Goal: Transaction & Acquisition: Purchase product/service

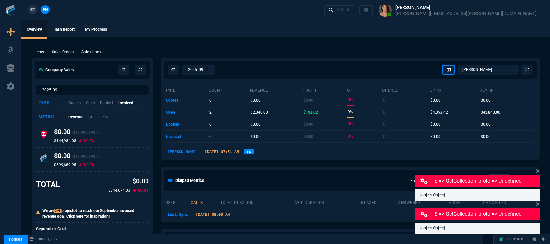
select select "12: [PERSON_NAME]"
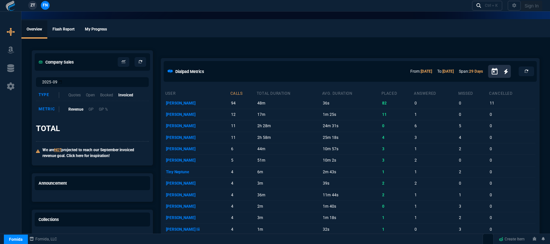
select select "12: [PERSON_NAME]"
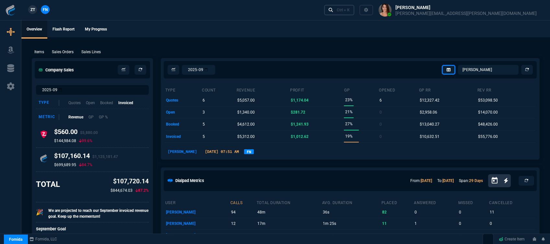
click at [350, 12] on div "Ctrl + K" at bounding box center [343, 9] width 13 height 5
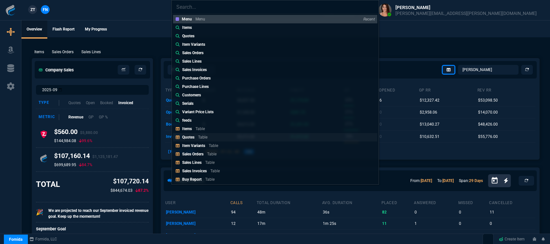
click at [235, 136] on link "Quotes Table" at bounding box center [275, 137] width 204 height 8
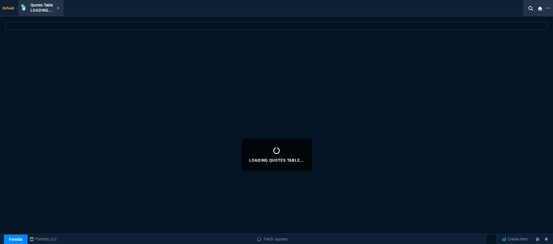
select select
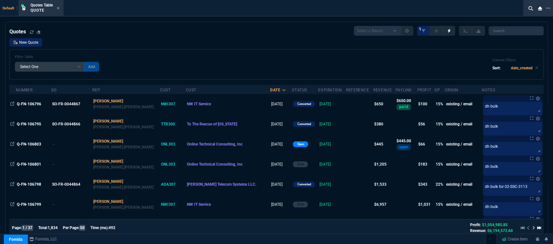
click at [27, 44] on link "New Quote" at bounding box center [25, 42] width 33 height 8
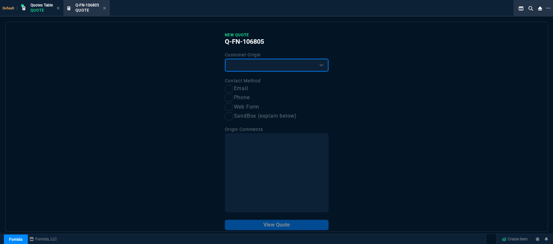
click at [244, 65] on select "Existing Customer Amazon Lead (first order) Website Lead (first order) Called (…" at bounding box center [277, 65] width 104 height 13
select select "existing"
click at [225, 59] on select "Existing Customer Amazon Lead (first order) Website Lead (first order) Called (…" at bounding box center [277, 65] width 104 height 13
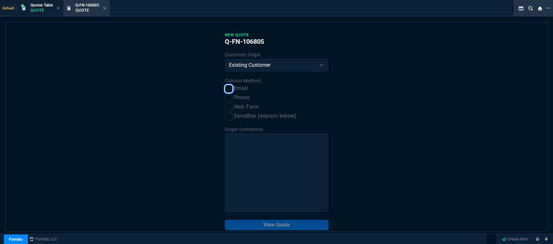
click at [229, 89] on input "Email" at bounding box center [229, 89] width 8 height 8
checkbox input "true"
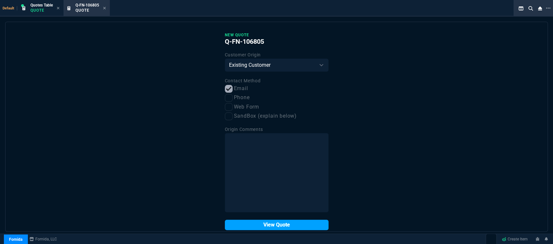
click at [269, 226] on button "View Quote" at bounding box center [277, 225] width 104 height 10
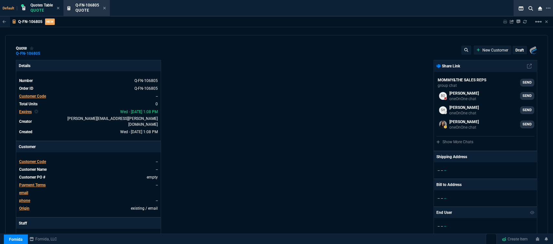
click at [44, 160] on span "Customer Code" at bounding box center [32, 162] width 27 height 5
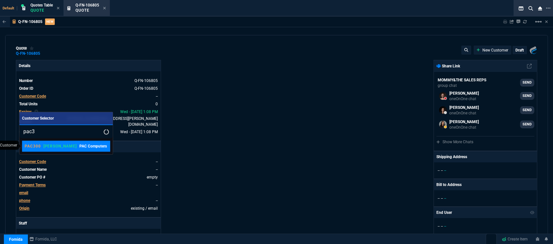
type input "pac3"
click at [79, 147] on p "PAC Computers" at bounding box center [93, 146] width 28 height 6
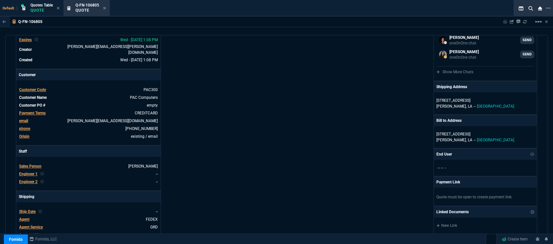
scroll to position [288, 0]
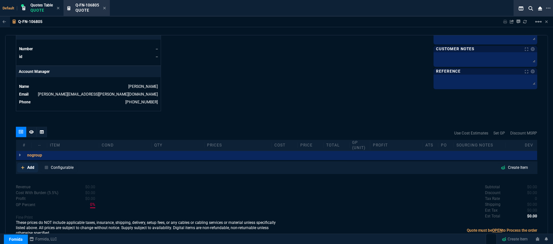
click at [23, 166] on icon at bounding box center [22, 167] width 3 height 3
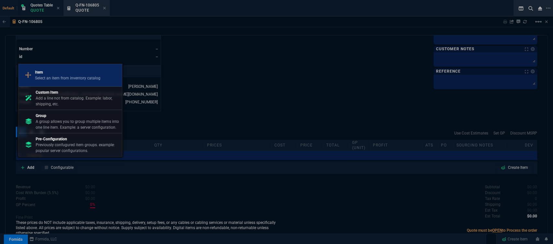
click at [66, 83] on div "Item Select an item from inventory catalog" at bounding box center [70, 75] width 98 height 17
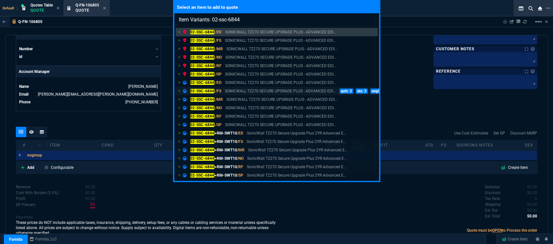
type input "Item Variants: 02-ssc-6844"
click at [303, 91] on p "SONICWALL TZ270 SECURE UPGRADE PLUS - ADVANCED EDI..." at bounding box center [280, 91] width 111 height 6
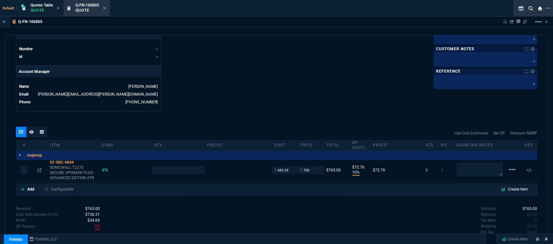
type input "10"
type input "73"
type input "10"
type input "73"
type input "25"
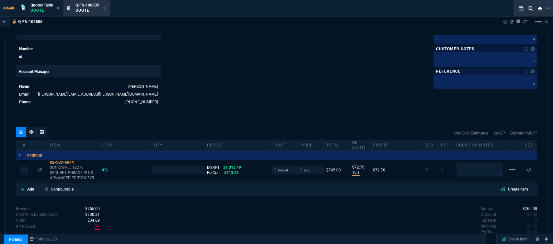
click at [40, 168] on div "1 02-SSC-6844 SONICWALL TZ270 SECURE UPGRADE PLUS - ADVANCED EDITION 2YR /FS MS…" at bounding box center [276, 170] width 521 height 21
click at [38, 168] on icon at bounding box center [40, 170] width 4 height 4
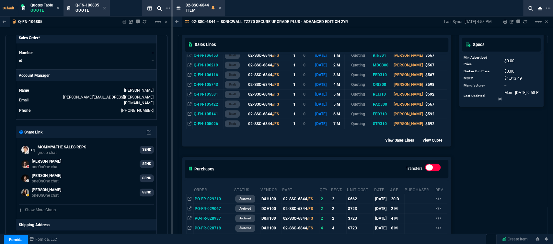
scroll to position [252, 0]
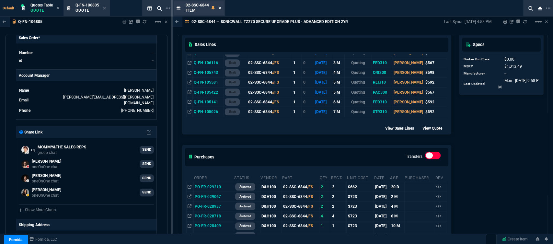
click at [220, 8] on icon at bounding box center [220, 8] width 3 height 3
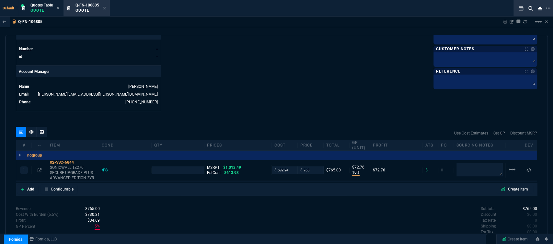
click at [290, 167] on input "692.24" at bounding box center [285, 169] width 20 height 7
click at [289, 167] on input "692.24" at bounding box center [285, 169] width 20 height 7
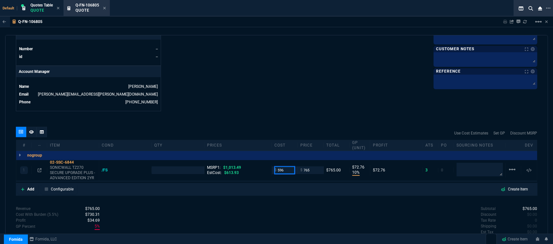
type input "596"
type input "1"
type input "596"
type input "22"
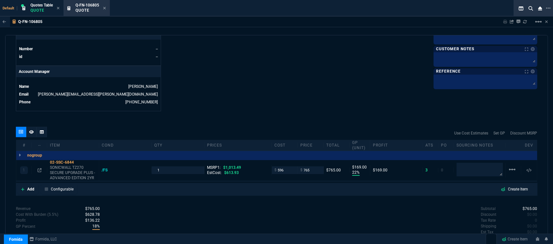
type input "169"
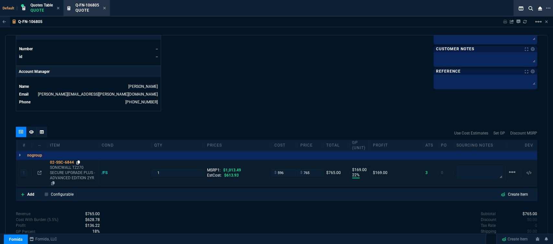
click at [79, 160] on icon at bounding box center [79, 162] width 4 height 4
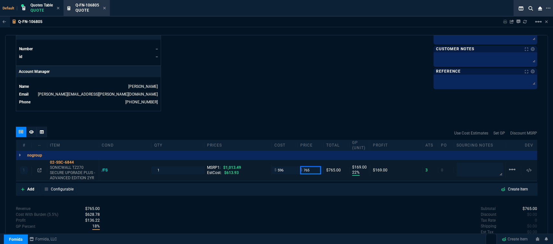
click at [314, 166] on input "765" at bounding box center [311, 169] width 20 height 7
type input "730"
type input "18"
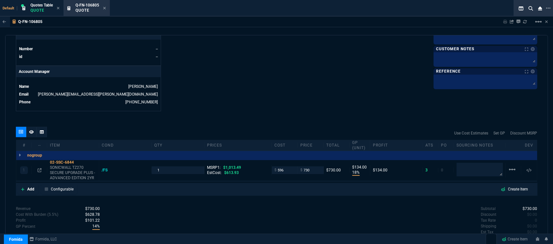
type input "134"
type input "28"
click at [40, 168] on icon at bounding box center [40, 170] width 4 height 4
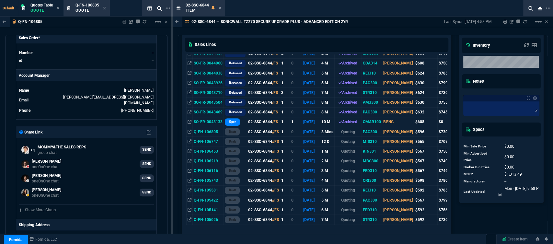
scroll to position [72, 0]
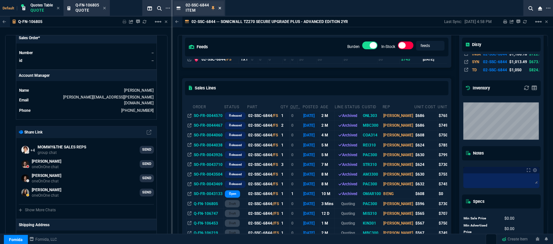
click at [219, 7] on icon at bounding box center [220, 8] width 3 height 4
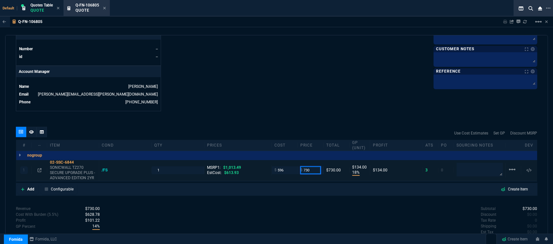
click at [310, 167] on input "730" at bounding box center [311, 169] width 20 height 7
type input "735"
type input "19"
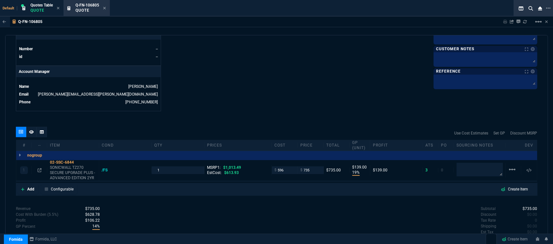
type input "139"
type input "27"
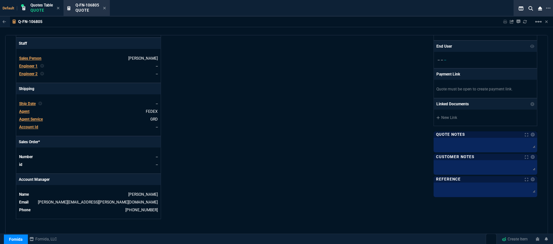
scroll to position [313, 0]
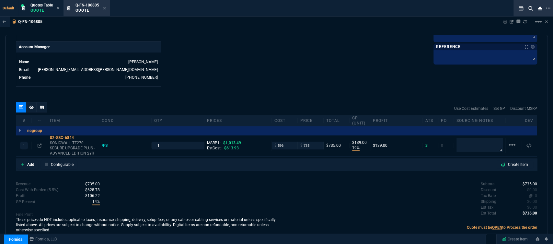
click at [535, 194] on span "0" at bounding box center [536, 196] width 2 height 5
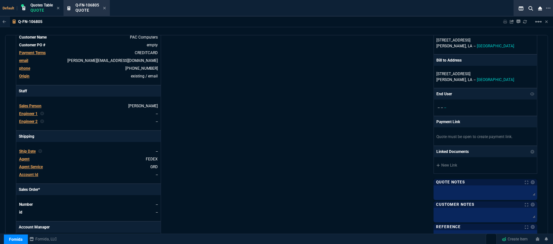
scroll to position [96, 0]
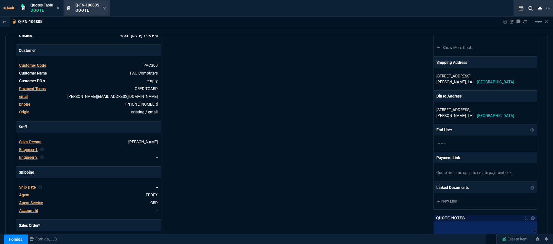
click at [105, 7] on icon at bounding box center [104, 8] width 3 height 4
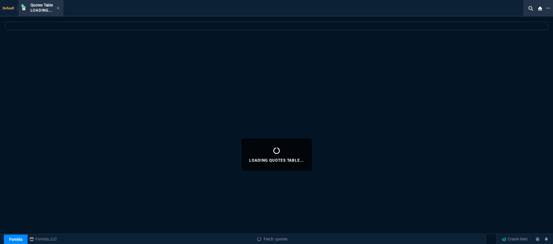
select select
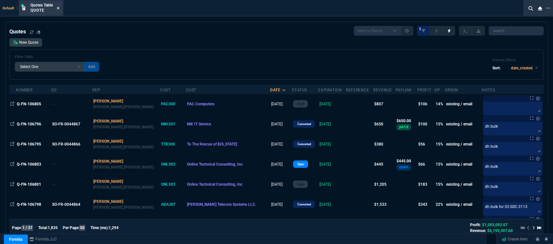
click at [58, 9] on icon at bounding box center [58, 8] width 3 height 4
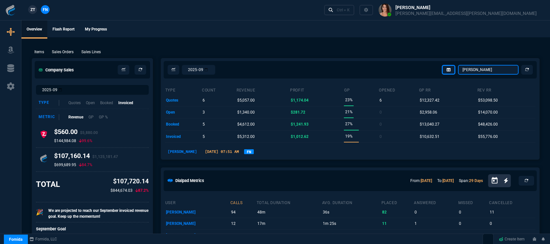
click at [476, 67] on select "Omar Brian Over Farzad Vahid Steven Huang Seti Shadab Alicia Bostic Wafek Moham…" at bounding box center [488, 70] width 61 height 10
click at [458, 65] on select "Omar Brian Over Farzad Vahid Steven Huang Seti Shadab Alicia Bostic Wafek Moham…" at bounding box center [488, 70] width 61 height 10
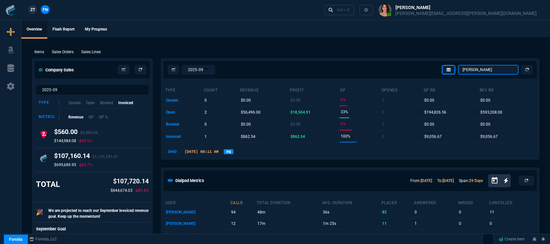
click at [487, 71] on select "Omar Brian Over Farzad Vahid Steven Huang Seti Shadab Alicia Bostic Wafek Moham…" at bounding box center [488, 70] width 61 height 10
select select "12: [PERSON_NAME]"
click at [458, 65] on select "Omar Brian Over Farzad Vahid Steven Huang Seti Shadab Alicia Bostic Wafek Moham…" at bounding box center [488, 70] width 61 height 10
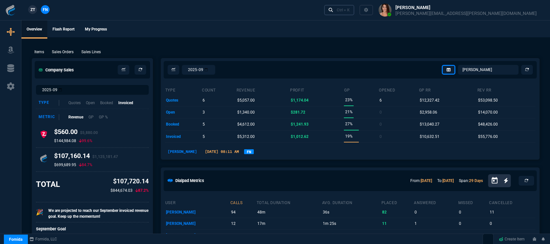
click at [350, 12] on div "Ctrl + K" at bounding box center [343, 9] width 13 height 5
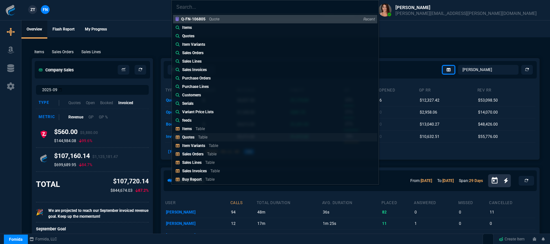
click at [197, 138] on div "Quotes Table" at bounding box center [196, 137] width 28 height 6
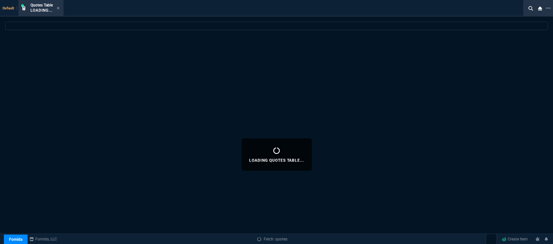
select select
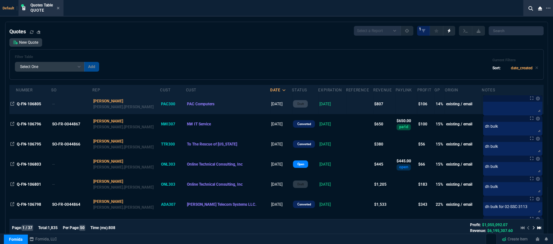
click at [319, 105] on td "[DATE]" at bounding box center [332, 104] width 28 height 20
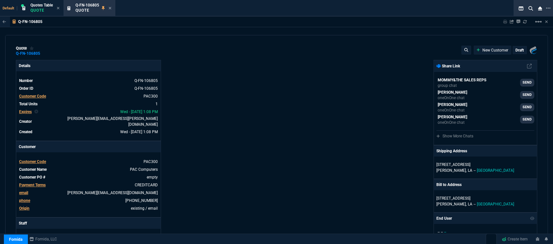
type input "1013.49"
type input "19"
type input "139"
type input "27"
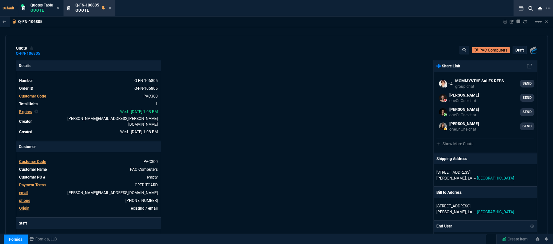
click at [516, 51] on p "draft" at bounding box center [520, 50] width 8 height 5
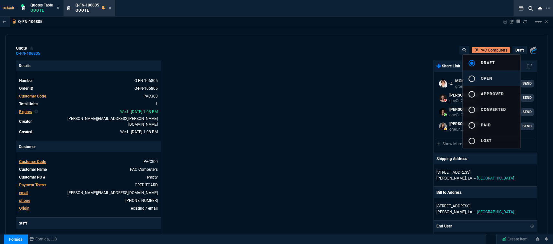
click at [496, 77] on button "radio_button_unchecked open" at bounding box center [492, 78] width 58 height 16
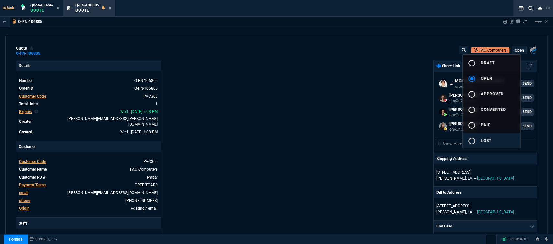
type input "19"
type input "139"
type input "27"
click at [353, 124] on div at bounding box center [276, 122] width 553 height 244
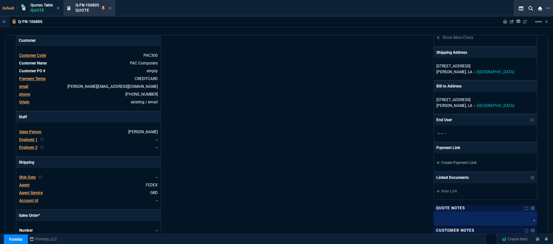
scroll to position [108, 0]
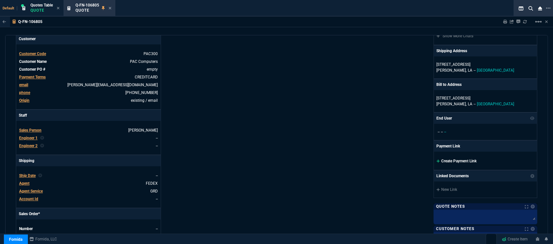
click at [437, 160] on icon at bounding box center [439, 161] width 4 height 4
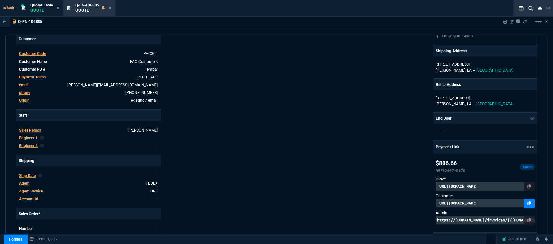
click at [528, 203] on icon at bounding box center [530, 203] width 4 height 4
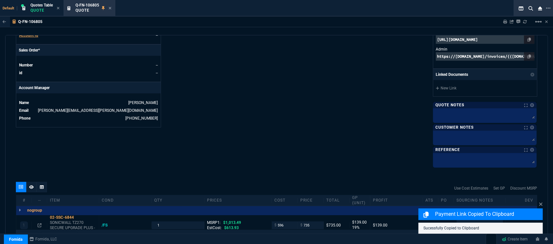
scroll to position [355, 0]
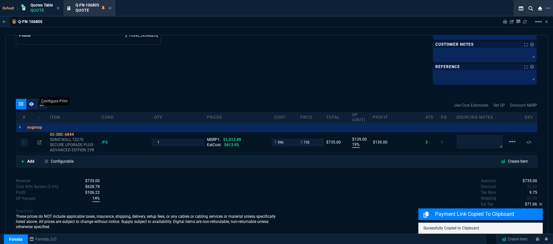
click at [31, 104] on icon at bounding box center [31, 104] width 5 height 4
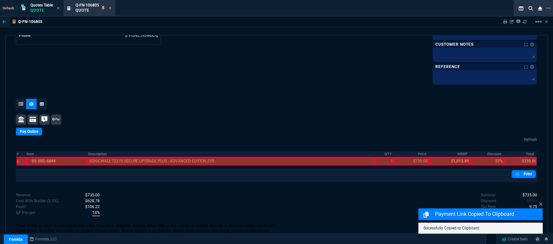
click at [70, 160] on div at bounding box center [58, 161] width 62 height 8
click at [107, 161] on div at bounding box center [231, 161] width 287 height 8
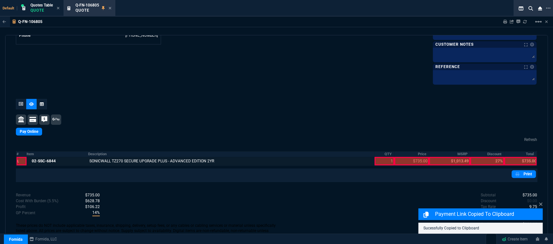
click at [377, 163] on div at bounding box center [385, 161] width 20 height 8
click at [401, 160] on div at bounding box center [412, 161] width 35 height 8
click at [519, 161] on div at bounding box center [520, 161] width 32 height 8
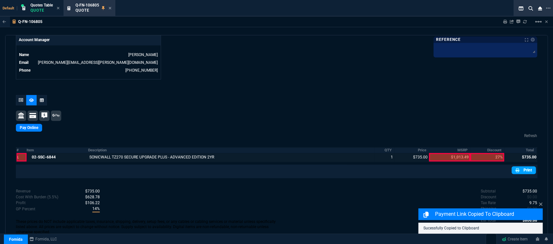
click at [519, 166] on link "Print" at bounding box center [524, 170] width 24 height 8
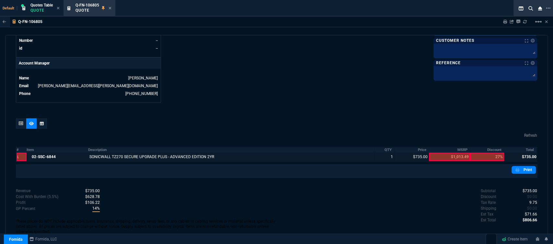
scroll to position [116, 0]
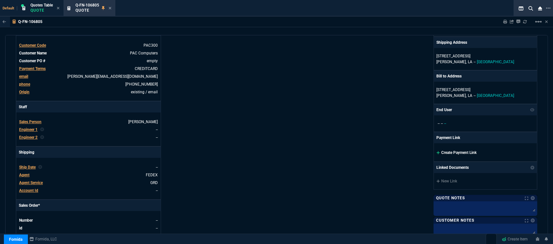
click at [437, 152] on icon at bounding box center [438, 152] width 3 height 3
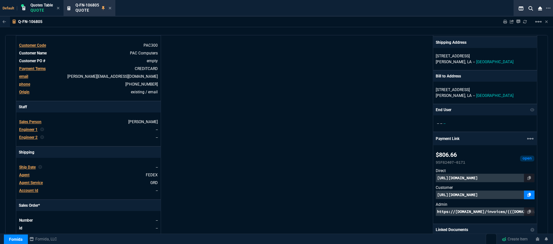
click at [528, 197] on icon at bounding box center [530, 195] width 4 height 4
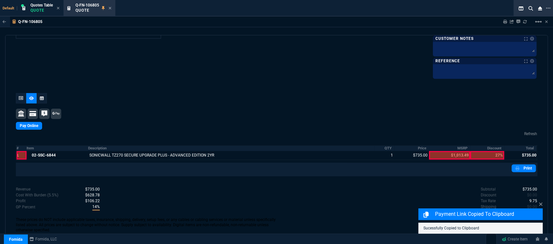
scroll to position [362, 0]
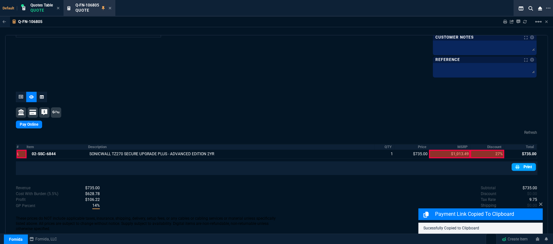
click at [521, 165] on link "Print" at bounding box center [524, 167] width 24 height 8
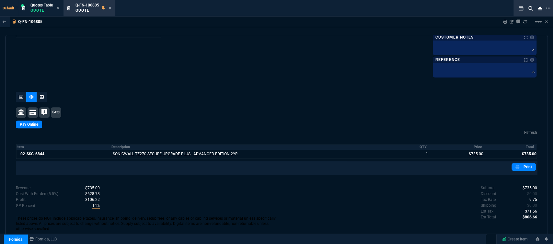
scroll to position [363, 0]
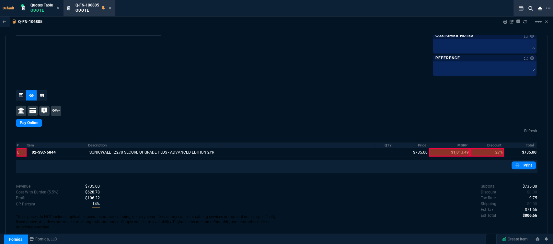
click at [111, 8] on icon at bounding box center [110, 8] width 3 height 3
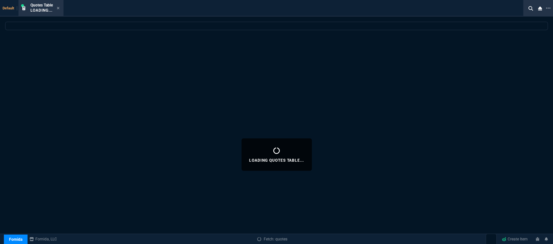
select select
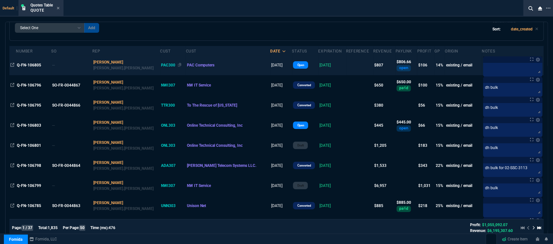
scroll to position [0, 0]
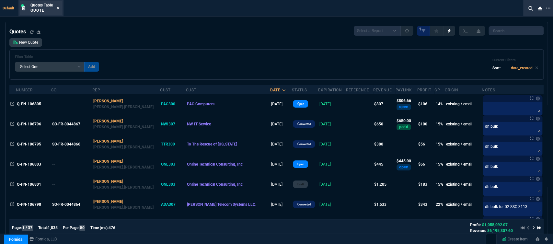
click at [59, 9] on icon at bounding box center [58, 8] width 3 height 4
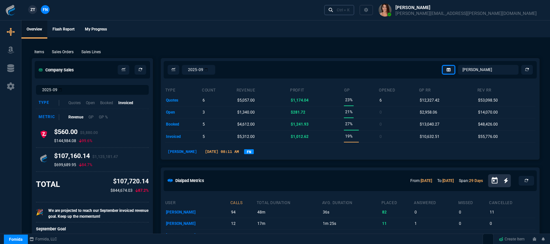
click at [350, 11] on div "Ctrl + K" at bounding box center [343, 9] width 13 height 5
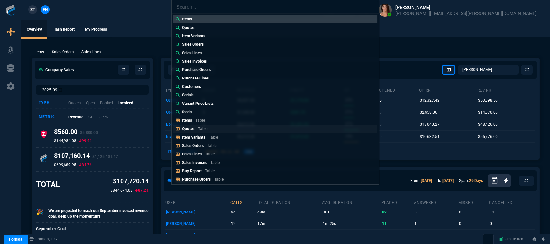
click at [236, 130] on link "Quotes Table" at bounding box center [275, 128] width 204 height 8
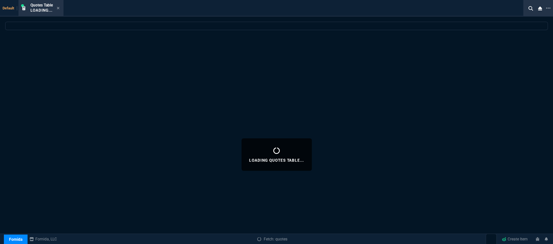
select select
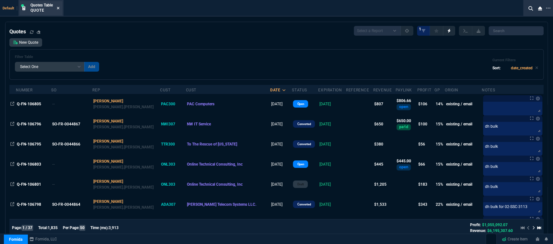
click at [58, 8] on icon at bounding box center [58, 8] width 3 height 4
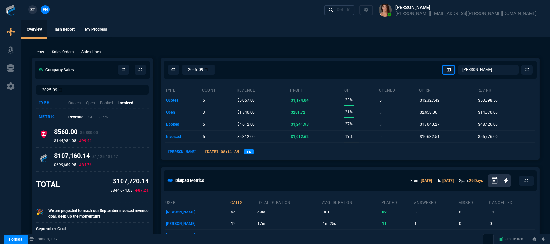
click at [350, 11] on div "Ctrl + K" at bounding box center [343, 9] width 13 height 5
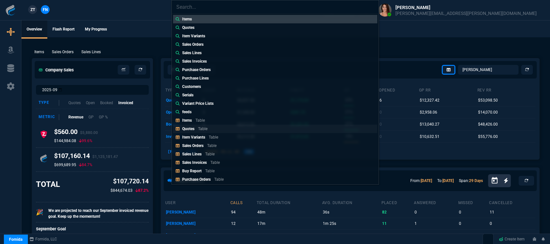
click at [228, 127] on link "Quotes Table" at bounding box center [275, 128] width 204 height 8
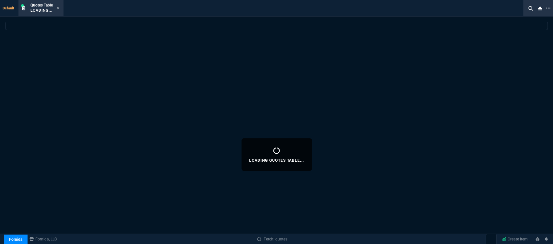
select select
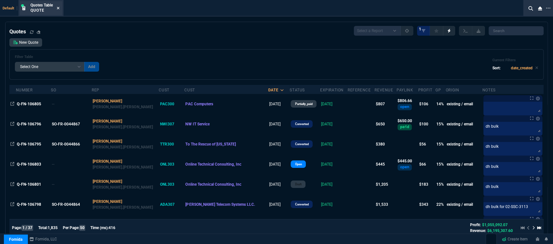
click at [59, 7] on icon at bounding box center [58, 8] width 3 height 4
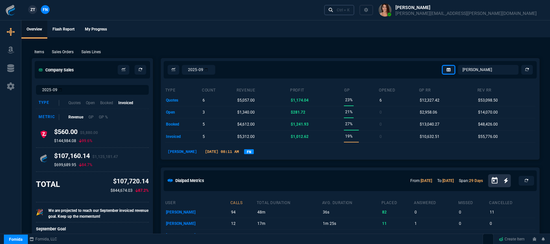
click at [355, 14] on link "Ctrl + K" at bounding box center [339, 10] width 30 height 10
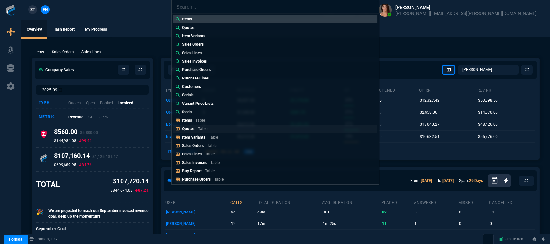
click at [205, 125] on link "Quotes Table" at bounding box center [275, 128] width 204 height 8
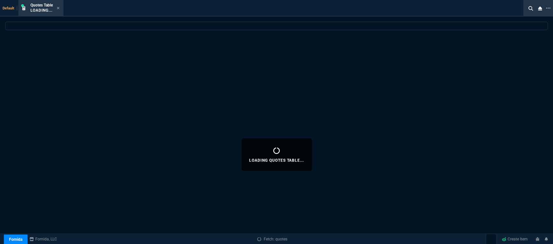
select select
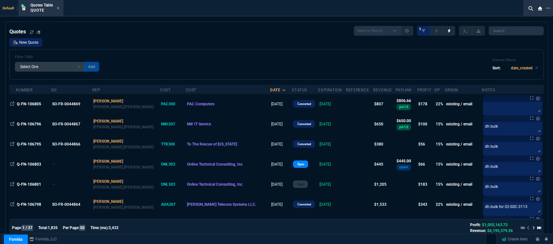
click at [39, 45] on link "New Quote" at bounding box center [25, 42] width 33 height 8
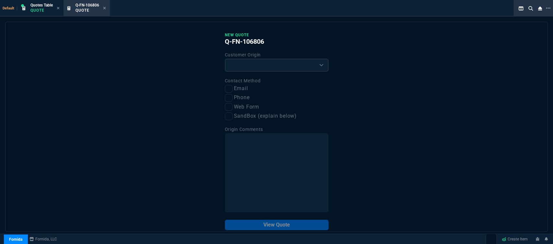
click at [256, 66] on div "Customer Origin Existing Customer Amazon Lead (first order) Website Lead (first…" at bounding box center [277, 61] width 104 height 21
click at [256, 66] on select "Existing Customer Amazon Lead (first order) Website Lead (first order) Called (…" at bounding box center [277, 65] width 104 height 13
select select "existing"
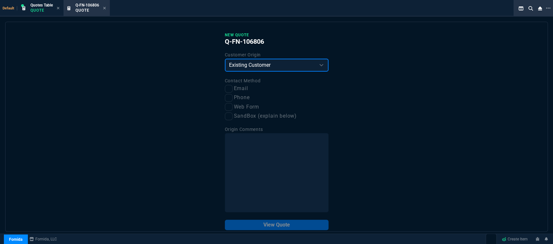
click at [225, 59] on select "Existing Customer Amazon Lead (first order) Website Lead (first order) Called (…" at bounding box center [277, 65] width 104 height 13
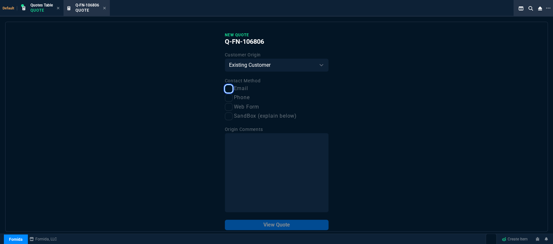
click at [227, 90] on input "Email" at bounding box center [229, 89] width 8 height 8
checkbox input "true"
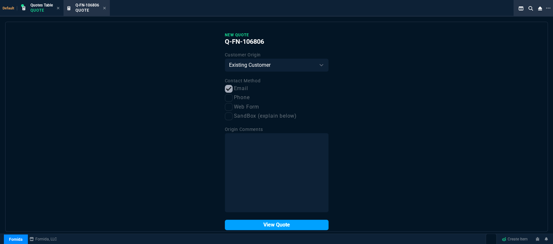
click at [265, 225] on button "View Quote" at bounding box center [277, 225] width 104 height 10
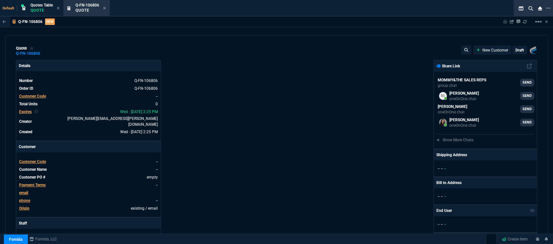
click at [36, 160] on span "Customer Code" at bounding box center [32, 162] width 27 height 5
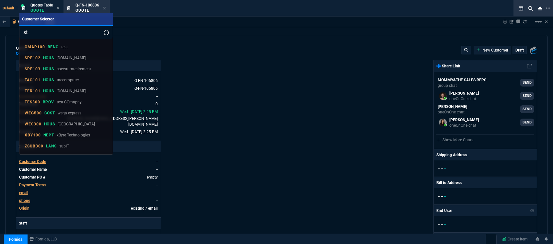
select select "12: [PERSON_NAME]"
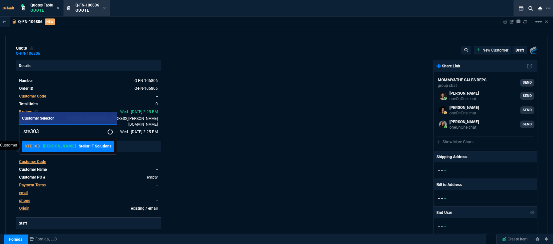
type input "ste303"
click at [65, 149] on link "STE303 ROSS Stellar IT Solutions" at bounding box center [68, 146] width 92 height 11
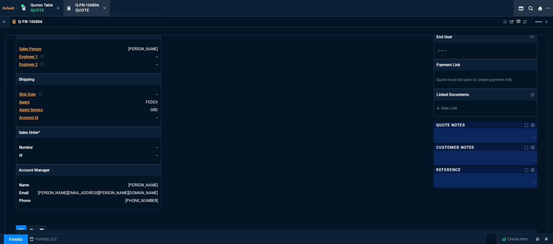
scroll to position [288, 0]
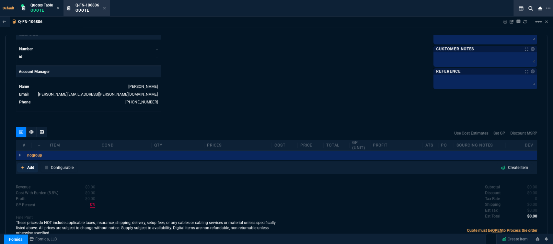
click at [22, 166] on icon at bounding box center [23, 168] width 4 height 4
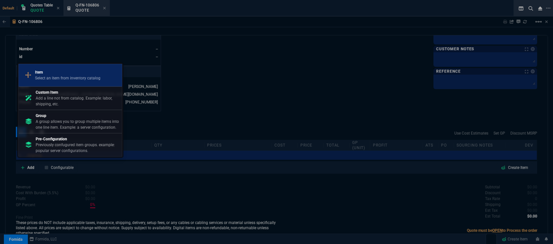
click at [88, 80] on p "Select an item from inventory catalog" at bounding box center [67, 78] width 65 height 6
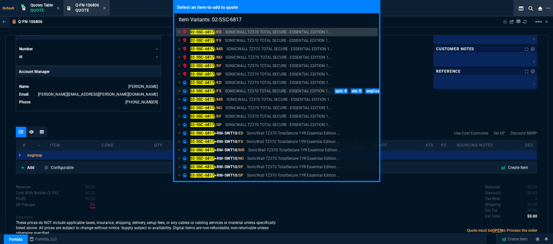
type input "Item Variants: 02-SSC-6817"
click at [279, 90] on p "SONICWALL TZ370 TOTAL SECURE - ESSENTIAL EDITION 1..." at bounding box center [278, 91] width 106 height 6
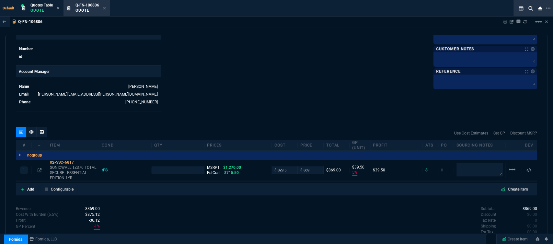
type input "5"
type input "40"
type input "32"
click at [23, 187] on icon at bounding box center [23, 189] width 4 height 4
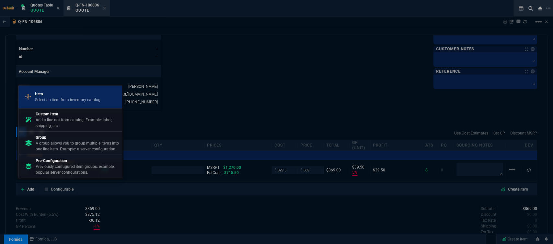
click at [65, 97] on p "Item" at bounding box center [67, 94] width 65 height 6
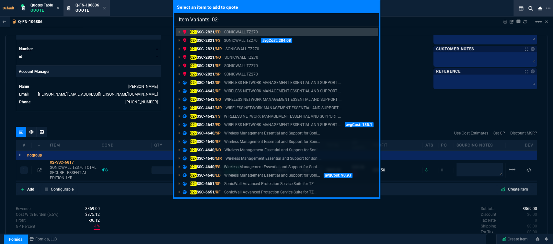
type input "Item Variants: 02-"
click at [412, 92] on div "Select an item to add to quote Item Variants: 02- 02- SSC-2821 /ED SONICWALL TZ…" at bounding box center [276, 122] width 553 height 244
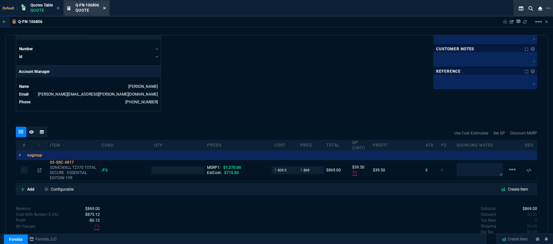
click at [106, 8] on icon at bounding box center [104, 8] width 3 height 4
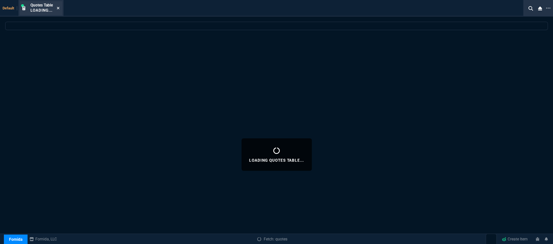
click at [58, 10] on icon at bounding box center [58, 8] width 3 height 4
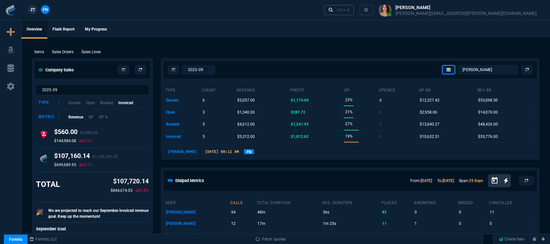
click at [350, 12] on div "Ctrl + K" at bounding box center [343, 9] width 13 height 5
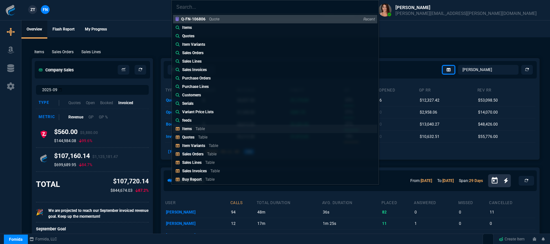
click at [202, 127] on p "Table" at bounding box center [200, 128] width 9 height 5
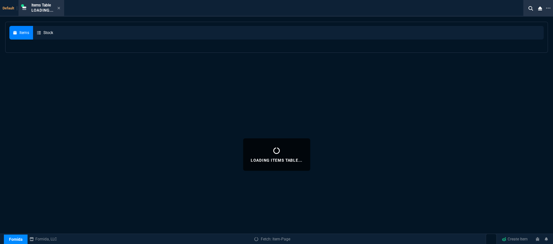
select select
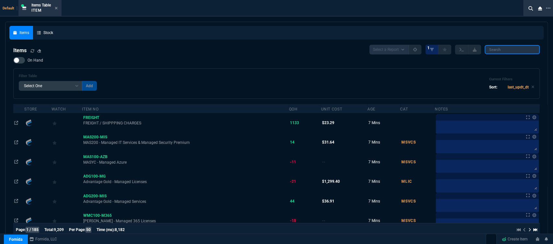
click at [508, 47] on input "search" at bounding box center [512, 49] width 55 height 9
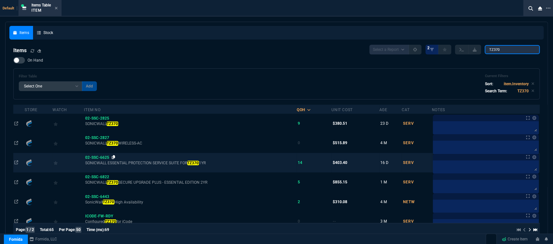
type input "TZ370"
click at [113, 158] on icon at bounding box center [114, 157] width 4 height 4
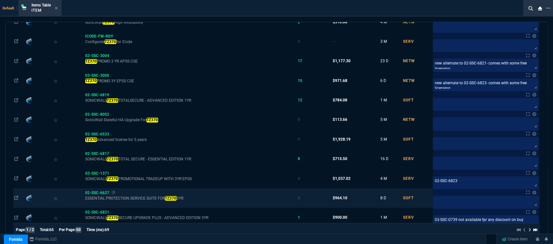
scroll to position [216, 0]
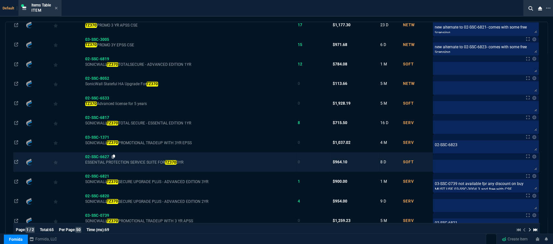
click at [114, 155] on icon at bounding box center [114, 157] width 4 height 4
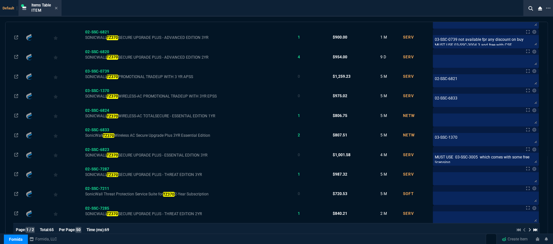
scroll to position [396, 0]
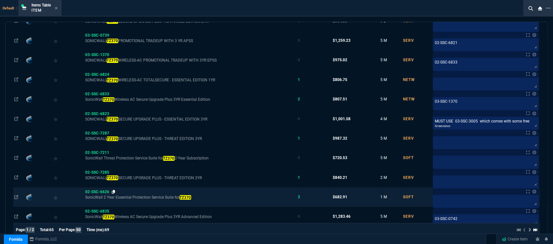
click at [115, 191] on icon at bounding box center [114, 192] width 4 height 4
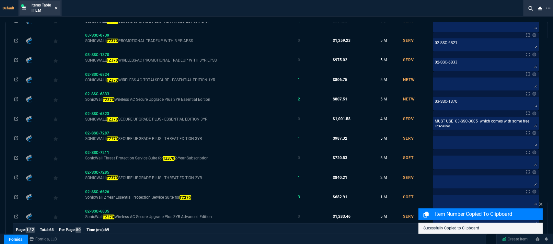
click at [57, 7] on icon at bounding box center [56, 8] width 3 height 4
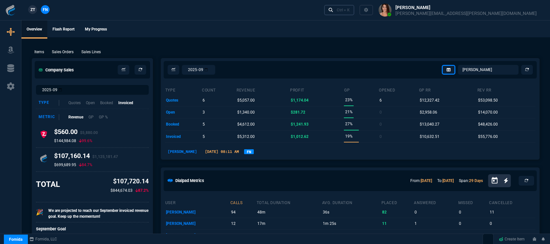
click at [350, 8] on div "Ctrl + K" at bounding box center [343, 9] width 13 height 5
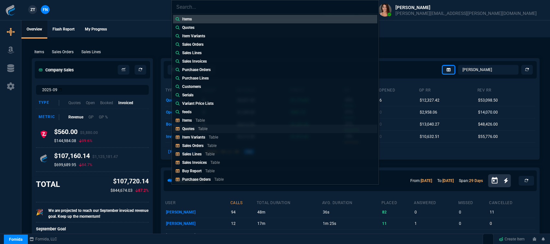
click at [198, 128] on p "Table" at bounding box center [202, 128] width 9 height 5
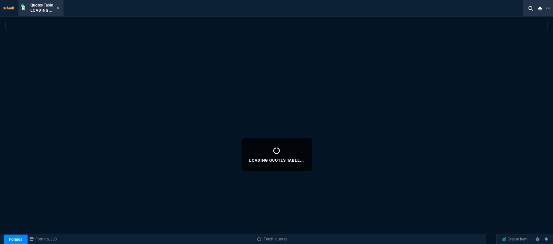
select select
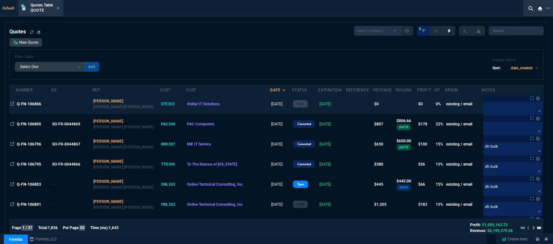
click at [346, 102] on td at bounding box center [359, 104] width 27 height 20
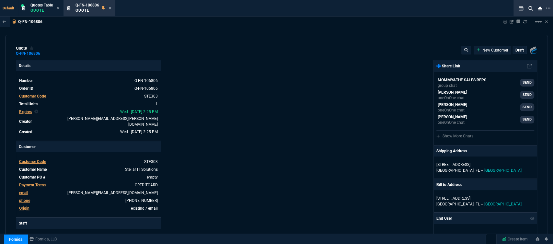
type input "5"
type input "40"
type input "1270"
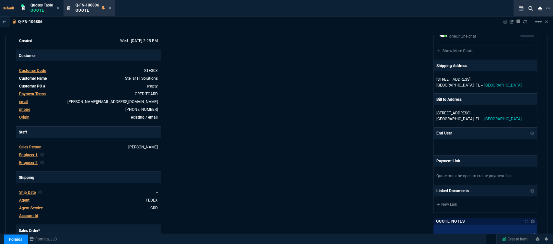
type input "32"
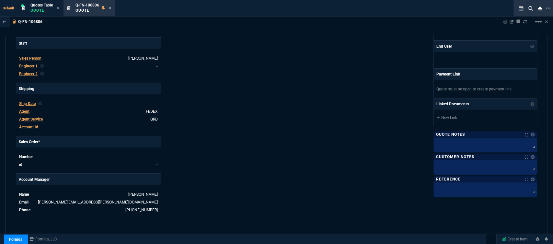
scroll to position [313, 0]
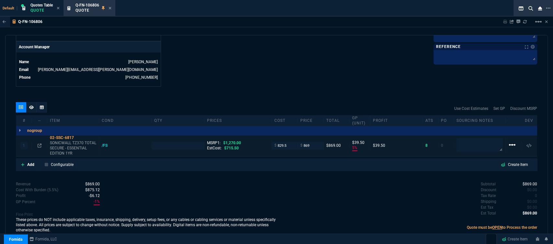
click at [509, 141] on mat-icon "linear_scale" at bounding box center [513, 145] width 8 height 8
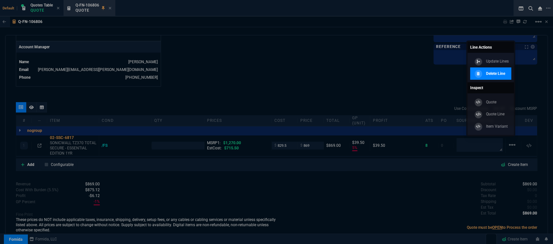
click at [500, 76] on p "Delete Line" at bounding box center [495, 74] width 19 height 6
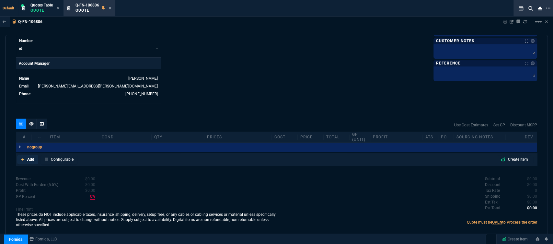
scroll to position [291, 0]
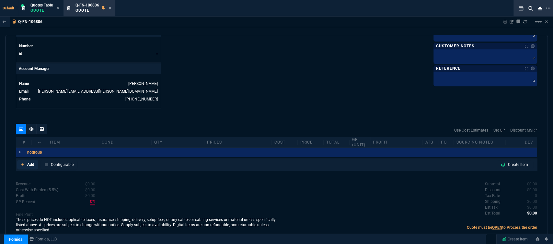
click at [21, 163] on icon at bounding box center [23, 165] width 4 height 4
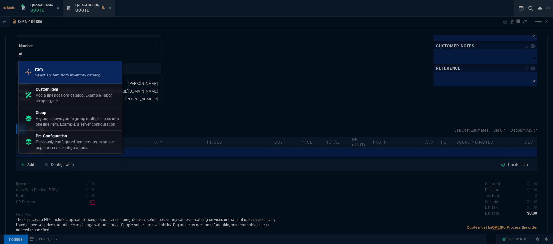
click at [79, 74] on p "Select an item from inventory catalog" at bounding box center [67, 75] width 65 height 6
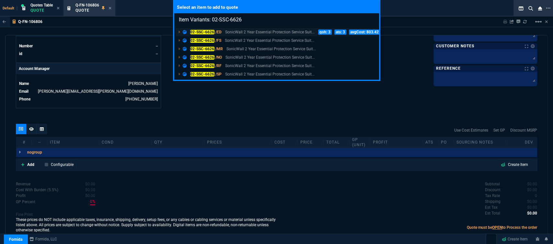
type input "Item Variants: 02-SSC-6626"
click at [246, 32] on p "SonicWall 2 Year Essential Protection Service Suit..." at bounding box center [269, 32] width 89 height 6
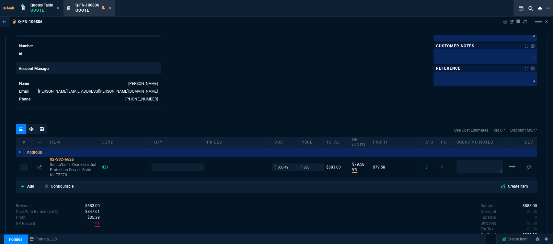
scroll to position [313, 0]
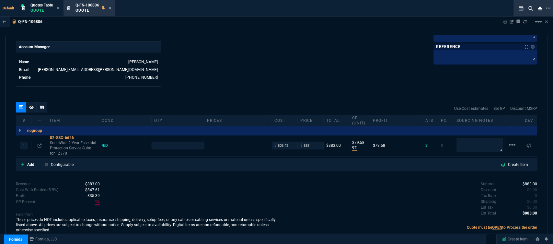
type input "9"
type input "80"
click at [21, 163] on icon at bounding box center [23, 165] width 4 height 4
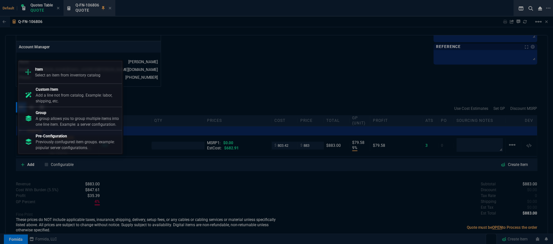
click at [54, 76] on p "Select an item from inventory catalog" at bounding box center [67, 75] width 65 height 6
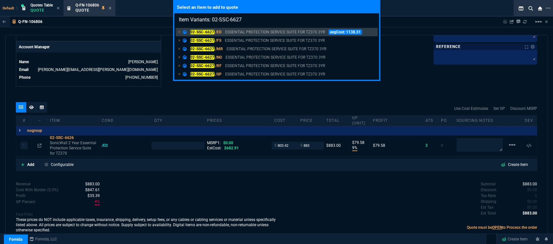
type input "Item Variants: 02-SSC-6627"
click at [302, 96] on div "Select an item to add to quote Item Variants: 02-SSC-6627 02-SSC-6627 /ED ESSEN…" at bounding box center [276, 122] width 553 height 244
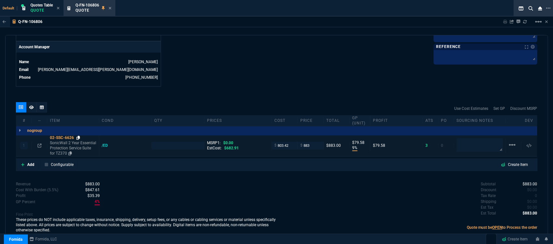
click at [79, 136] on icon at bounding box center [79, 138] width 4 height 4
click at [78, 136] on icon at bounding box center [79, 138] width 4 height 4
click at [39, 144] on icon at bounding box center [40, 146] width 4 height 4
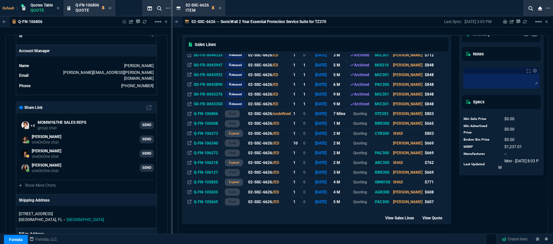
scroll to position [252, 0]
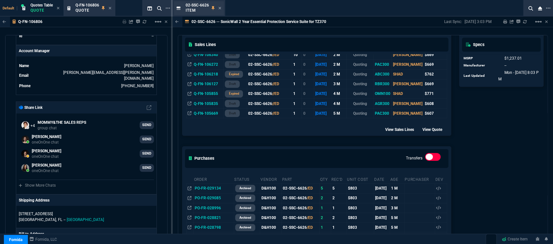
click at [221, 9] on div "02-SSC-6626 Item" at bounding box center [199, 8] width 50 height 14
click at [220, 7] on icon at bounding box center [220, 8] width 3 height 4
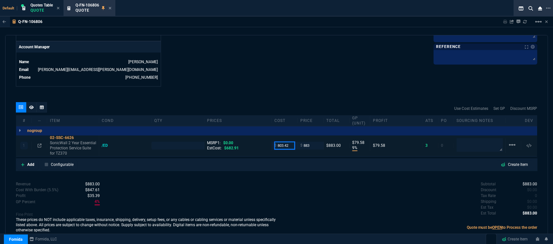
click at [290, 142] on input "803.42" at bounding box center [285, 145] width 20 height 7
type input "682.91"
type input "1"
type input "682.91"
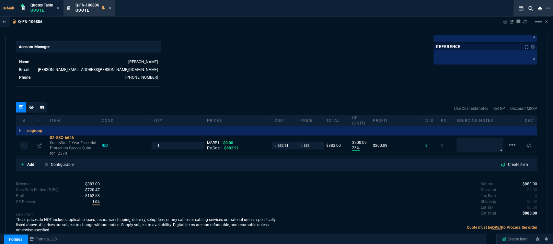
type input "23"
type input "200"
click at [312, 142] on input "883" at bounding box center [311, 145] width 20 height 7
type input "920"
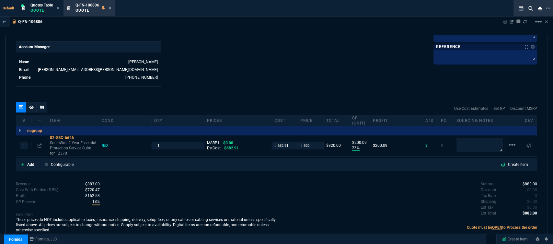
type input "920"
type input "26"
type input "237"
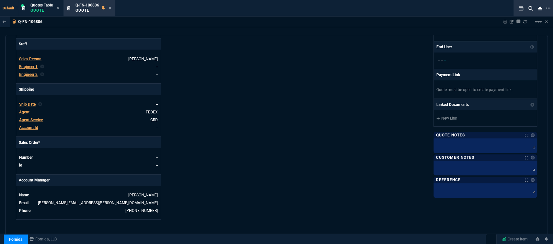
scroll to position [241, 0]
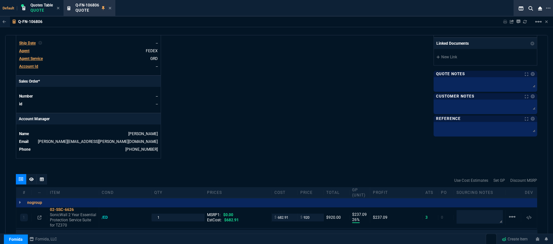
click at [23, 49] on span "Agent" at bounding box center [24, 51] width 10 height 5
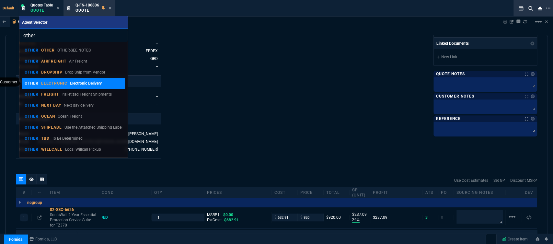
type input "other"
click at [62, 84] on p "ELECTRONIC" at bounding box center [54, 83] width 27 height 5
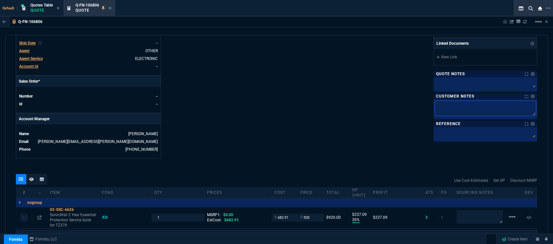
click at [451, 108] on textarea at bounding box center [485, 108] width 101 height 15
type textarea "E"
type textarea "EL"
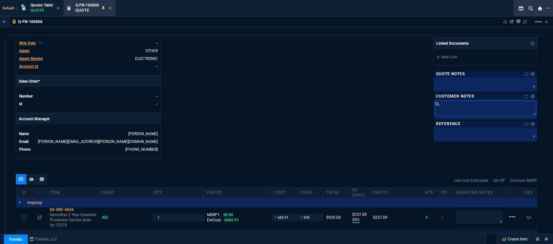
type textarea "ELE"
type textarea "ELEC"
type textarea "ELECT"
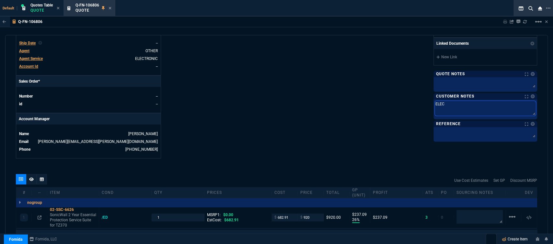
type textarea "ELECT"
type textarea "ELECTR"
type textarea "ELECTRO"
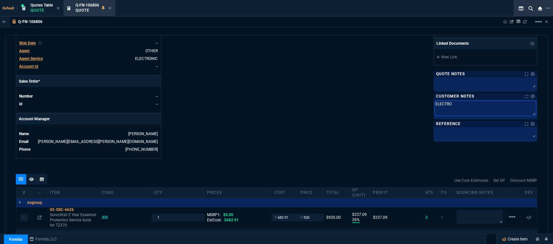
type textarea "ELECTRON"
type textarea "ELECTRONI"
type textarea "ELECTRONIC"
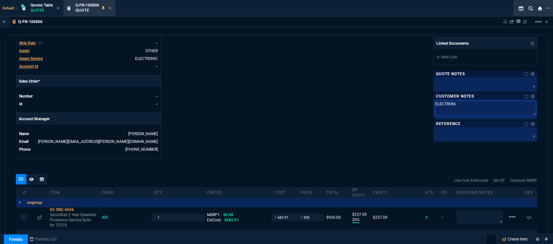
type textarea "ELECTRONIC"
type textarea "ELECTRONIC:"
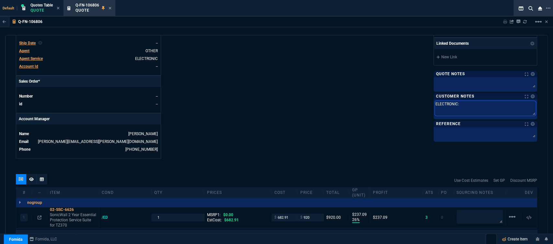
type textarea "ELECTRONIC: E"
type textarea "ELECTRONIC: EM"
type textarea "ELECTRONIC: EMA"
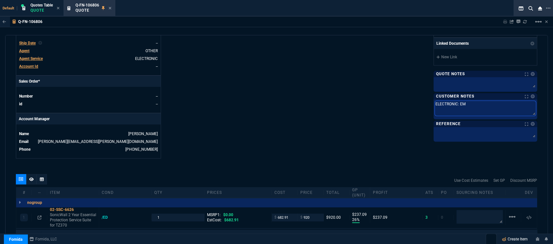
type textarea "ELECTRONIC: EMA"
type textarea "ELECTRONIC: EMAI"
type textarea "ELECTRONIC: EMAIL"
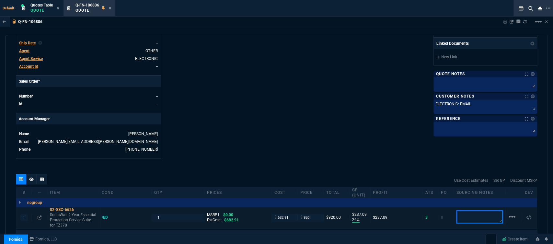
click at [474, 213] on textarea at bounding box center [480, 216] width 46 height 13
type textarea "email only pls"
click at [110, 7] on icon at bounding box center [110, 8] width 3 height 4
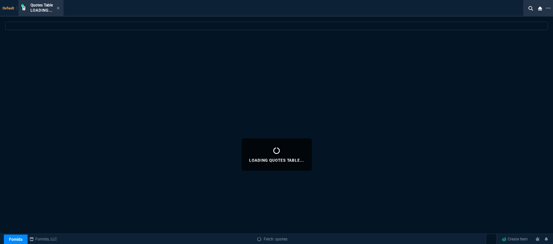
select select
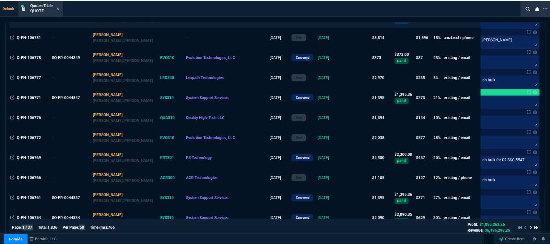
scroll to position [432, 0]
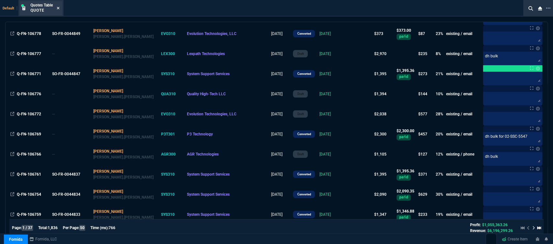
click at [58, 7] on icon at bounding box center [58, 8] width 3 height 4
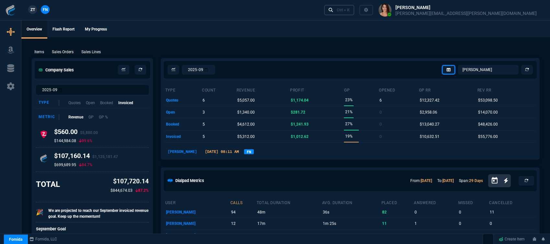
click at [355, 10] on link "Ctrl + K" at bounding box center [339, 10] width 30 height 10
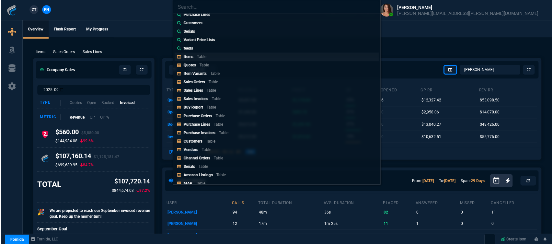
scroll to position [108, 0]
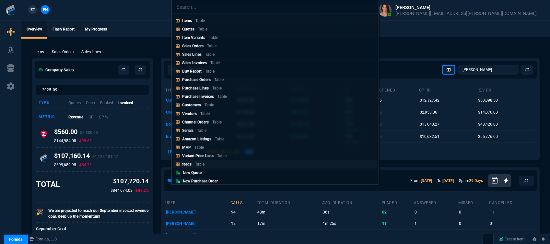
click at [217, 166] on link "feeds Table" at bounding box center [275, 164] width 204 height 8
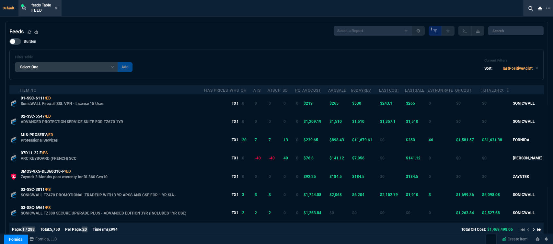
click at [115, 65] on select "Add Filter (company) (dev) 60DayRev (histTotalSales) AmzBuyBox (amzBuyBox) AmzL…" at bounding box center [66, 67] width 103 height 10
select select "7: Object"
click at [15, 63] on select "Add Filter (company) (dev) 60DayRev (histTotalSales) AmzBuyBox (amzBuyBox) AmzL…" at bounding box center [66, 67] width 103 height 10
click at [161, 68] on select "Equal to Not Equal to Greater Than Less Than Greater Than or Equal to Less Than…" at bounding box center [145, 67] width 54 height 10
click at [118, 63] on select "Equal to Not Equal to Greater Than Less Than Greater Than or Equal to Less Than…" at bounding box center [145, 67] width 54 height 10
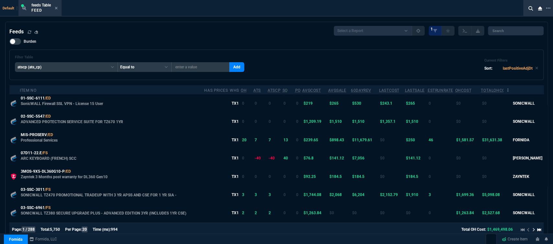
click at [201, 64] on input "number" at bounding box center [201, 67] width 58 height 10
click at [161, 68] on select "Equal to Not Equal to Greater Than Less Than Greater Than or Equal to Less Than…" at bounding box center [145, 67] width 54 height 10
select select "2: $gt"
click at [118, 63] on select "Equal to Not Equal to Greater Than Less Than Greater Than or Equal to Less Than…" at bounding box center [145, 67] width 54 height 10
click at [196, 64] on input "number" at bounding box center [201, 67] width 58 height 10
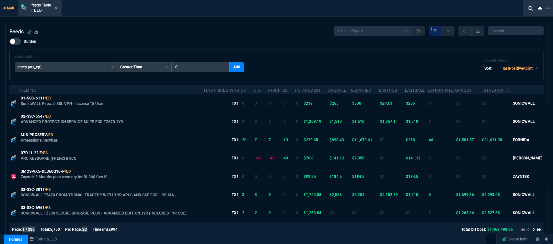
type input "0"
click at [201, 34] on div "Feeds Select a Report Available - TX1 - CurrentCopany Instock TX1 ATS Less Than…" at bounding box center [276, 31] width 535 height 10
click at [233, 68] on button "Add" at bounding box center [237, 67] width 15 height 10
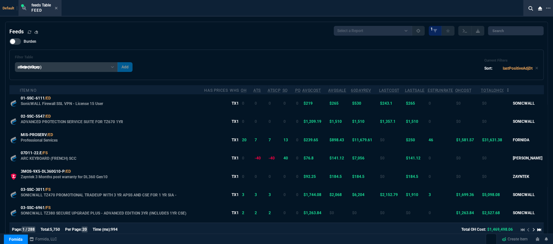
select select
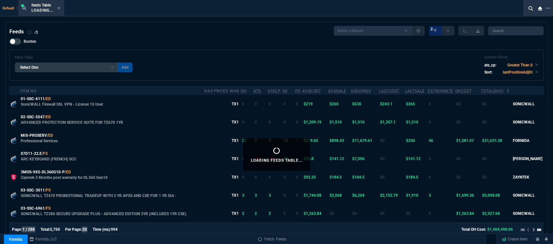
click at [111, 67] on select "Add Filter (company) (dev) 60DayRev (histTotalSales) AmzBuyBox (amzBuyBox) AmzL…" at bounding box center [66, 68] width 103 height 10
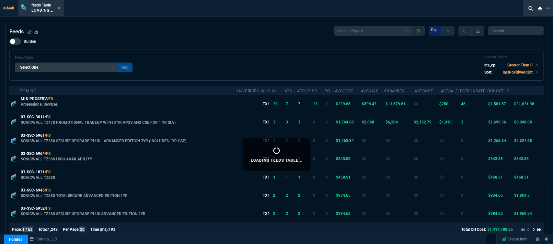
click at [283, 52] on div "Filter Table Select One Add Filter (company) (dev) 60DayRev (histTotalSales) Am…" at bounding box center [276, 65] width 535 height 31
click at [57, 6] on div "feeds Table Loading..." at bounding box center [45, 8] width 29 height 11
click at [60, 6] on icon at bounding box center [58, 8] width 3 height 4
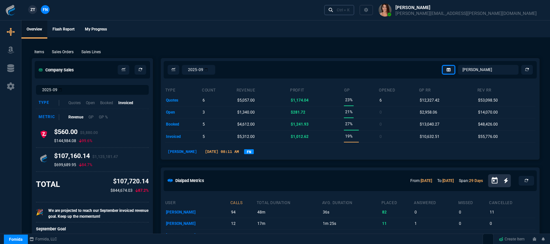
click at [350, 9] on div "Ctrl + K" at bounding box center [343, 9] width 13 height 5
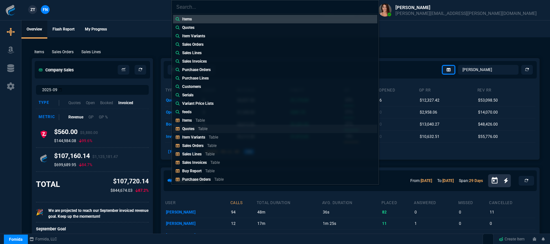
click at [209, 128] on div "Quotes Table" at bounding box center [196, 129] width 28 height 6
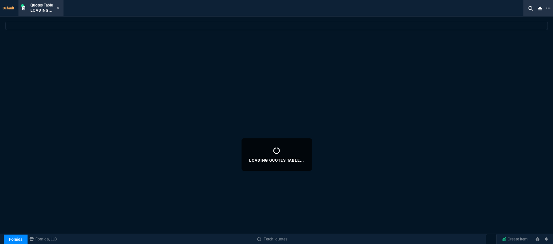
select select
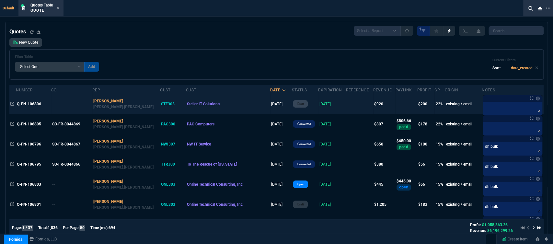
click at [218, 109] on td "Stellar IT Solutions" at bounding box center [228, 104] width 85 height 20
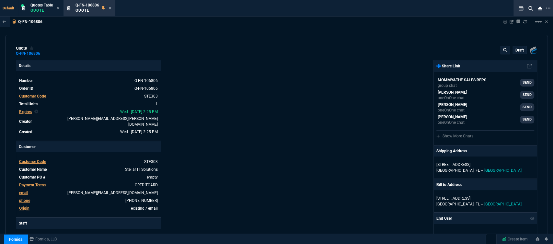
type input "26"
type input "237"
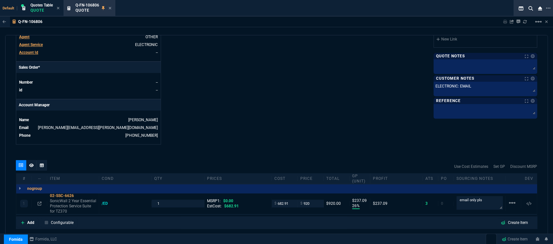
scroll to position [313, 0]
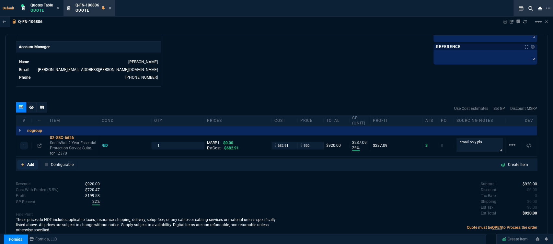
click at [21, 163] on icon at bounding box center [23, 165] width 4 height 4
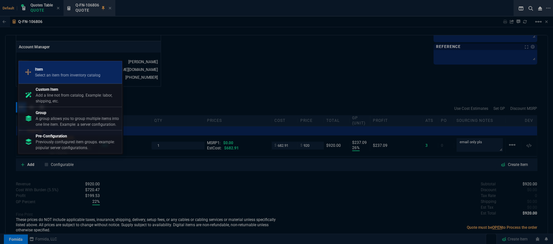
click at [54, 74] on p "Select an item from inventory catalog" at bounding box center [67, 75] width 65 height 6
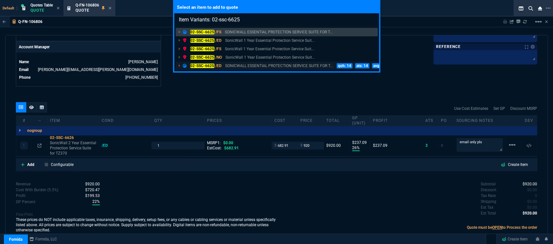
type input "Item Variants: 02-ssc-6625"
click at [245, 64] on p "SONICWALL ESSENTIAL PROTECTION SERVICE SUITE FOR T..." at bounding box center [279, 66] width 108 height 6
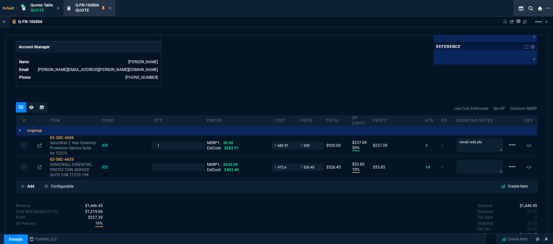
type input "26"
type input "237"
type input "10"
type input "54"
type input "16"
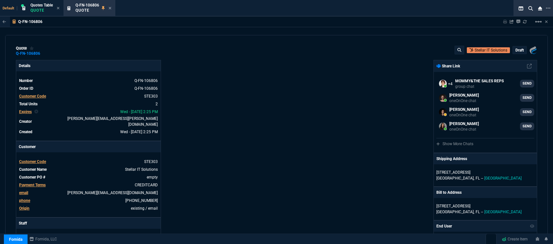
select select "12: [PERSON_NAME]"
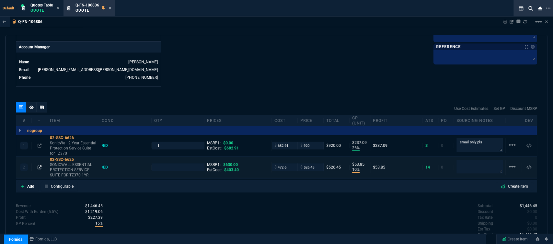
click at [39, 165] on icon at bounding box center [40, 167] width 4 height 4
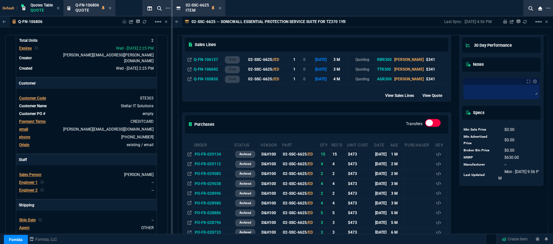
scroll to position [360, 0]
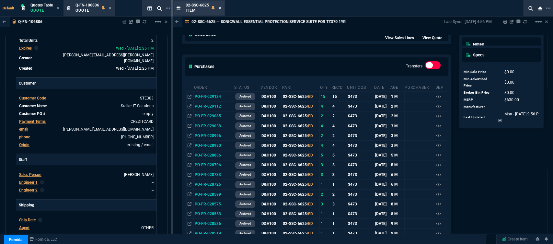
click at [219, 7] on icon at bounding box center [220, 8] width 3 height 4
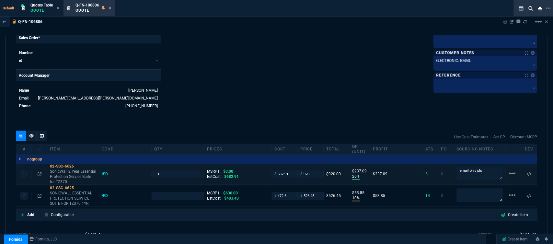
scroll to position [319, 0]
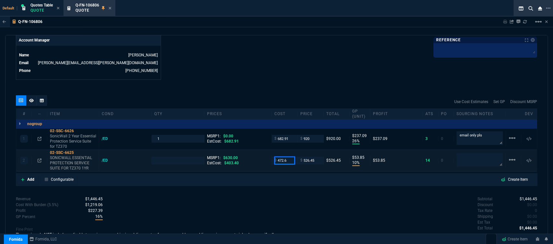
click at [290, 157] on input "472.6" at bounding box center [285, 160] width 20 height 7
type input "403.40"
click at [307, 77] on div "quote Q-FN-106806 Stellar IT Solutions draft Fornida, LLC [STREET_ADDRESS] Deta…" at bounding box center [276, 138] width 543 height 207
type input "1"
type input "403.4"
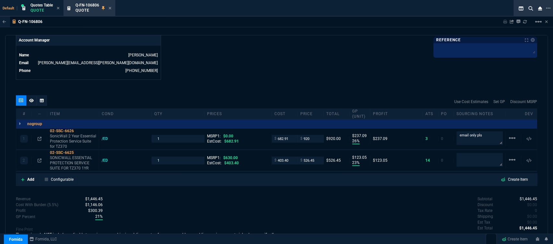
type input "23"
type input "123"
drag, startPoint x: 485, startPoint y: 134, endPoint x: 450, endPoint y: 130, distance: 34.8
click at [450, 130] on div "1 02-SSC-6626 SonicWall 2 Year Essential Protection Service Suite for TZ370 /ED…" at bounding box center [276, 138] width 521 height 21
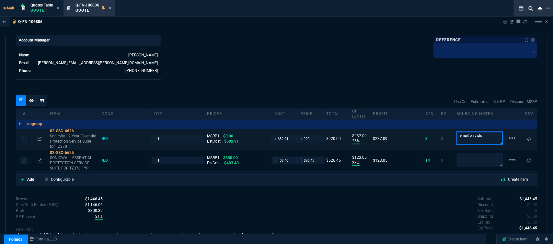
drag, startPoint x: 486, startPoint y: 129, endPoint x: 423, endPoint y: 129, distance: 62.9
click at [423, 129] on div "1 02-SSC-6626 SonicWall 2 Year Essential Protection Service Suite for TZ370 /ED…" at bounding box center [276, 138] width 521 height 21
drag, startPoint x: 488, startPoint y: 127, endPoint x: 448, endPoint y: 125, distance: 39.3
click at [448, 128] on div "1 02-SSC-6626 SonicWall 2 Year Essential Protection Service Suite for TZ370 /ED…" at bounding box center [276, 138] width 521 height 21
click at [482, 161] on textarea at bounding box center [480, 160] width 46 height 14
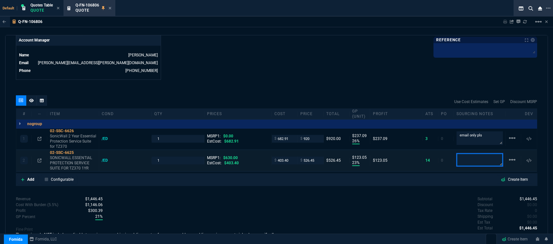
paste textarea "email only pls"
type textarea "email only pls"
click at [426, 208] on div "Subtotal $1,446.45 Discount $0.00 Tax Rate 0 Shipping $0.00 Est Tax $0.00 Est T…" at bounding box center [407, 214] width 261 height 36
click at [509, 134] on mat-icon "linear_scale" at bounding box center [513, 138] width 8 height 8
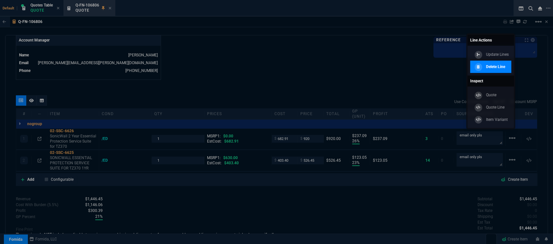
click at [497, 63] on div "Delete Line" at bounding box center [489, 66] width 32 height 7
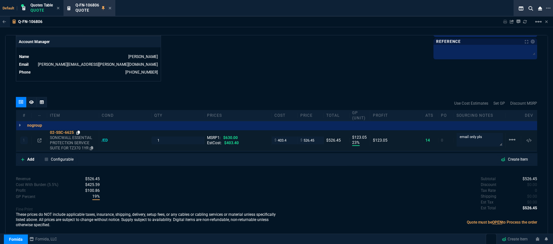
type input "23"
type input "123"
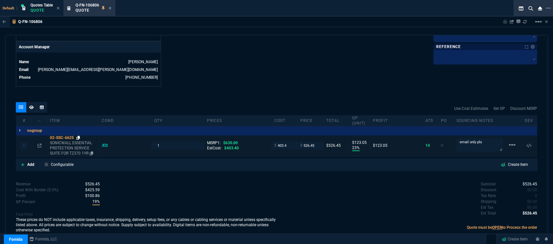
type input "16"
click at [79, 136] on icon at bounding box center [79, 138] width 4 height 4
click at [316, 142] on input "526.45" at bounding box center [311, 145] width 20 height 7
type input "570"
click at [309, 86] on div "quote Q-FN-106806 Stellar IT Solutions draft Fornida, LLC [STREET_ADDRESS] Deta…" at bounding box center [276, 138] width 543 height 207
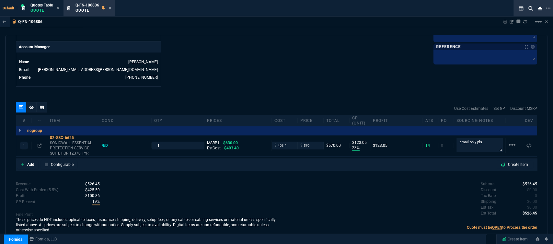
type input "570"
type input "29"
type input "167"
type input "10"
click at [30, 105] on icon at bounding box center [31, 107] width 5 height 4
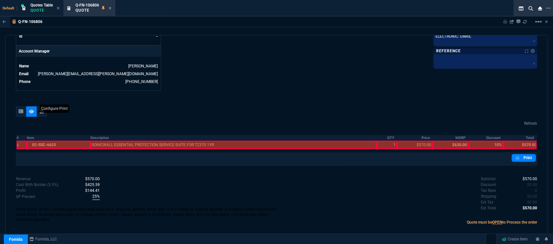
scroll to position [303, 0]
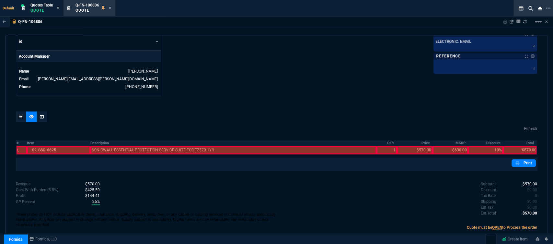
click at [49, 146] on div at bounding box center [58, 150] width 63 height 8
click at [117, 146] on div at bounding box center [233, 150] width 287 height 8
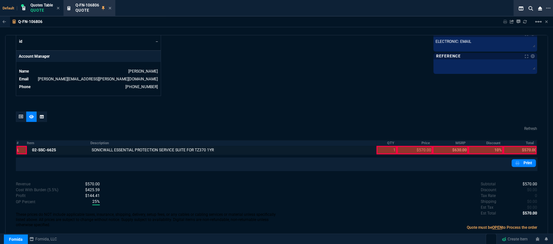
click at [377, 148] on div at bounding box center [387, 150] width 20 height 8
click at [422, 146] on div at bounding box center [415, 150] width 36 height 8
click at [525, 146] on div at bounding box center [520, 150] width 33 height 8
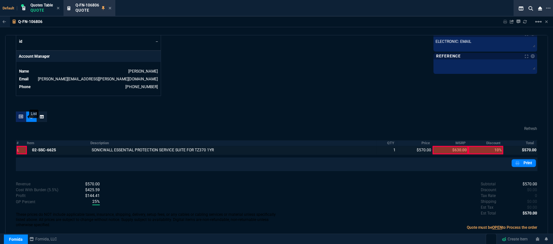
click at [17, 112] on div at bounding box center [21, 117] width 10 height 10
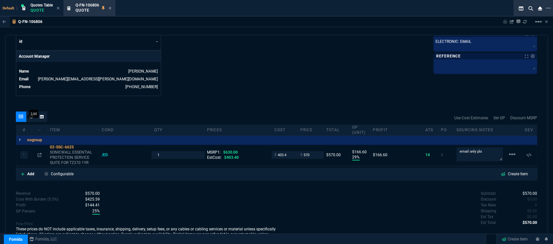
type input "29"
type input "167"
type input "10"
click at [39, 153] on fa-icon at bounding box center [40, 155] width 4 height 5
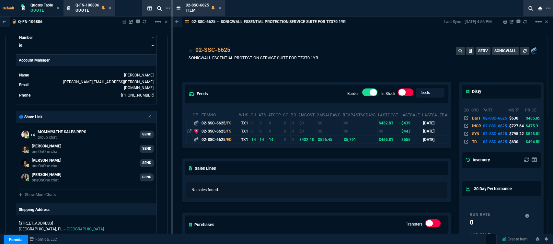
scroll to position [108, 0]
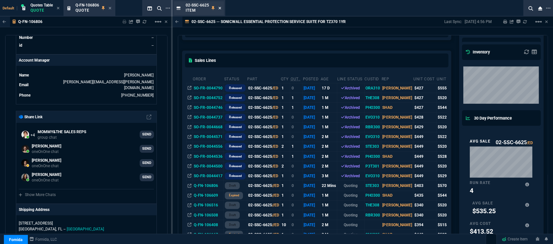
click at [219, 8] on icon at bounding box center [220, 8] width 3 height 3
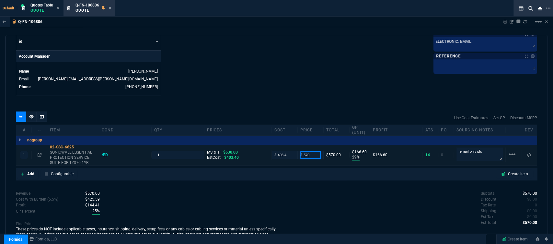
click at [311, 151] on input "570" at bounding box center [311, 154] width 20 height 7
type input "555"
type input "27"
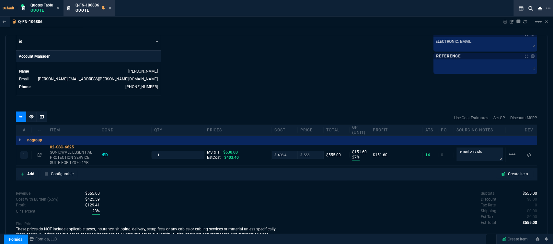
type input "152"
type input "12"
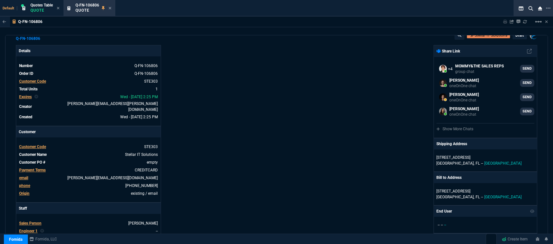
scroll to position [0, 0]
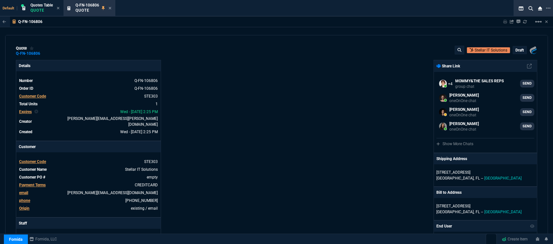
click at [516, 51] on p "draft" at bounding box center [520, 50] width 8 height 5
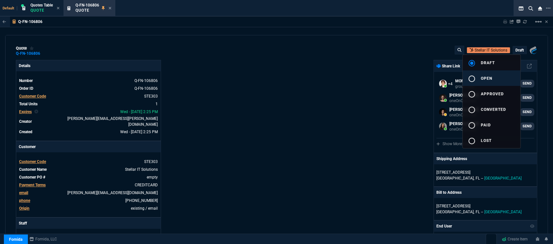
click at [470, 79] on mat-icon "radio_button_unchecked" at bounding box center [472, 79] width 8 height 8
click at [338, 89] on div at bounding box center [276, 122] width 553 height 244
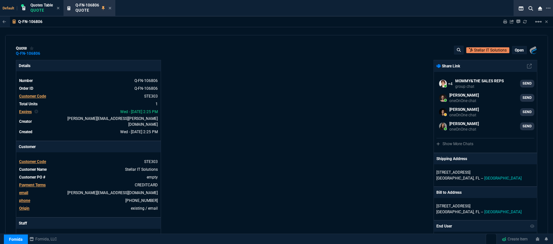
type input "27"
type input "152"
type input "12"
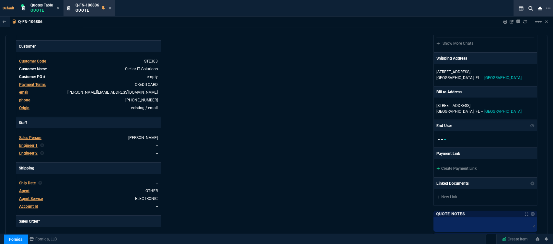
scroll to position [144, 0]
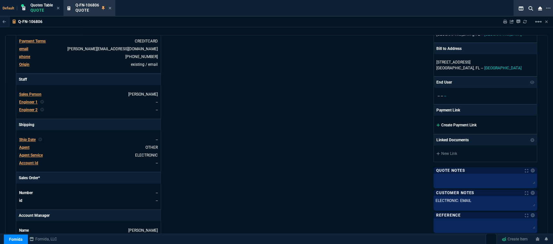
click at [437, 124] on icon at bounding box center [439, 125] width 4 height 4
click at [434, 122] on div "Create Payment Link" at bounding box center [485, 125] width 103 height 18
click at [437, 124] on icon at bounding box center [439, 125] width 4 height 4
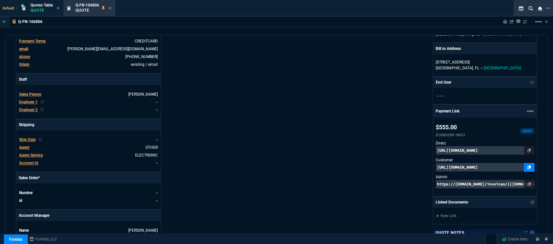
click at [528, 169] on icon at bounding box center [530, 167] width 4 height 4
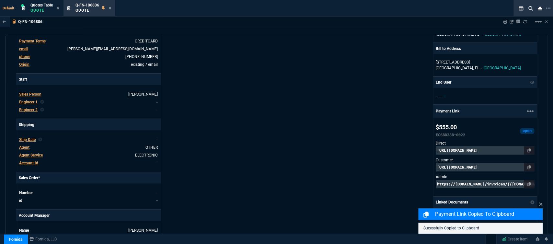
scroll to position [355, 0]
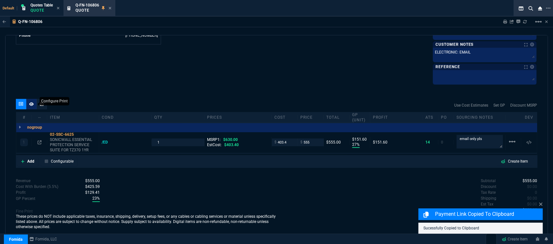
click at [31, 101] on div at bounding box center [31, 104] width 10 height 10
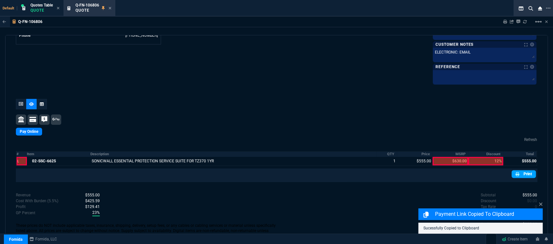
click at [528, 174] on link "Print" at bounding box center [524, 174] width 24 height 8
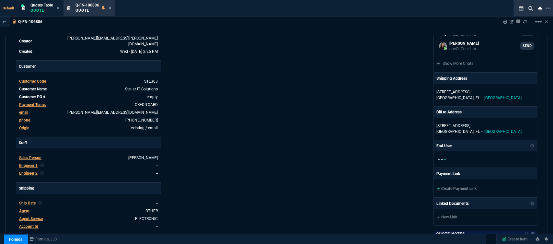
scroll to position [67, 0]
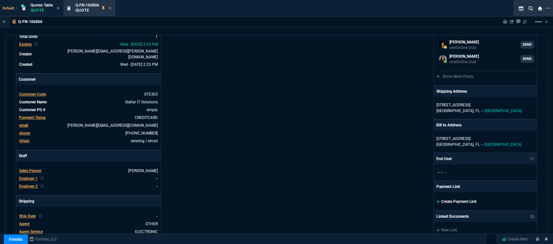
click at [437, 201] on icon at bounding box center [438, 201] width 3 height 3
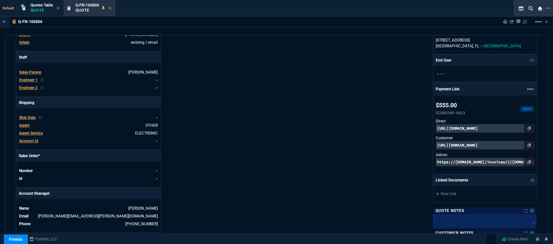
scroll to position [176, 0]
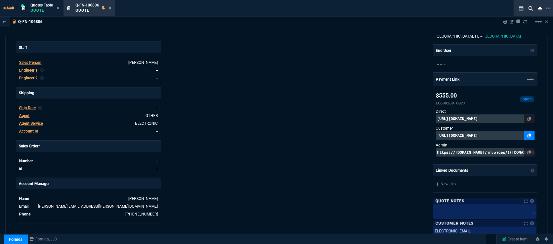
click at [528, 135] on icon at bounding box center [530, 136] width 4 height 4
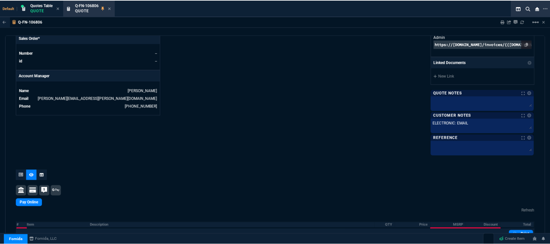
scroll to position [356, 0]
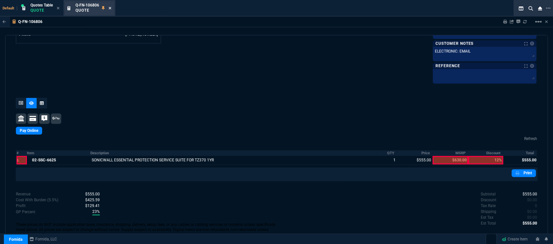
click at [110, 10] on icon at bounding box center [110, 8] width 3 height 4
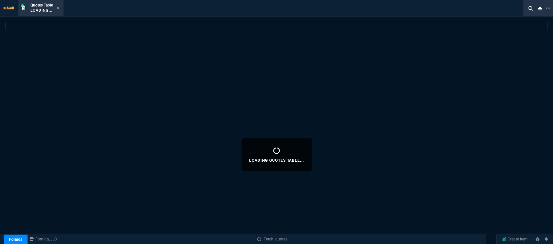
select select
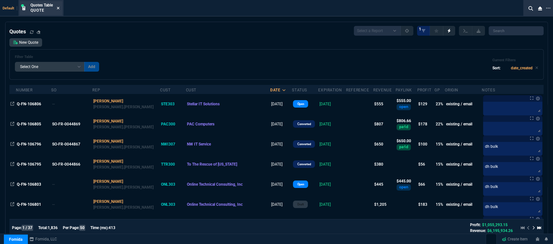
click at [58, 8] on icon at bounding box center [58, 8] width 3 height 3
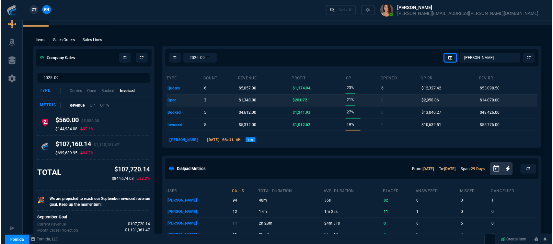
scroll to position [0, 0]
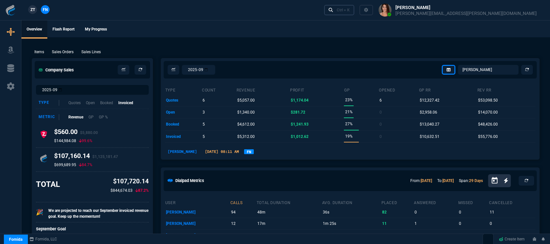
click at [350, 11] on div "Ctrl + K" at bounding box center [343, 9] width 13 height 5
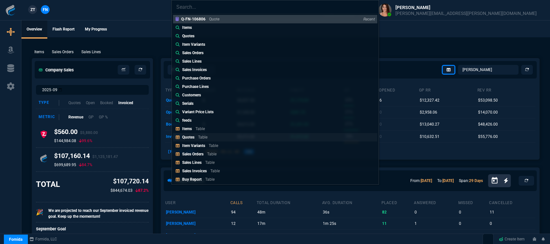
click at [234, 138] on link "Quotes Table" at bounding box center [275, 137] width 204 height 8
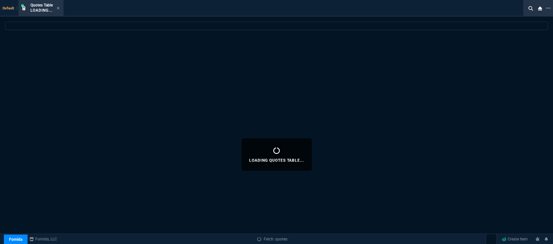
select select
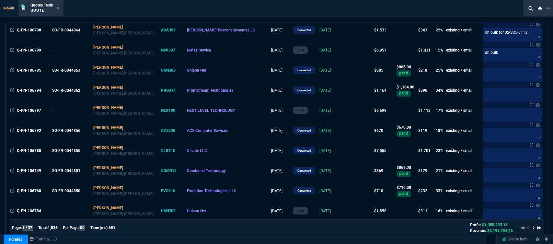
scroll to position [252, 0]
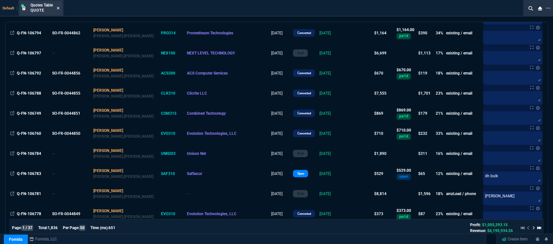
click at [59, 8] on icon at bounding box center [58, 8] width 3 height 3
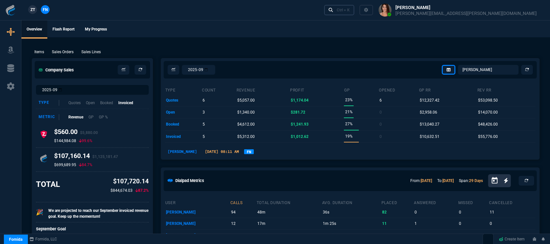
click at [350, 10] on div "Ctrl + K" at bounding box center [343, 9] width 13 height 5
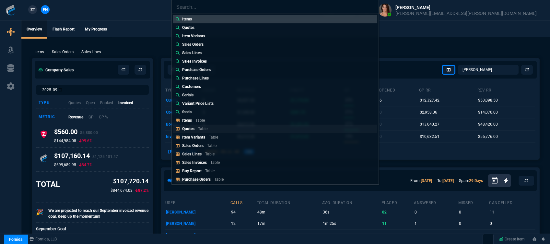
click at [187, 128] on p "Quotes" at bounding box center [188, 128] width 12 height 5
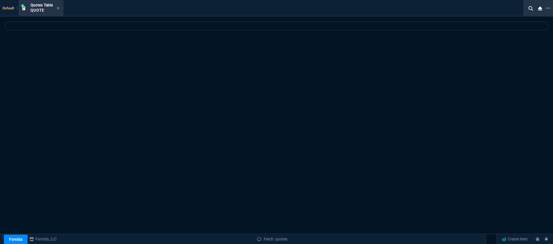
select select
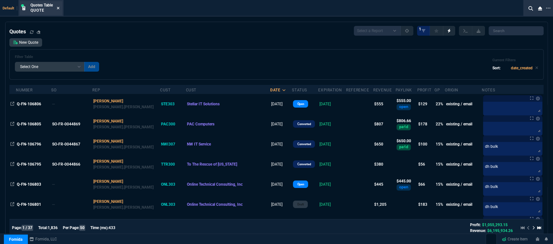
click at [58, 6] on icon at bounding box center [58, 8] width 3 height 4
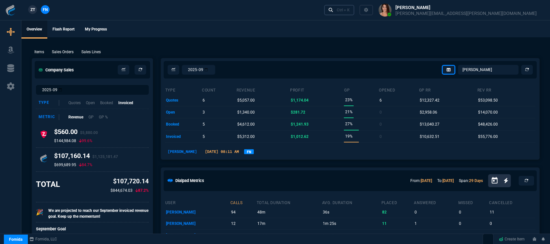
click at [350, 11] on div "Ctrl + K" at bounding box center [343, 9] width 13 height 5
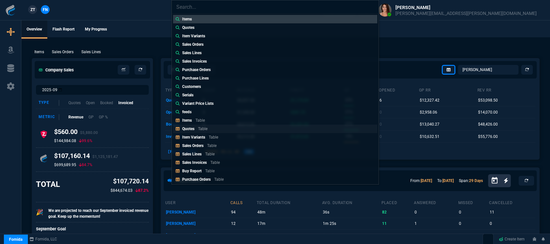
click at [223, 130] on link "Quotes Table" at bounding box center [275, 128] width 204 height 8
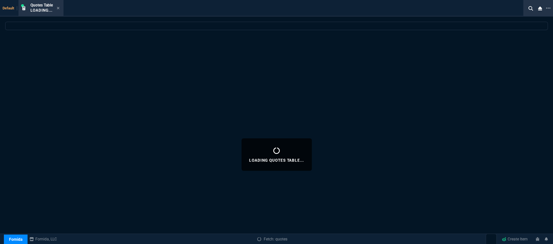
select select
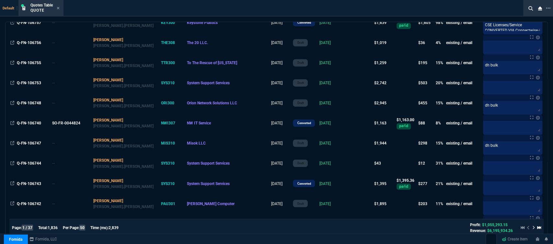
scroll to position [828, 0]
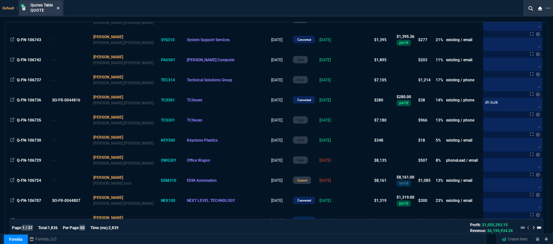
click at [57, 9] on icon at bounding box center [58, 8] width 3 height 4
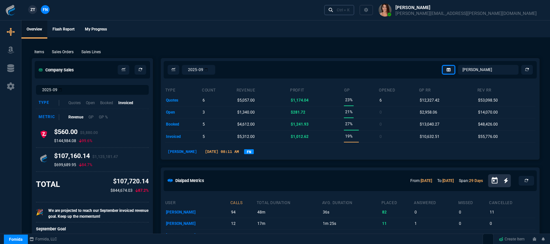
click at [350, 10] on div "Ctrl + K" at bounding box center [343, 9] width 13 height 5
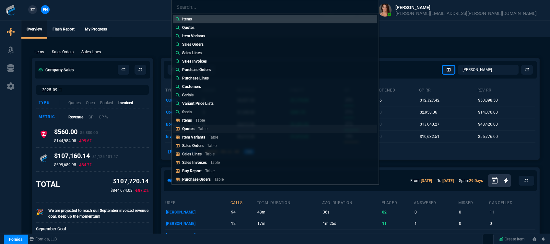
click at [226, 128] on link "Quotes Table" at bounding box center [275, 128] width 204 height 8
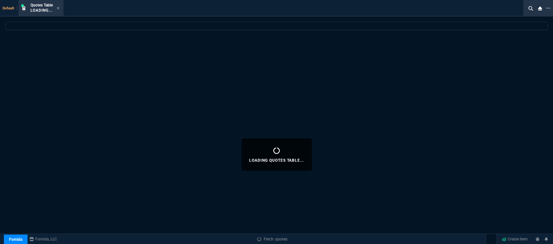
select select
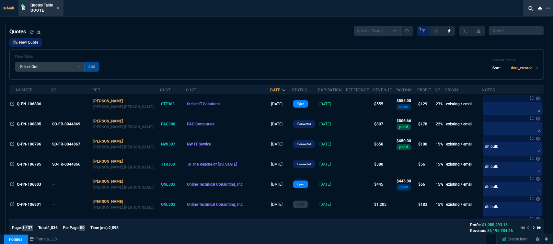
click at [21, 42] on link "New Quote" at bounding box center [25, 42] width 33 height 8
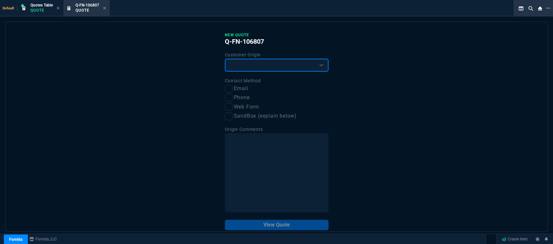
click at [281, 69] on select "Existing Customer Amazon Lead (first order) Website Lead (first order) Called (…" at bounding box center [277, 65] width 104 height 13
select select "phoneLead"
click at [225, 59] on select "Existing Customer Amazon Lead (first order) Website Lead (first order) Called (…" at bounding box center [277, 65] width 104 height 13
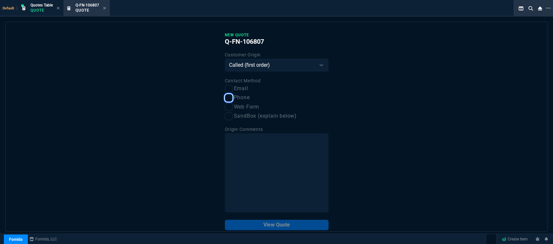
click at [226, 100] on input "Phone" at bounding box center [229, 98] width 8 height 8
checkbox input "true"
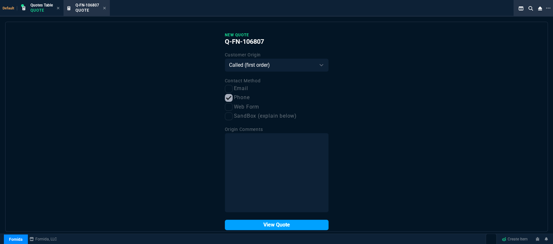
click at [270, 227] on button "View Quote" at bounding box center [277, 225] width 104 height 10
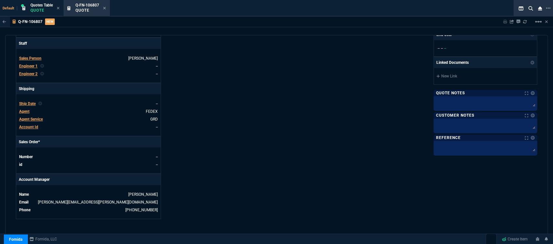
scroll to position [291, 0]
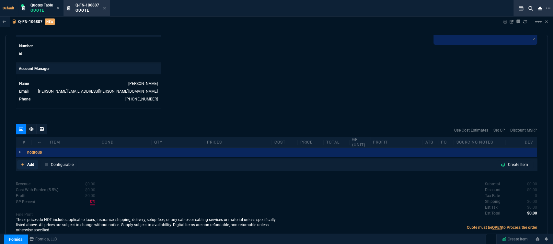
click at [22, 163] on icon at bounding box center [23, 165] width 4 height 4
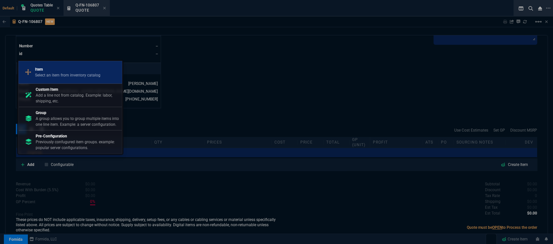
click at [62, 75] on p "Select an item from inventory catalog" at bounding box center [67, 75] width 65 height 6
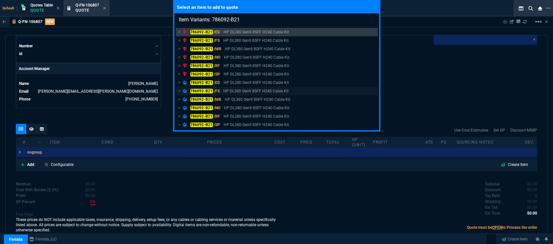
type input "Item Variants: 786092-B21"
click at [257, 91] on p "HP DL380 Gen9 8SFF H240 Cable Kit" at bounding box center [255, 91] width 65 height 6
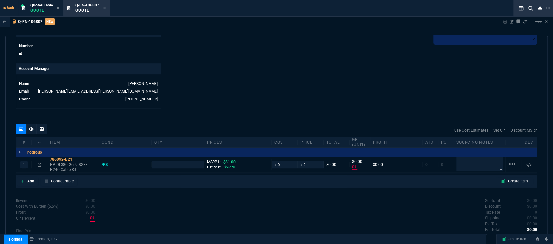
type input "0"
type input "100"
click at [467, 160] on textarea at bounding box center [480, 164] width 46 height 14
paste textarea "784629-001"
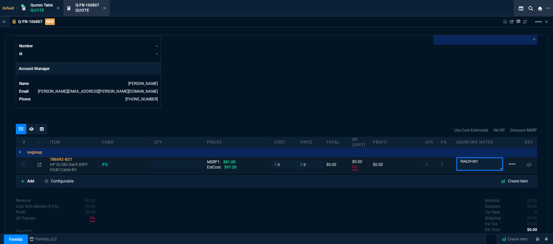
type textarea "784629-001"
drag, startPoint x: 280, startPoint y: 161, endPoint x: 263, endPoint y: 157, distance: 18.0
click at [263, 158] on div "1 786092-B21 HP DL380 Gen9 8SFF H240 Cable Kit /FS MSRP1: $81.00 EstCost: $97.2…" at bounding box center [276, 165] width 521 height 16
type input "1"
type input "1.00"
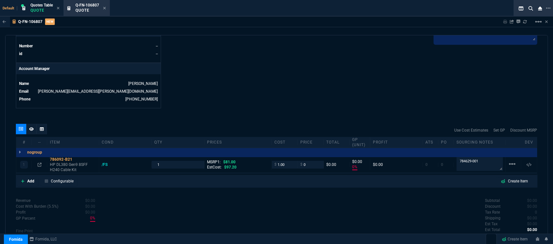
type input "1"
type input "-100"
type input "-1"
click at [61, 162] on p "HP DL380 Gen9 8SFF H240 Cable Kit" at bounding box center [73, 167] width 46 height 10
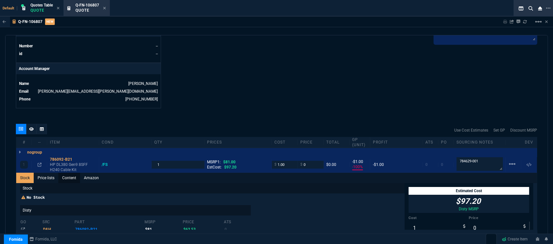
click at [69, 174] on link "Content" at bounding box center [69, 178] width 22 height 10
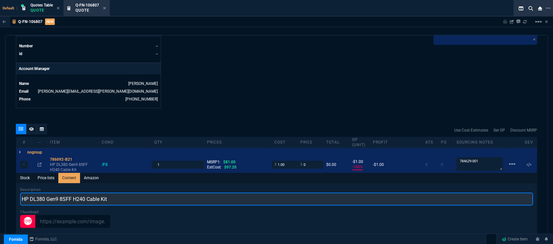
drag, startPoint x: 0, startPoint y: 189, endPoint x: 197, endPoint y: 127, distance: 206.4
click at [0, 189] on div "Q-FN-106807 NEW Sharing Q-FN-106807 Link Dev Link Share on Teams linear_scale q…" at bounding box center [276, 145] width 553 height 257
paste input "E DL380 SFF SMART ARRAY HBA H200/P400 SERIES SAS CABLE KIT"
type input "HPE DL380 SFF SMART ARRAY HBA H200/P400 SERIES SAS CABLE KIT"
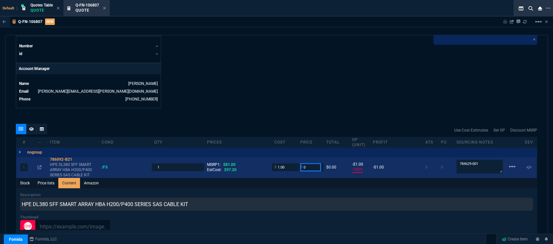
drag, startPoint x: 306, startPoint y: 164, endPoint x: 293, endPoint y: 162, distance: 12.8
click at [293, 162] on div "1 786092-B21 HPE DL380 SFF SMART ARRAY HBA H200/P400 SERIES SAS CABLE KIT /FS 1…" at bounding box center [276, 167] width 521 height 21
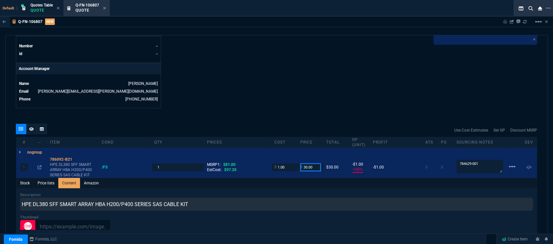
type input "30.00"
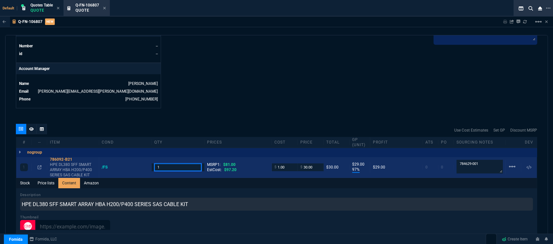
drag, startPoint x: 169, startPoint y: 164, endPoint x: 135, endPoint y: 158, distance: 34.2
click at [135, 158] on div "1 786092-B21 HPE DL380 SFF SMART ARRAY HBA H200/P400 SERIES SAS CABLE KIT /FS 1…" at bounding box center [276, 167] width 521 height 21
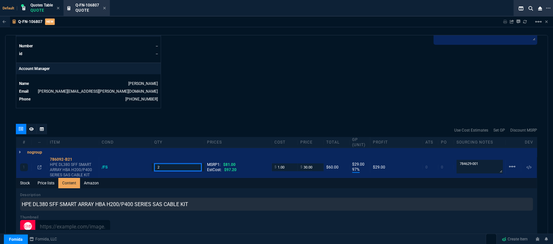
type input "2"
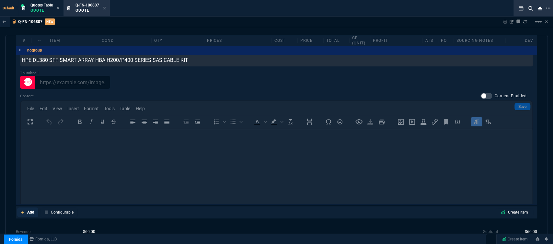
click at [23, 210] on icon at bounding box center [23, 212] width 4 height 4
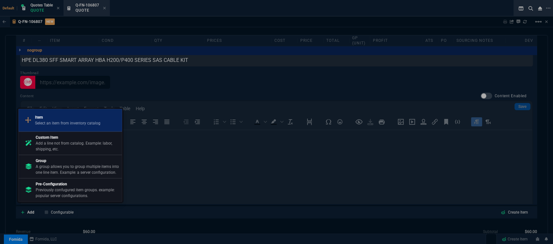
click at [46, 122] on p "Select an item from inventory catalog" at bounding box center [67, 123] width 65 height 6
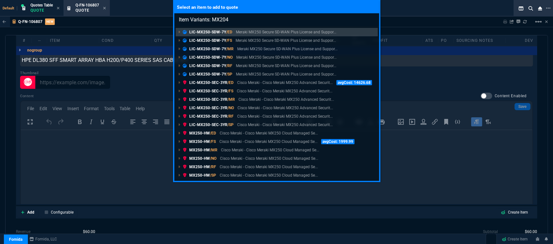
type input "Item Variants: MX204"
click at [331, 222] on div "Select an item to add to quote Item Variants: MX204 LIC-MX250-SDW-7Y /ED Meraki…" at bounding box center [276, 122] width 553 height 244
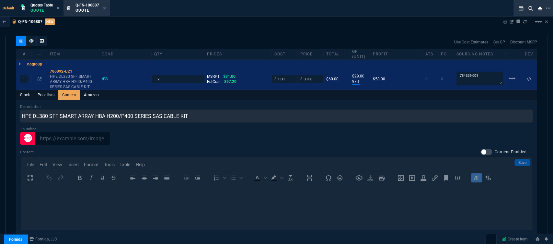
scroll to position [291, 0]
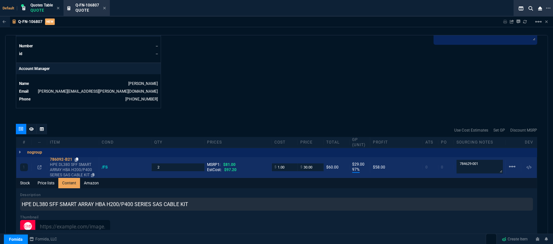
click at [77, 158] on icon at bounding box center [77, 160] width 4 height 4
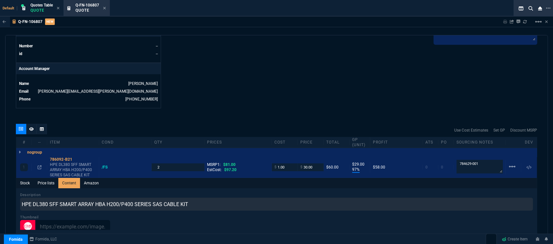
click at [33, 127] on icon at bounding box center [31, 129] width 5 height 4
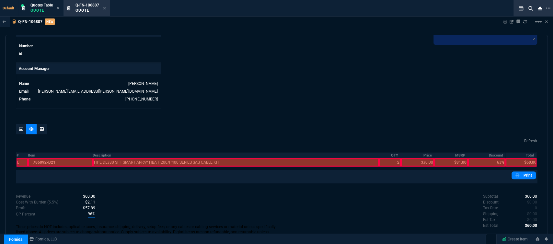
click at [53, 159] on div at bounding box center [60, 162] width 65 height 8
click at [114, 158] on div at bounding box center [236, 162] width 287 height 8
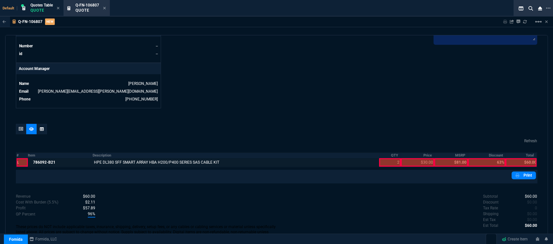
click at [385, 160] on div at bounding box center [390, 162] width 22 height 8
click at [415, 159] on div at bounding box center [417, 162] width 33 height 8
click at [531, 153] on th "Total" at bounding box center [521, 156] width 31 height 6
click at [522, 172] on link "Print" at bounding box center [524, 176] width 24 height 8
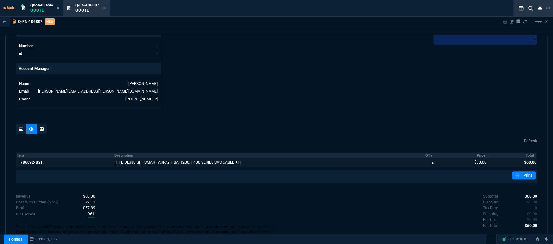
scroll to position [303, 0]
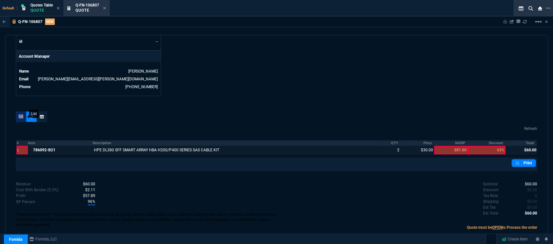
click at [20, 115] on icon at bounding box center [21, 117] width 5 height 4
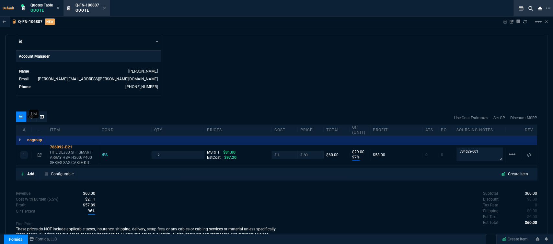
type input "97"
type input "29"
type input "63"
click at [75, 145] on icon at bounding box center [77, 147] width 4 height 4
click at [106, 7] on icon at bounding box center [104, 8] width 3 height 4
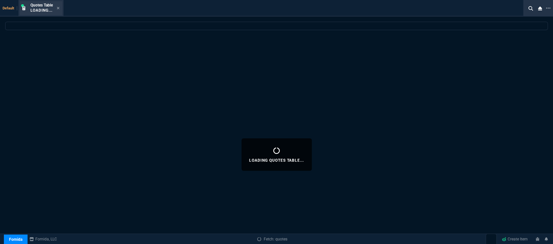
click at [57, 9] on div "Quotes Table Loading..." at bounding box center [44, 8] width 29 height 11
click at [60, 7] on icon at bounding box center [58, 8] width 3 height 3
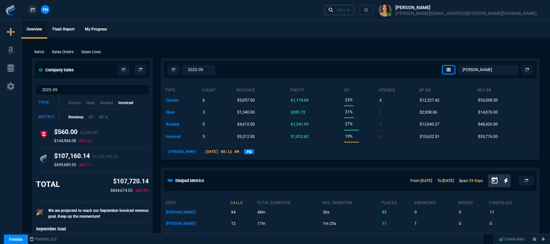
click at [350, 8] on div "Ctrl + K" at bounding box center [343, 9] width 13 height 5
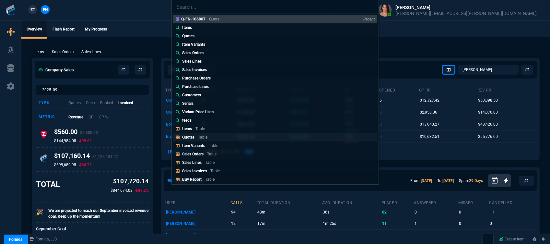
click at [202, 138] on p "Table" at bounding box center [202, 137] width 9 height 5
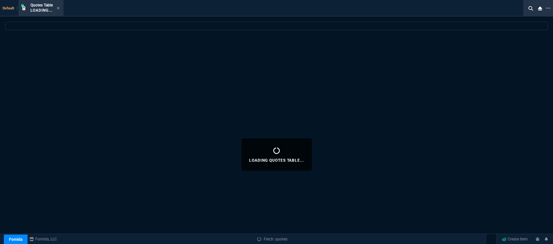
select select
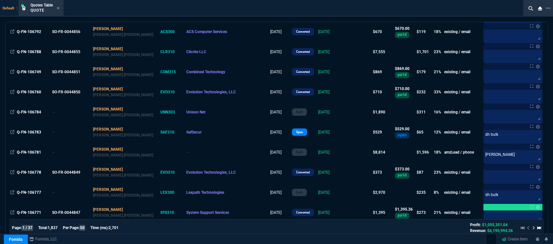
scroll to position [324, 0]
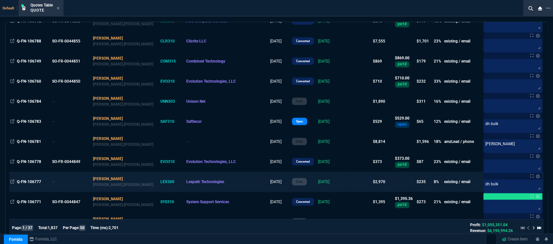
click at [345, 184] on td at bounding box center [358, 182] width 27 height 20
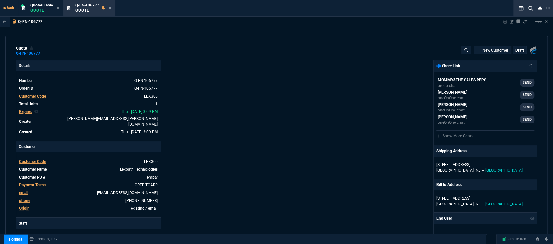
type input "13"
type input "398"
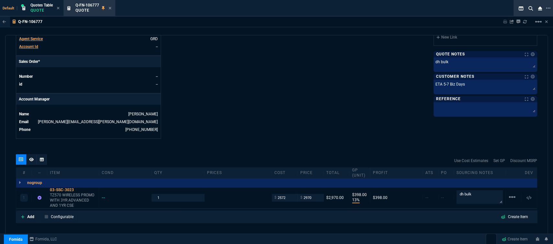
scroll to position [313, 0]
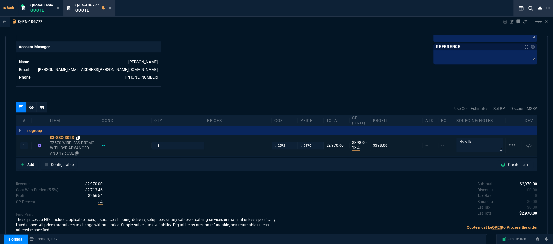
click at [79, 136] on icon at bounding box center [79, 138] width 4 height 4
click at [289, 142] on input "2572" at bounding box center [285, 145] width 20 height 7
type input "2603"
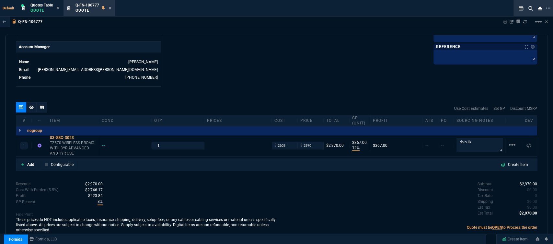
type input "12"
type input "367"
click at [80, 136] on icon at bounding box center [79, 138] width 4 height 4
click at [288, 142] on input "2603" at bounding box center [285, 145] width 20 height 7
type input "2503"
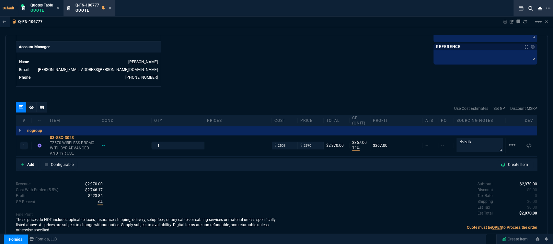
type input "2503"
type input "16"
type input "467"
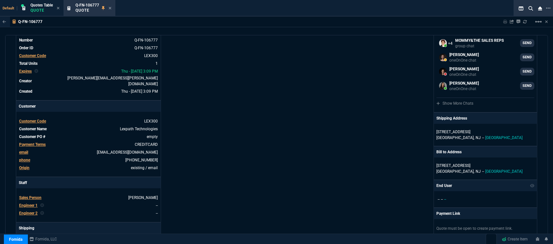
scroll to position [0, 0]
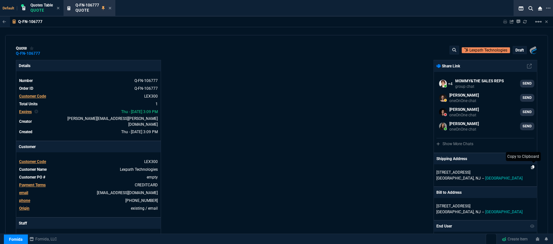
click at [531, 167] on icon at bounding box center [533, 167] width 4 height 4
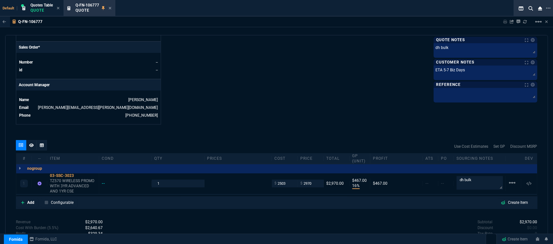
scroll to position [288, 0]
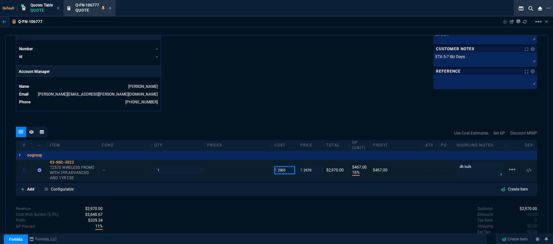
click at [291, 166] on input "2503" at bounding box center [285, 169] width 20 height 7
type input "2583"
type input "13"
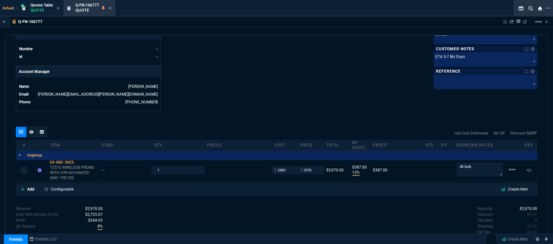
type input "387"
click at [290, 166] on input "2583" at bounding box center [285, 169] width 20 height 7
type input "2563"
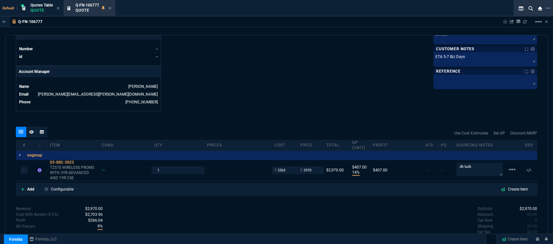
type input "14"
type input "407"
click at [287, 166] on input "2563" at bounding box center [285, 169] width 20 height 7
type input "2553"
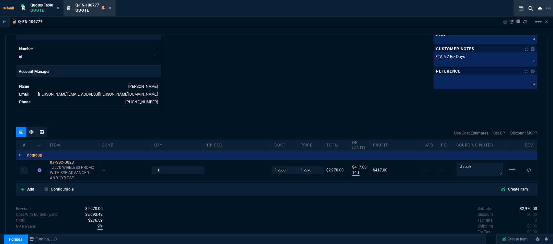
type input "2553"
type input "417"
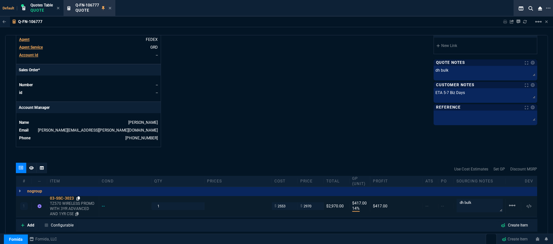
click at [78, 196] on icon at bounding box center [79, 198] width 4 height 4
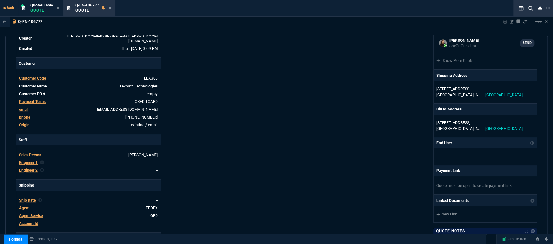
scroll to position [72, 0]
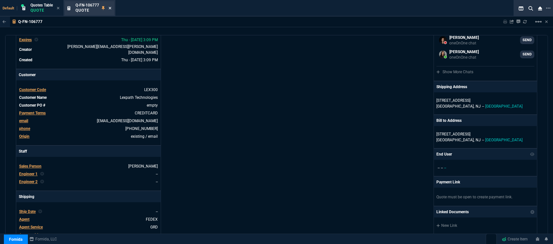
click at [111, 7] on icon at bounding box center [110, 8] width 3 height 4
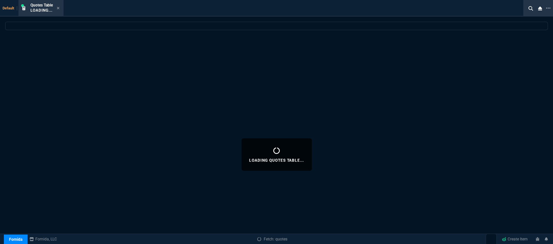
select select
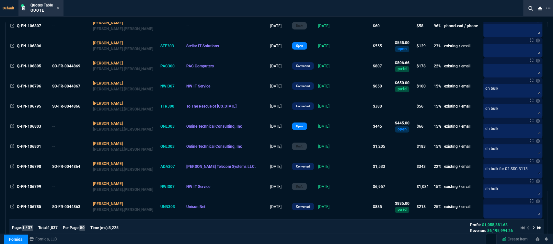
scroll to position [36, 0]
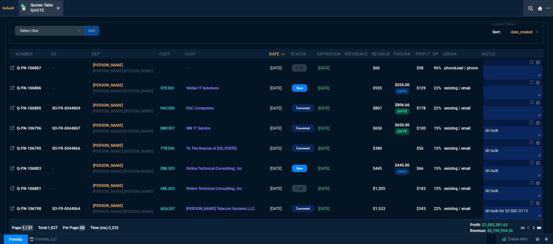
click at [60, 9] on icon at bounding box center [58, 8] width 3 height 3
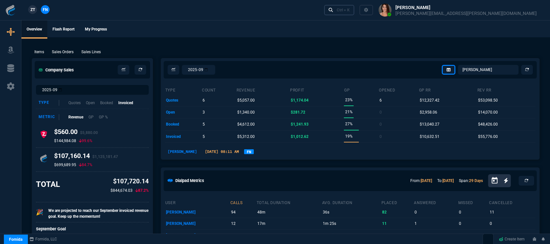
click at [350, 9] on div "Ctrl + K" at bounding box center [343, 9] width 13 height 5
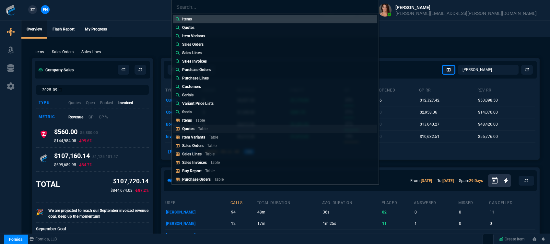
click at [214, 127] on link "Quotes Table" at bounding box center [275, 128] width 204 height 8
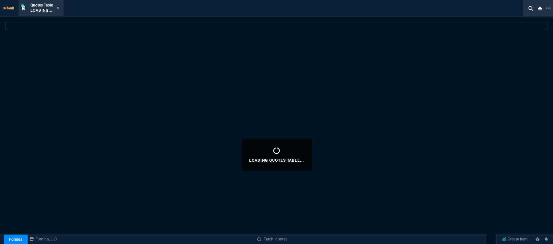
select select
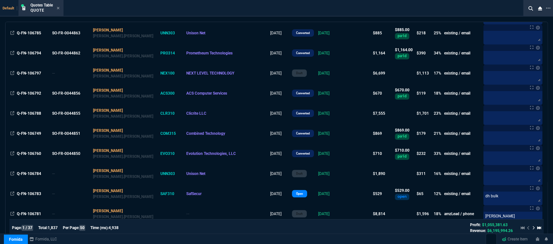
scroll to position [360, 0]
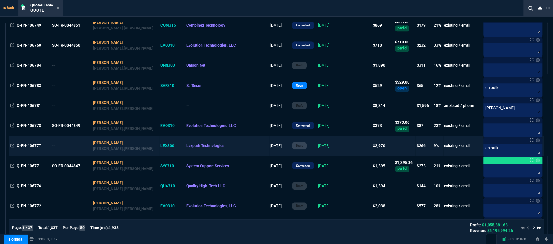
click at [345, 144] on td at bounding box center [358, 146] width 27 height 20
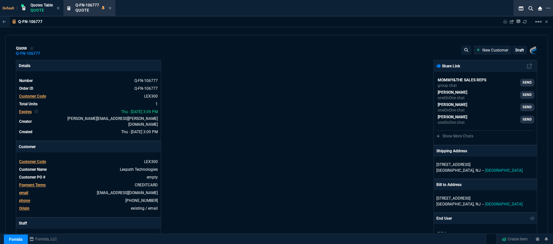
type input "14"
type input "417"
click at [492, 168] on div "32 I Garden Terrace Unit 32i North Arlington, NJ -- USA" at bounding box center [485, 168] width 103 height 22
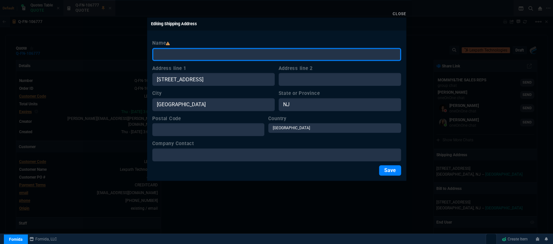
click at [219, 53] on input "Name" at bounding box center [276, 54] width 249 height 13
paste input "Farber Brocks & Zane L.L.P 400 Garden City Plaza, Suite 100 Garden City, New Yo…"
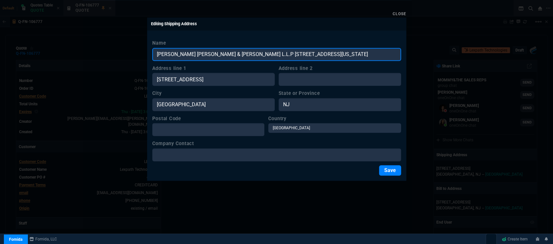
type input "Farber Brocks & Zane L.L.P 400 Garden City Plaza, Suite 100 Garden City, New Yo…"
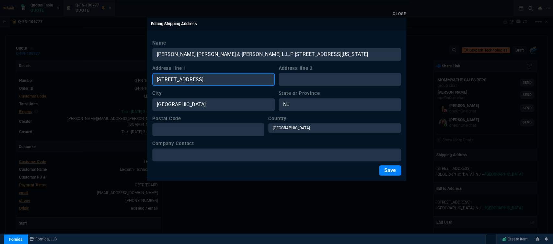
drag, startPoint x: 197, startPoint y: 83, endPoint x: 150, endPoint y: 81, distance: 47.0
click at [150, 81] on div "Name Farber Brocks & Zane L.L.P 400 Garden City Plaza, Suite 100 Garden City, N…" at bounding box center [276, 107] width 259 height 147
paste input "Farber Brocks & Zane L.L.P 400 Garden City Plaza, Suite 100 Garden City, New Yo…"
type input "Farber Brocks & Zane L.L.P 400 Garden City Plaza, Suite 100 Garden City, New Yo…"
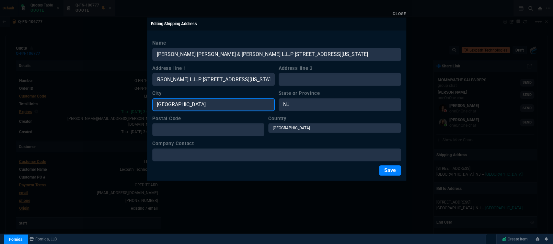
scroll to position [0, 0]
drag, startPoint x: 209, startPoint y: 103, endPoint x: 148, endPoint y: 106, distance: 61.3
click at [148, 106] on div "Name Farber Brocks & Zane L.L.P 400 Garden City Plaza, Suite 100 Garden City, N…" at bounding box center [276, 107] width 259 height 147
paste input "Farber Brocks & Zane L.L.P 400 Garden City Plaza, Suite 100 Garden City, New Yo…"
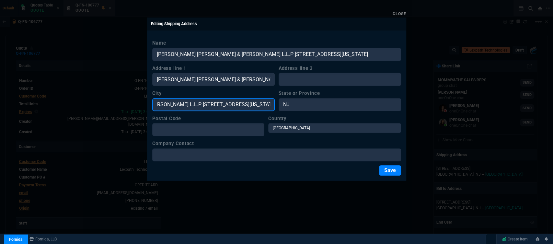
type input "Farber Brocks & Zane L.L.P 400 Garden City Plaza, Suite 100 Garden City, New Yo…"
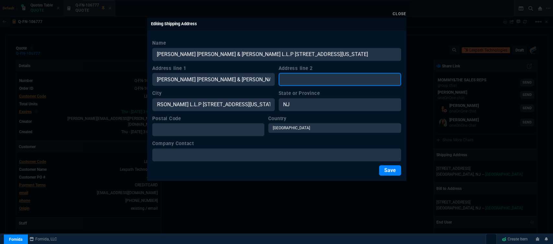
click at [329, 79] on input "Address line 2" at bounding box center [340, 79] width 123 height 13
paste input "Farber Brocks & Zane L.L.P 400 Garden City Plaza, Suite 100 Garden City, New Yo…"
type input "Farber Brocks & Zane L.L.P 400 Garden City Plaza, Suite 100 Garden City, New Yo…"
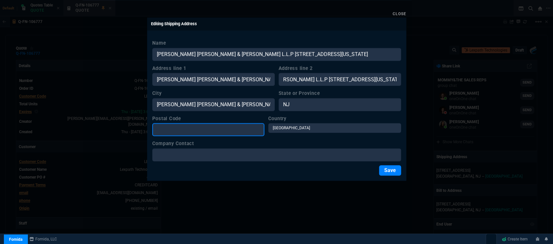
click at [222, 128] on input "Postal Code" at bounding box center [208, 129] width 112 height 13
paste input "Farber Brocks & Zane L.L.P 400 Garden City Plaza, Suite 100 Garden City, New Yo…"
drag, startPoint x: 254, startPoint y: 128, endPoint x: 163, endPoint y: 124, distance: 90.9
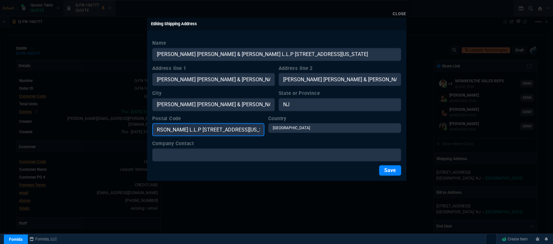
click at [163, 124] on input "Farber Brocks & Zane L.L.P 400 Garden City Plaza, Suite 100 Garden City, New Yo…" at bounding box center [208, 129] width 112 height 13
type input "11530"
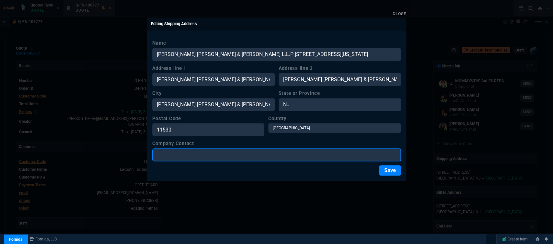
click at [201, 157] on input "Company Contact" at bounding box center [276, 154] width 249 height 13
type input "IT Dept"
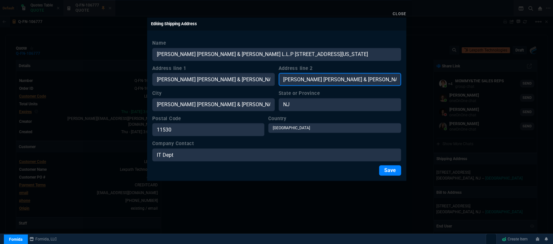
drag, startPoint x: 364, startPoint y: 79, endPoint x: 324, endPoint y: 81, distance: 40.6
click at [324, 81] on input "Farber Brocks & Zane L.L.P 400 Garden City Plaza, Suite 100 Garden City, New Yo…" at bounding box center [340, 79] width 123 height 13
click at [357, 77] on input "Farber Brocks & Zden City Plaza, Suite 100 Garden City, New York 11530" at bounding box center [340, 79] width 123 height 13
click at [358, 78] on input "Farber Brocks & Zden City Plaza, Suite 100 Garden City, New York 11530" at bounding box center [340, 79] width 123 height 13
drag, startPoint x: 381, startPoint y: 79, endPoint x: 307, endPoint y: 79, distance: 73.6
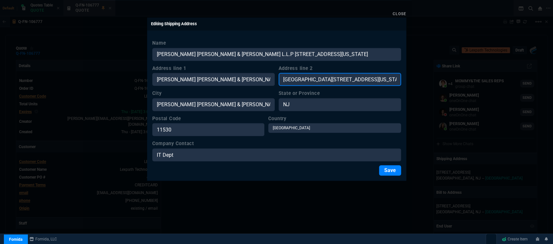
click at [307, 79] on input "Suite 100 Garden City, New York 11530" at bounding box center [340, 79] width 123 height 13
type input "Suite 100"
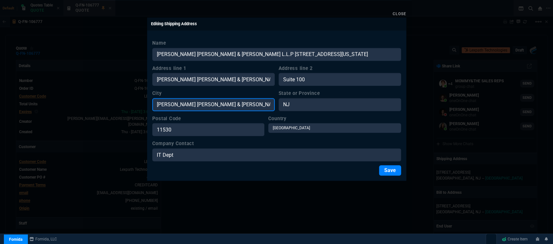
drag, startPoint x: 251, startPoint y: 105, endPoint x: 190, endPoint y: 107, distance: 61.6
click at [190, 107] on input "Farber Brocks & Zane L.L.P 400 Garden City Plaza, Suite 100 Garden City, New Yo…" at bounding box center [213, 104] width 123 height 13
click at [236, 104] on input "Farber Brocks ity Plaza, Suite 100 Garden City, New York 11530" at bounding box center [213, 104] width 123 height 13
type input "Garden City, New York 11530"
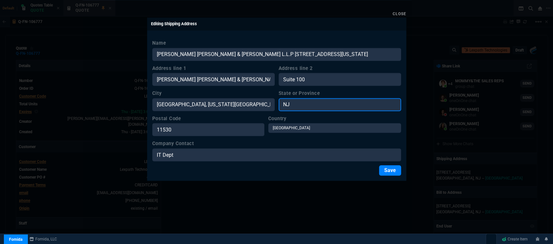
click at [301, 101] on input "NJ" at bounding box center [340, 104] width 123 height 13
type input "NY"
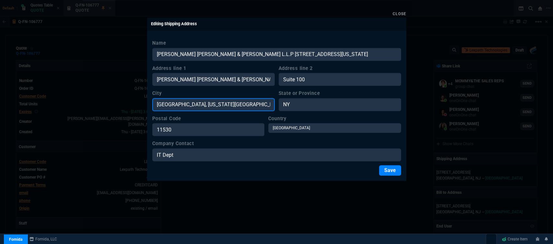
click at [245, 104] on input "Garden City, New York 11530" at bounding box center [213, 104] width 123 height 13
drag, startPoint x: 245, startPoint y: 104, endPoint x: 197, endPoint y: 105, distance: 48.0
click at [197, 105] on input "Garden City, New York 11530" at bounding box center [213, 104] width 123 height 13
type input "Garden City"
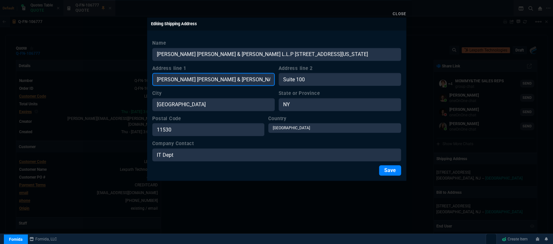
click at [221, 78] on input "Farber Brocks & Zane L.L.P 400 Garden City Plaza, Suite 100 Garden City, New Yo…" at bounding box center [213, 79] width 123 height 13
drag, startPoint x: 248, startPoint y: 80, endPoint x: 266, endPoint y: 80, distance: 18.2
click at [266, 80] on input "400 Garden City Plaza, Suite 100 Garden City, New York 11530" at bounding box center [213, 79] width 123 height 13
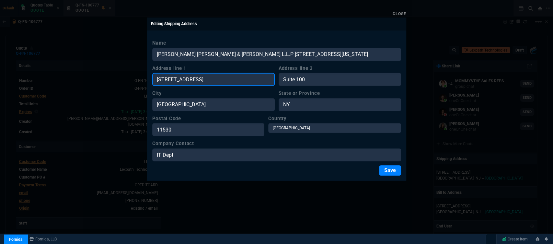
drag, startPoint x: 266, startPoint y: 78, endPoint x: 227, endPoint y: 78, distance: 38.6
click at [227, 78] on input "400 Garden City Plaza, Suite 100 Garden1530" at bounding box center [213, 79] width 123 height 13
drag, startPoint x: 237, startPoint y: 78, endPoint x: 221, endPoint y: 79, distance: 15.9
click at [221, 79] on input "400 Garden City Plaza, Suite 10" at bounding box center [213, 79] width 123 height 13
type input "400 Garden City Plaza"
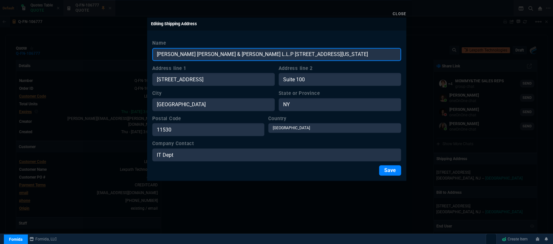
click at [371, 51] on input "Farber Brocks & Zane L.L.P 400 Garden City Plaza, Suite 100 Garden City, New Yo…" at bounding box center [276, 54] width 249 height 13
drag, startPoint x: 332, startPoint y: 53, endPoint x: 220, endPoint y: 53, distance: 111.5
click at [220, 53] on input "Farber Brocks & Zane L.L.P 400 Garden City Plaza, Suite 100 Garden City, New Yo…" at bounding box center [276, 54] width 249 height 13
type input "Farber Brocks & Zane L.L.P"
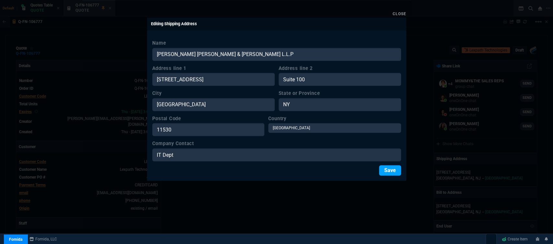
click at [387, 171] on button "Save" at bounding box center [390, 170] width 22 height 10
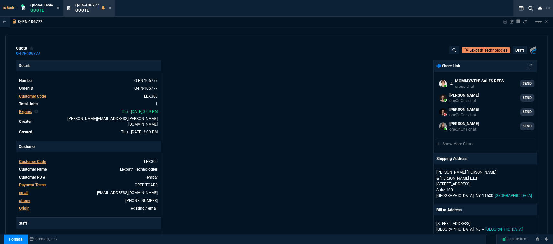
click at [521, 50] on p "draft" at bounding box center [520, 50] width 8 height 5
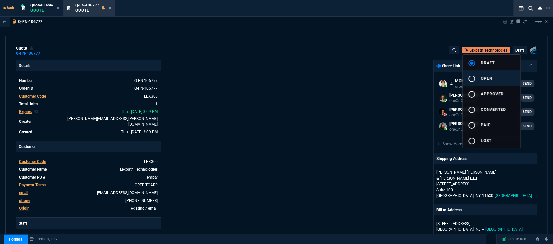
click at [493, 76] on button "radio_button_unchecked open" at bounding box center [492, 78] width 58 height 16
click at [410, 86] on div at bounding box center [276, 122] width 553 height 244
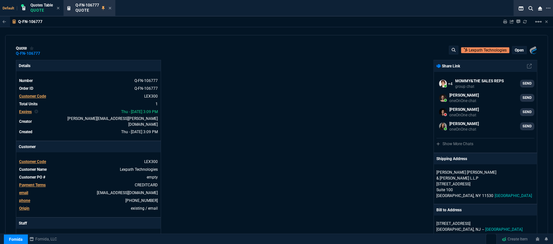
type input "14"
type input "417"
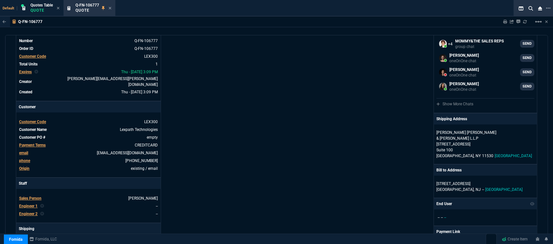
scroll to position [144, 0]
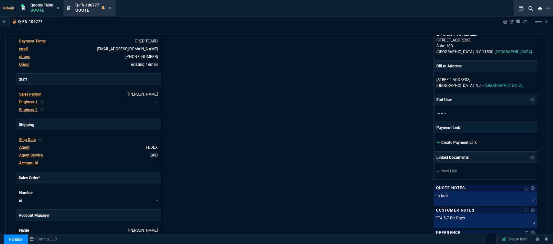
click at [437, 141] on icon at bounding box center [439, 143] width 4 height 4
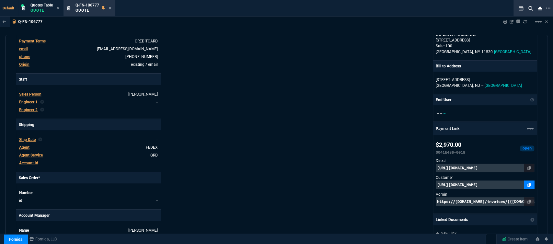
click at [528, 183] on icon at bounding box center [530, 185] width 4 height 4
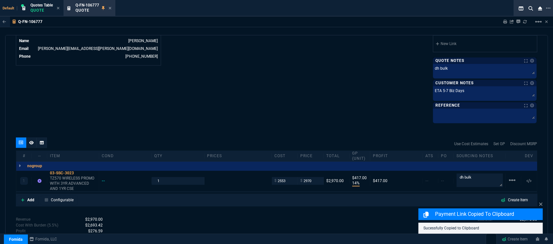
scroll to position [366, 0]
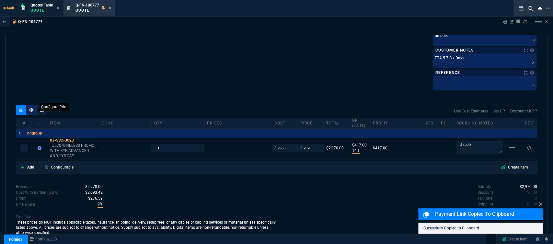
click at [30, 108] on icon at bounding box center [31, 110] width 5 height 4
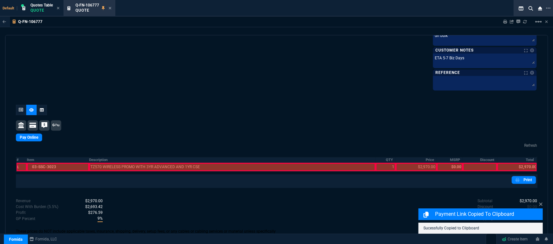
click at [70, 163] on div at bounding box center [58, 167] width 63 height 8
click at [109, 163] on div at bounding box center [232, 167] width 287 height 8
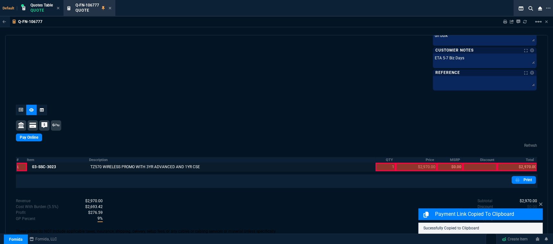
click at [383, 163] on div at bounding box center [386, 167] width 20 height 8
click at [412, 163] on div at bounding box center [416, 167] width 41 height 8
click at [521, 163] on div at bounding box center [517, 167] width 40 height 8
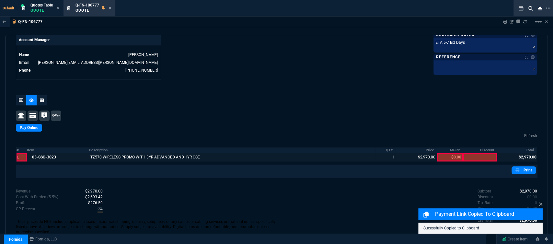
click at [523, 173] on div "quote Q-FN-106777 Lexpath Technologies open Fornida, LLC 2609 Technology Dr Sui…" at bounding box center [276, 138] width 543 height 207
click at [522, 166] on link "Print" at bounding box center [524, 170] width 24 height 8
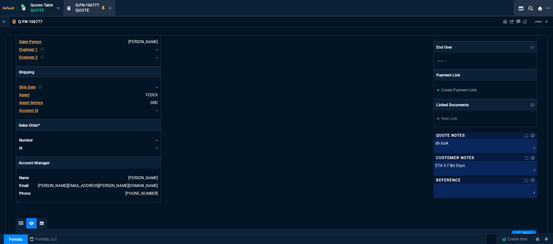
scroll to position [188, 0]
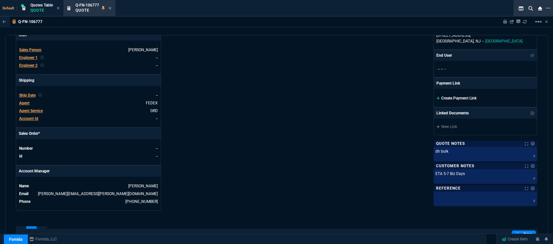
click at [437, 96] on icon at bounding box center [439, 98] width 4 height 4
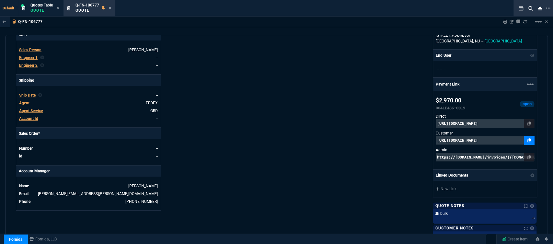
click at [528, 138] on icon at bounding box center [530, 140] width 4 height 4
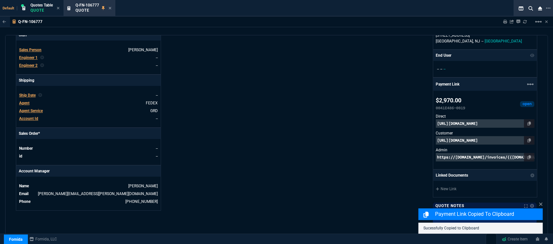
scroll to position [375, 0]
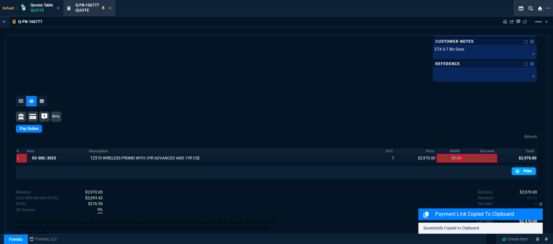
click at [526, 167] on link "Print" at bounding box center [524, 171] width 24 height 8
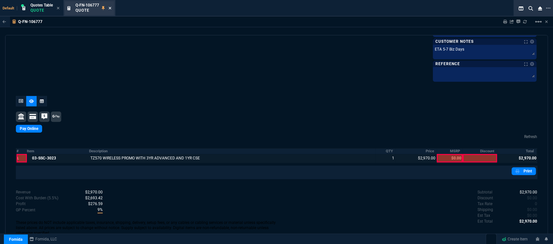
click at [112, 9] on icon at bounding box center [110, 8] width 3 height 3
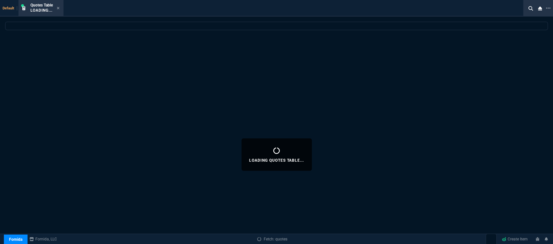
select select
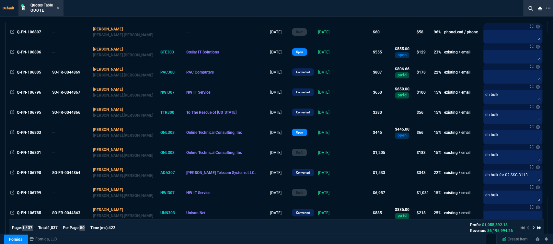
scroll to position [0, 0]
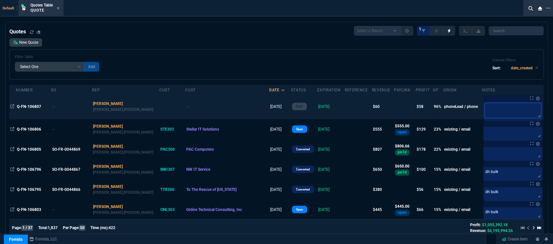
click at [489, 108] on textarea at bounding box center [513, 110] width 56 height 15
type textarea "a"
type textarea "ad"
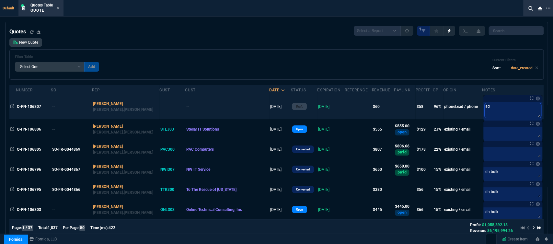
type textarea "adr"
type textarea "adri"
type textarea "adria"
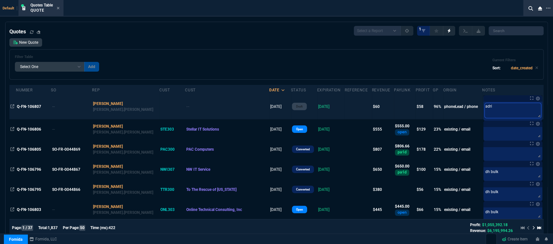
type textarea "adria"
type textarea "adriab"
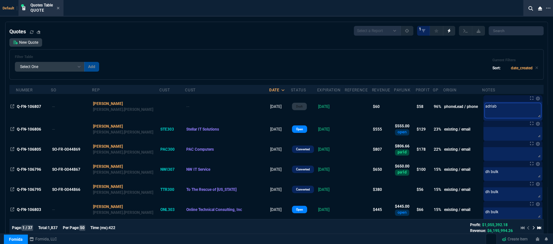
type textarea "adria"
type textarea "[PERSON_NAME]"
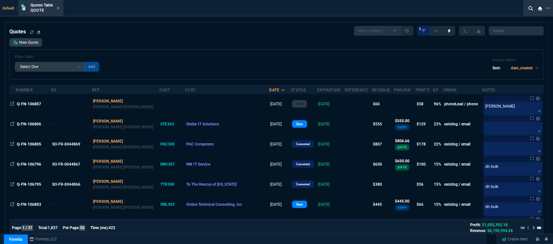
click at [296, 58] on div "Filter Table Select One Add Filter () creator (creator) Cust (headers.customerN…" at bounding box center [277, 64] width 524 height 19
click at [57, 8] on icon at bounding box center [58, 8] width 3 height 4
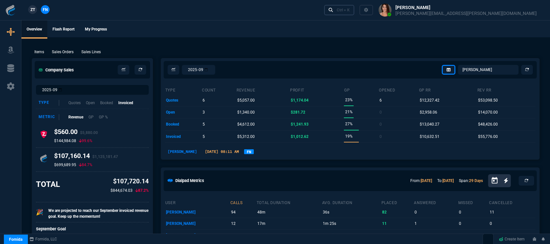
click at [350, 8] on div "Ctrl + K" at bounding box center [343, 9] width 13 height 5
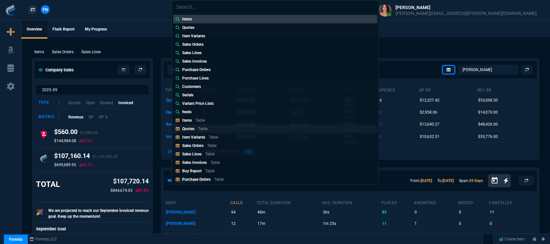
click at [216, 126] on link "Quotes Table" at bounding box center [275, 128] width 204 height 8
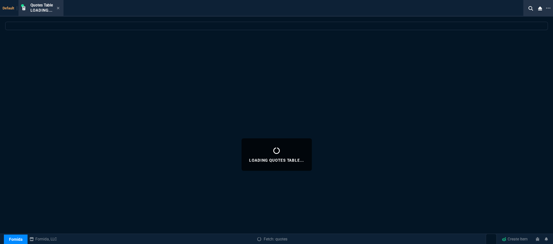
select select
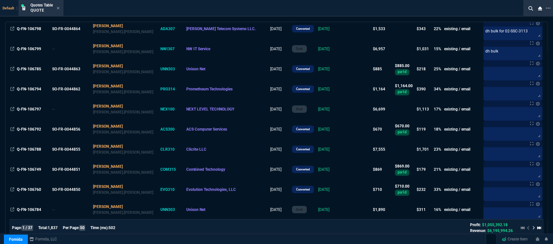
scroll to position [360, 0]
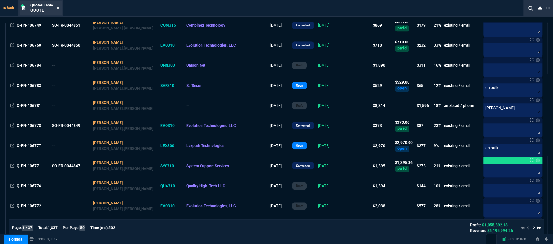
click at [59, 7] on icon at bounding box center [58, 8] width 3 height 4
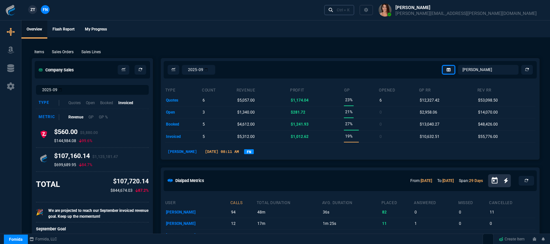
click at [350, 9] on div "Ctrl + K" at bounding box center [343, 9] width 13 height 5
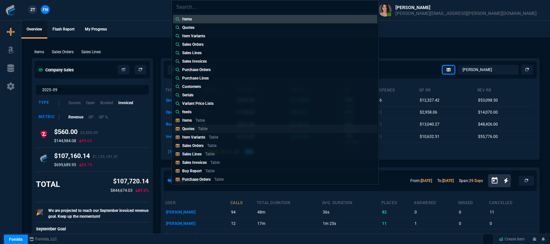
click at [228, 129] on link "Quotes Table" at bounding box center [275, 128] width 204 height 8
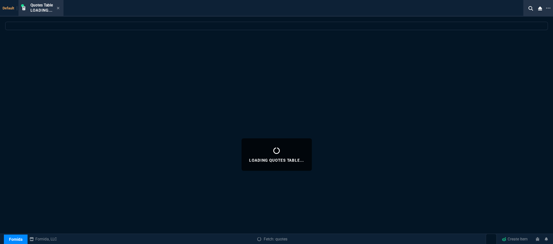
select select
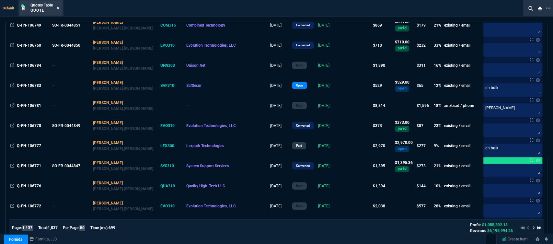
click at [57, 9] on icon at bounding box center [58, 8] width 3 height 4
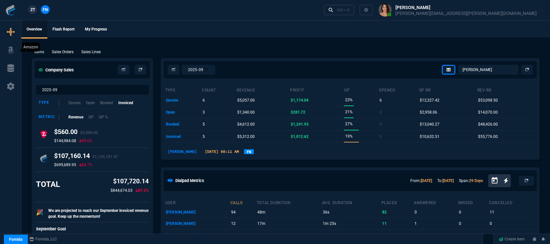
click at [8, 47] on icon at bounding box center [11, 50] width 10 height 8
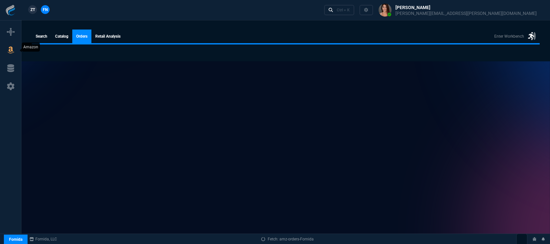
select select
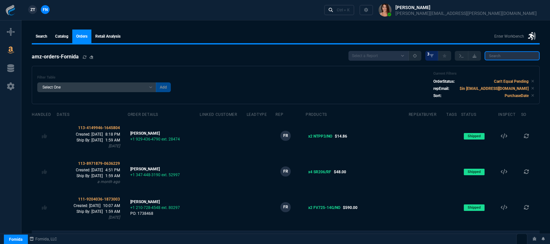
click at [518, 55] on input "search" at bounding box center [512, 55] width 55 height 9
paste input "112-6551106-1697859"
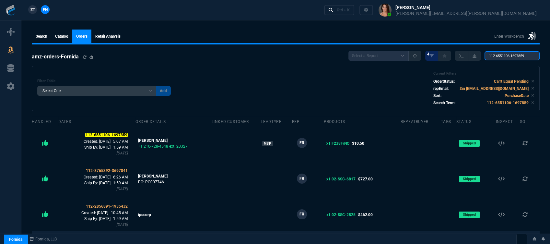
type input "112-6551106-1697859"
select select
click at [10, 32] on icon at bounding box center [11, 32] width 8 height 8
select select "12: [PERSON_NAME]"
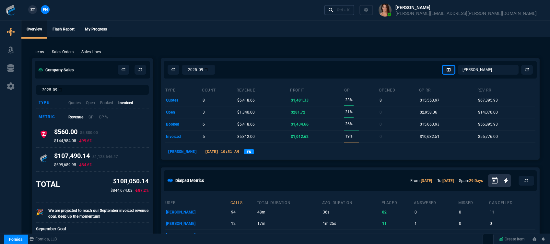
click at [350, 10] on div "Ctrl + K" at bounding box center [343, 9] width 13 height 5
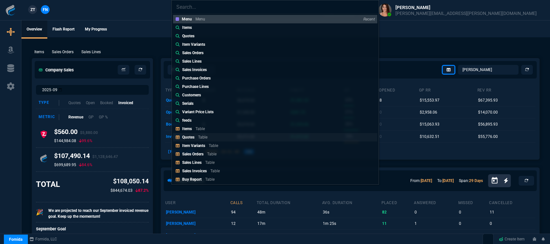
click at [210, 138] on link "Quotes Table" at bounding box center [275, 137] width 204 height 8
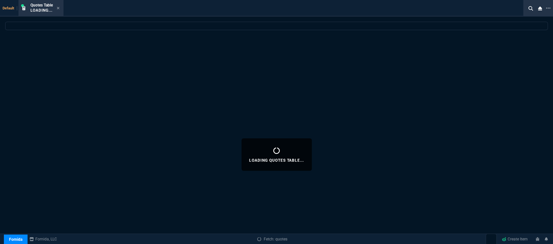
select select
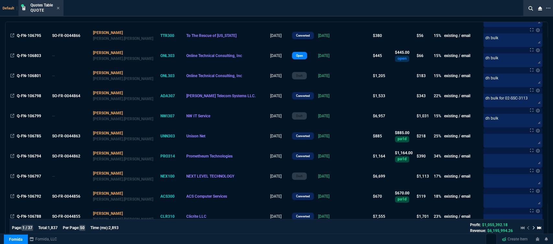
scroll to position [180, 0]
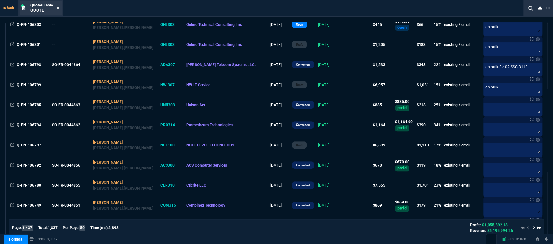
click at [57, 7] on icon at bounding box center [58, 8] width 3 height 3
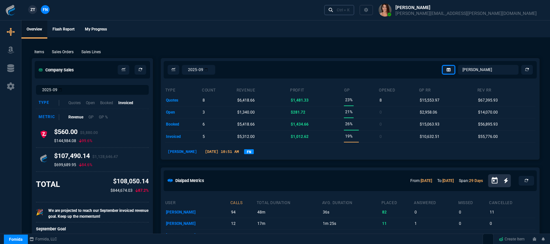
click at [355, 13] on link "Ctrl + K" at bounding box center [339, 10] width 30 height 10
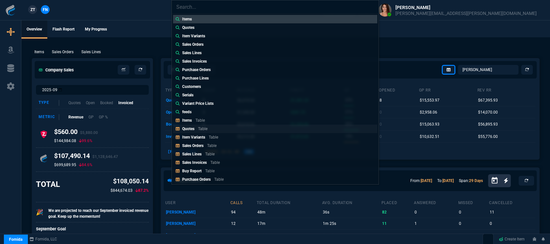
click at [209, 132] on link "Quotes Table" at bounding box center [275, 128] width 204 height 8
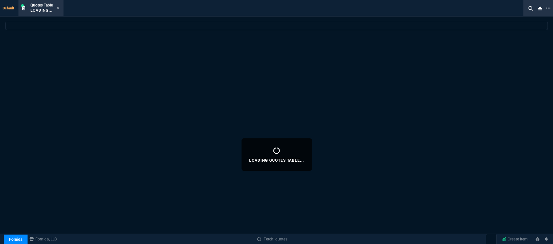
select select
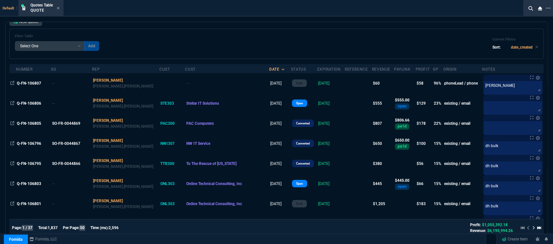
scroll to position [0, 0]
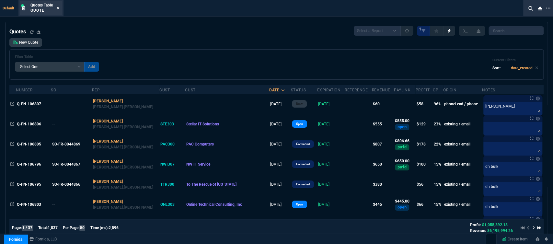
click at [59, 9] on icon at bounding box center [58, 8] width 3 height 4
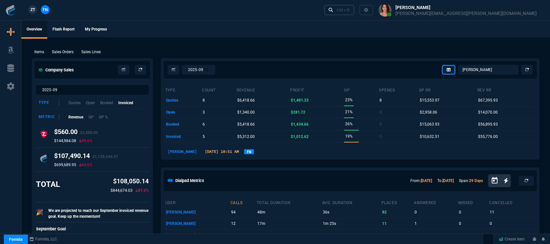
click at [350, 10] on div "Ctrl + K" at bounding box center [343, 9] width 13 height 5
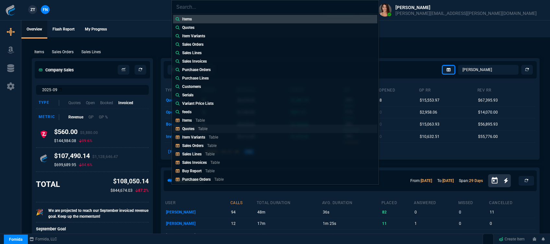
click at [231, 126] on link "Quotes Table" at bounding box center [275, 128] width 204 height 8
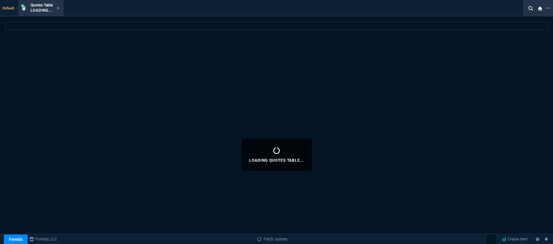
select select
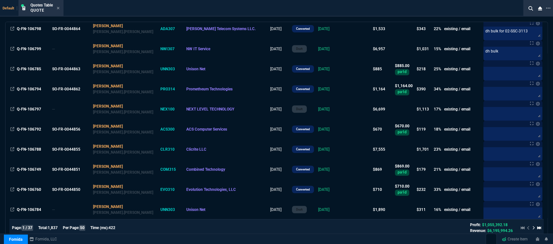
scroll to position [36, 0]
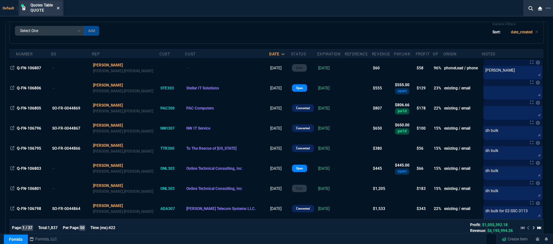
click at [59, 7] on icon at bounding box center [58, 8] width 3 height 4
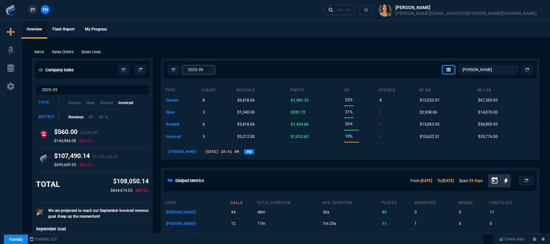
click at [215, 72] on input "2025-09" at bounding box center [198, 70] width 33 height 10
click at [215, 70] on input "2025-09" at bounding box center [198, 70] width 33 height 10
type input "2025-08"
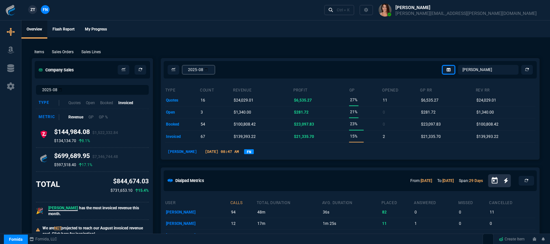
click at [212, 66] on input "2025-08" at bounding box center [198, 70] width 33 height 10
click at [215, 69] on input "2025-08" at bounding box center [198, 70] width 33 height 10
click at [355, 14] on link "Ctrl + K" at bounding box center [339, 10] width 30 height 10
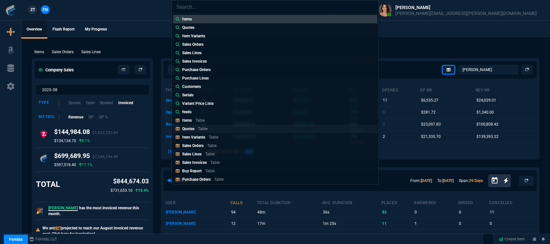
click at [228, 129] on link "Quotes Table" at bounding box center [275, 128] width 204 height 8
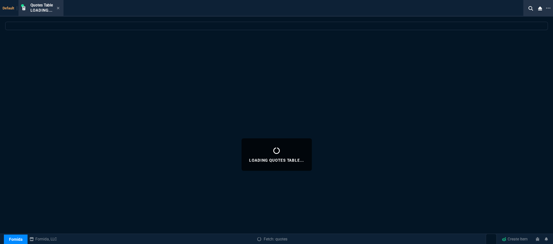
select select
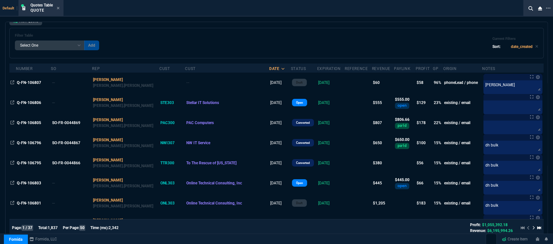
scroll to position [0, 0]
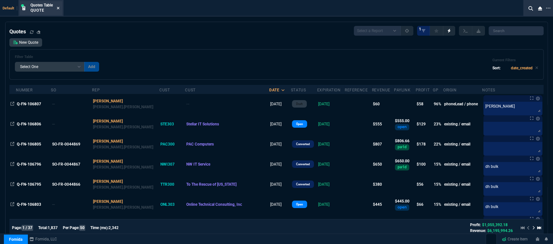
click at [60, 7] on icon at bounding box center [58, 8] width 3 height 3
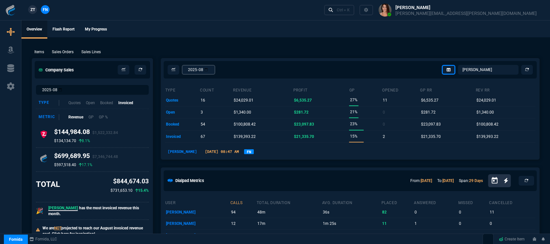
click at [214, 71] on input "2025-08" at bounding box center [198, 70] width 33 height 10
click at [215, 70] on input "2025-08" at bounding box center [198, 70] width 33 height 10
click at [215, 69] on input "2025-08" at bounding box center [198, 70] width 33 height 10
type input "2025-09"
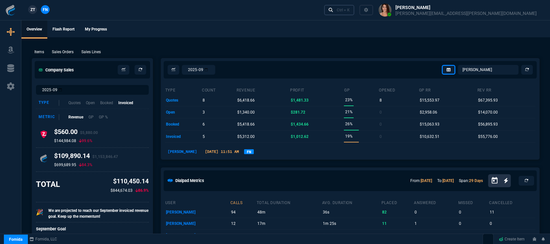
click at [355, 10] on link "Ctrl + K" at bounding box center [339, 10] width 30 height 10
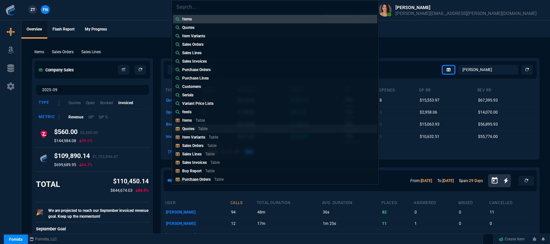
click at [205, 125] on link "Quotes Table" at bounding box center [275, 128] width 204 height 8
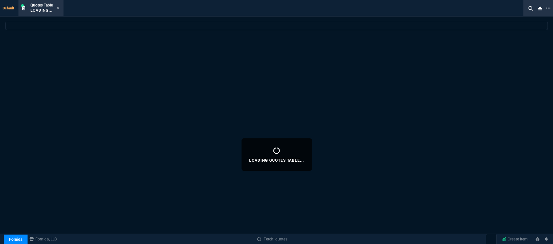
select select
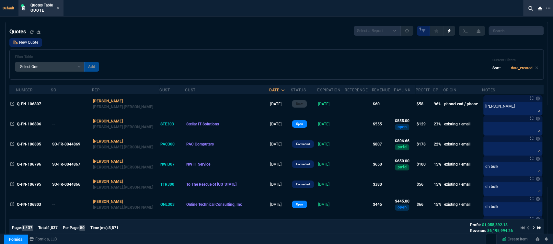
click at [29, 43] on link "New Quote" at bounding box center [25, 42] width 33 height 8
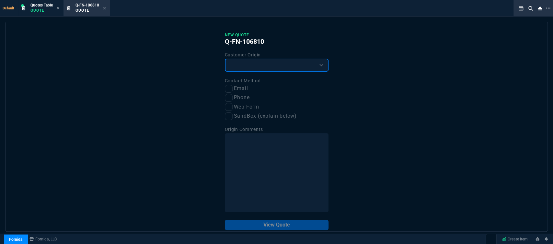
click at [258, 62] on select "Existing Customer Amazon Lead (first order) Website Lead (first order) Called (…" at bounding box center [277, 65] width 104 height 13
select select "existing"
click at [225, 59] on select "Existing Customer Amazon Lead (first order) Website Lead (first order) Called (…" at bounding box center [277, 65] width 104 height 13
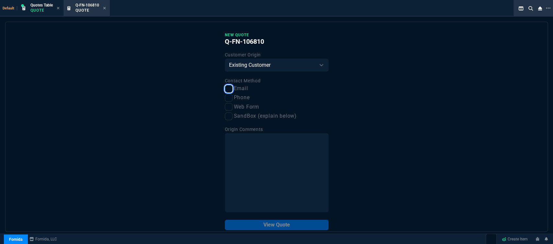
click at [226, 90] on input "Email" at bounding box center [229, 89] width 8 height 8
checkbox input "true"
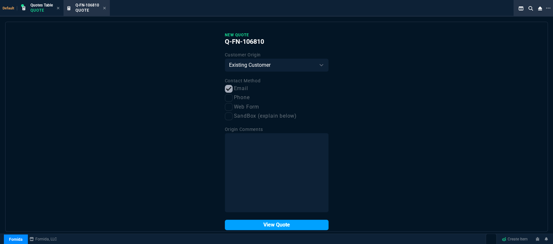
click at [270, 226] on button "View Quote" at bounding box center [277, 225] width 104 height 10
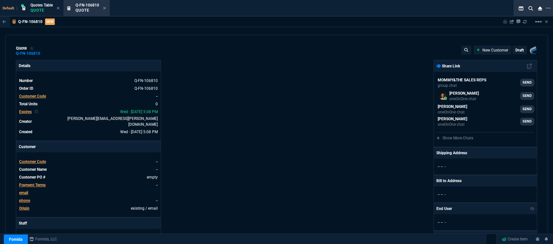
click at [33, 160] on span "Customer Code" at bounding box center [32, 162] width 27 height 5
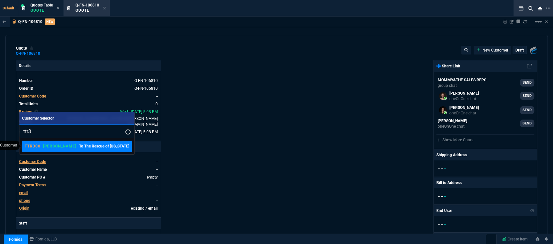
type input "ttr3"
click at [79, 147] on p "To The Rescue of [US_STATE]" at bounding box center [104, 146] width 50 height 6
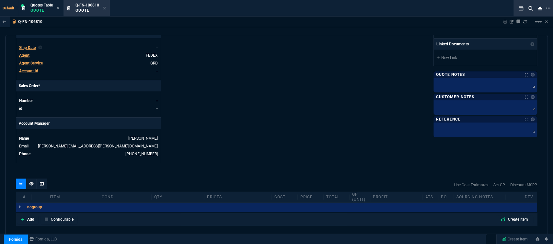
scroll to position [291, 0]
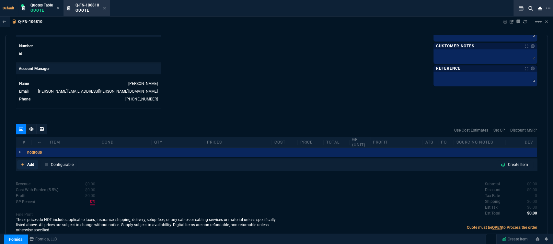
click at [23, 163] on icon at bounding box center [23, 165] width 4 height 4
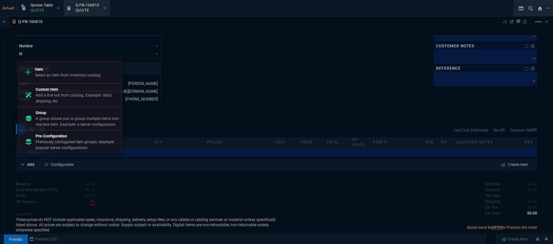
click at [101, 60] on div "Item Select an item from inventory catalog Custom Item Add a line not from cata…" at bounding box center [70, 107] width 106 height 95
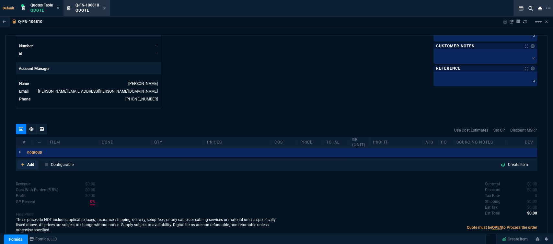
click at [21, 163] on icon at bounding box center [23, 165] width 4 height 4
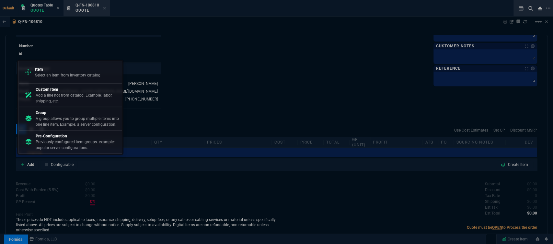
click at [55, 74] on p "Select an item from inventory catalog" at bounding box center [67, 75] width 65 height 6
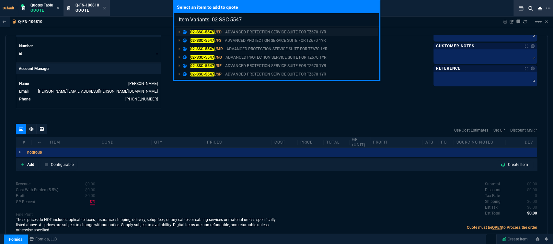
type input "Item Variants: 02-SSC-5547"
click at [267, 34] on p "ADVANCED PROTECTION SERVICE SUITE FOR TZ670 1YR" at bounding box center [275, 32] width 101 height 6
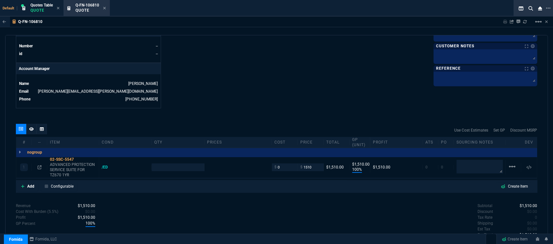
type input "100"
type input "1510"
type input "1990"
type input "24"
click at [463, 163] on textarea at bounding box center [480, 167] width 46 height 14
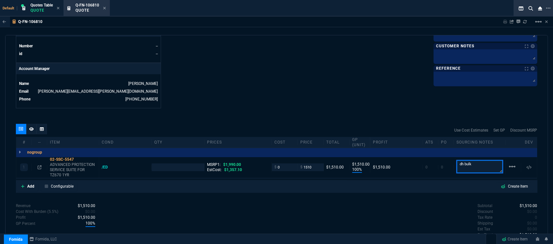
type textarea "dh bulk"
type input "1"
click at [284, 164] on input "0" at bounding box center [285, 166] width 20 height 7
type input "1209"
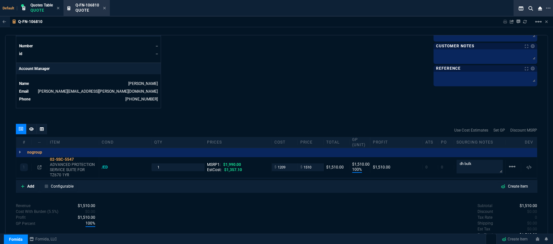
type input "1209"
type input "20"
type input "301"
click at [80, 158] on icon at bounding box center [79, 160] width 4 height 4
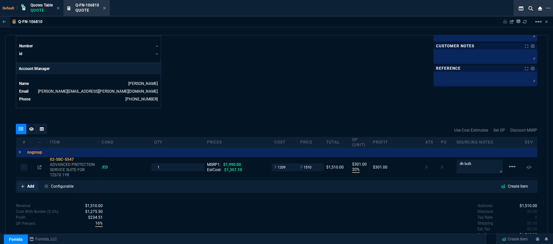
click at [21, 182] on link "Add" at bounding box center [27, 187] width 21 height 10
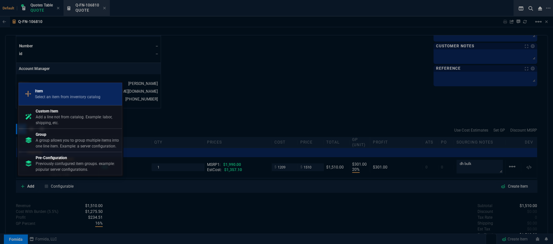
click at [58, 94] on p "Item" at bounding box center [67, 91] width 65 height 6
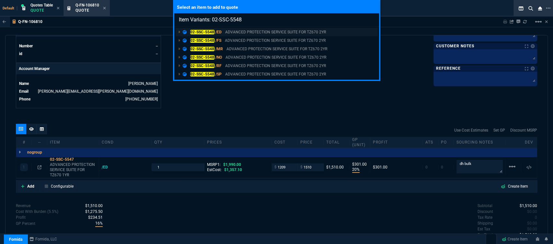
type input "Item Variants: 02-SSC-5548"
click at [259, 30] on p "ADVANCED PROTECTION SERVICE SUITE FOR TZ670 2YR" at bounding box center [275, 32] width 101 height 6
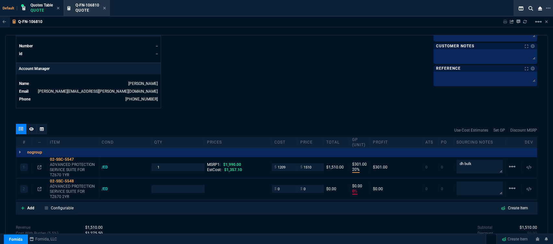
type input "20"
type input "301"
type input "0"
type input "24"
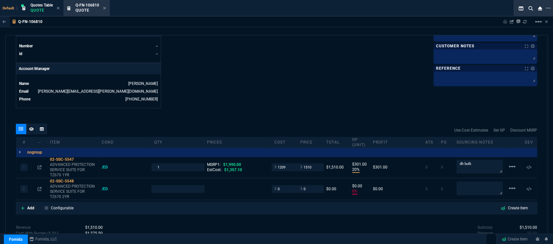
type input "3516.63"
type input "100"
drag, startPoint x: 476, startPoint y: 161, endPoint x: 425, endPoint y: 160, distance: 50.3
click at [425, 160] on div "1 02-SSC-5547 ADVANCED PROTECTION SERVICE SUITE FOR TZ670 1YR /ED 1 MSRP1: $1,9…" at bounding box center [276, 167] width 521 height 21
click at [469, 184] on textarea at bounding box center [480, 189] width 46 height 14
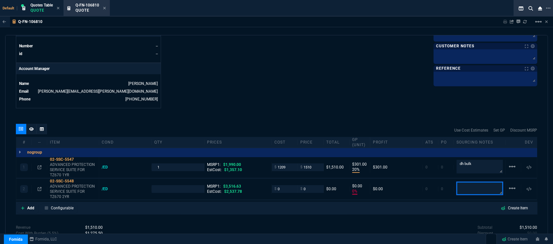
paste textarea "dh bulk"
type textarea "dh bulk"
type input "1"
click at [78, 179] on icon at bounding box center [79, 181] width 4 height 4
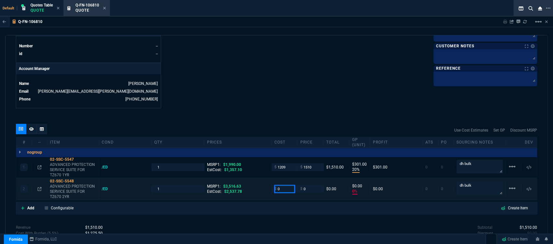
drag, startPoint x: 281, startPoint y: 184, endPoint x: 267, endPoint y: 182, distance: 14.4
click at [267, 182] on div "2 02-SSC-5548 ADVANCED PROTECTION SERVICE SUITE FOR TZ670 2YR /ED 1 MSRP1: $3,5…" at bounding box center [276, 189] width 521 height 21
type input "2055"
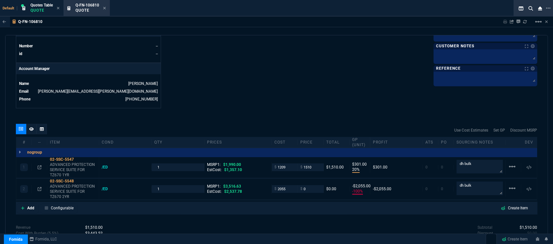
type input "-100"
type input "-2055"
drag, startPoint x: 80, startPoint y: 177, endPoint x: 88, endPoint y: 177, distance: 7.8
click at [80, 179] on div "02-SSC-5548" at bounding box center [73, 181] width 46 height 5
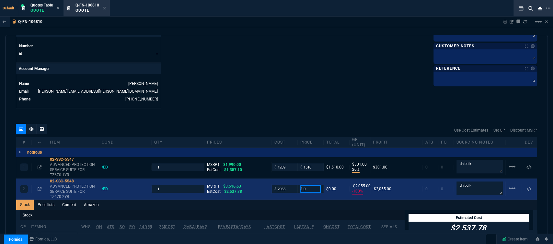
click at [307, 186] on input "0" at bounding box center [311, 188] width 20 height 7
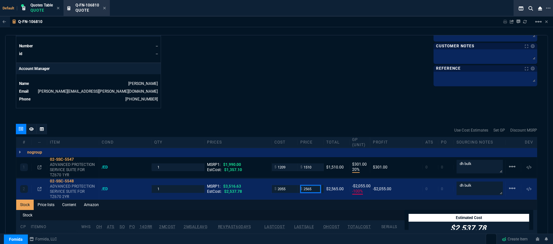
type input "2565"
click at [279, 24] on div "Q-FN-106810 Sharing Q-FN-106810 Link Dev Link Share on Teams linear_scale" at bounding box center [276, 22] width 553 height 11
type input "2565"
type input "20"
type input "510"
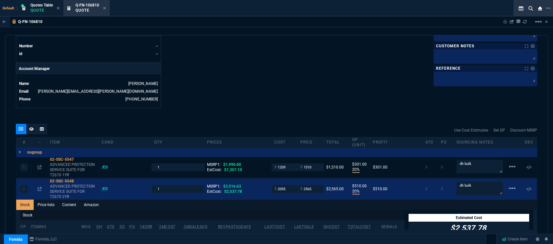
type input "27"
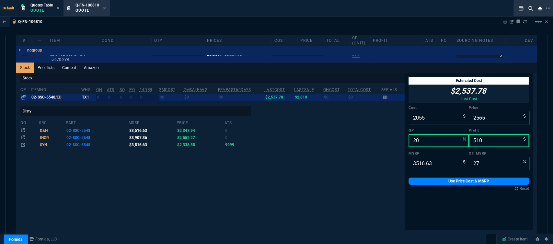
scroll to position [471, 0]
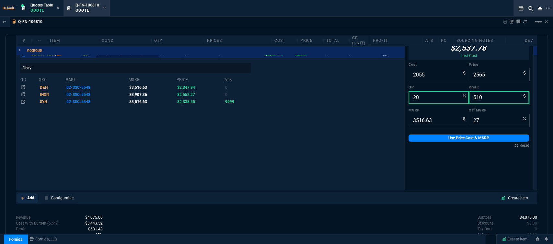
click at [23, 196] on fa-icon at bounding box center [23, 198] width 4 height 5
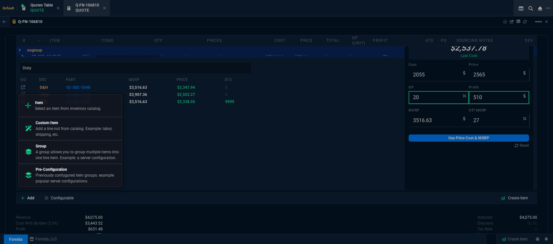
click at [57, 107] on p "Select an item from inventory catalog" at bounding box center [67, 109] width 65 height 6
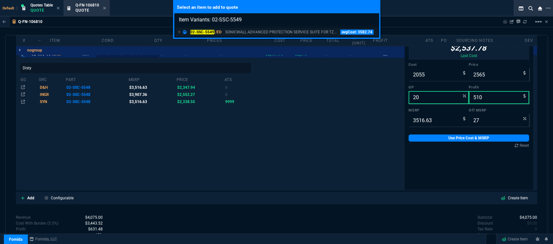
type input "Item Variants: 02-SSC-5549"
click at [259, 30] on p "SONICWALL ADVANCED PROTECTION SERVICE SUITE FOR TZ..." at bounding box center [281, 32] width 112 height 6
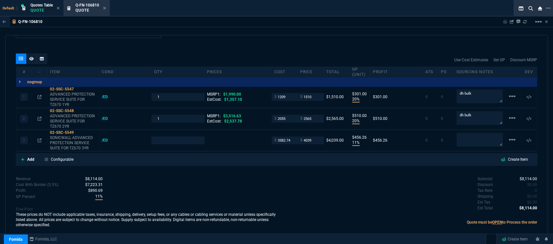
type input "20"
type input "301"
type input "20"
type input "510"
type input "11"
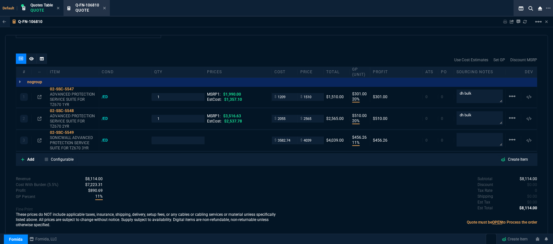
type input "456"
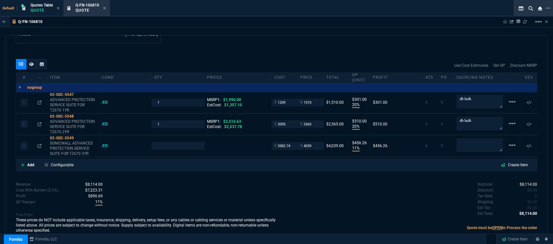
type input "24"
type input "27"
type input "4964.65"
type input "19"
drag, startPoint x: 415, startPoint y: 117, endPoint x: 405, endPoint y: 117, distance: 10.1
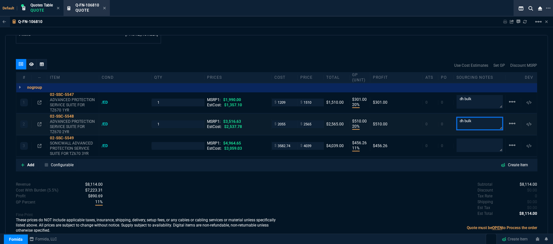
click at [405, 117] on div "2 02-SSC-5548 ADVANCED PROTECTION SERVICE SUITE FOR TZ670 2YR /ED 1 MSRP1: $3,5…" at bounding box center [276, 124] width 521 height 21
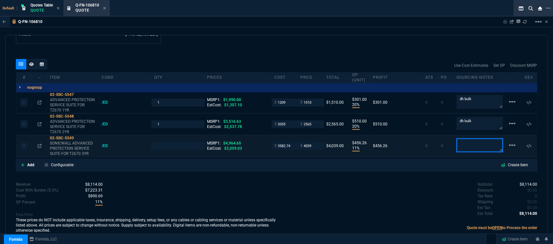
click at [465, 139] on textarea at bounding box center [480, 145] width 46 height 14
paste textarea "dh bulk"
type textarea "dh bulk"
click at [385, 173] on div "quote Q-FN-106810 draft Fornida, LLC 2609 Technology Dr Suite 300 Plano, TX 750…" at bounding box center [276, 138] width 543 height 207
type input "1"
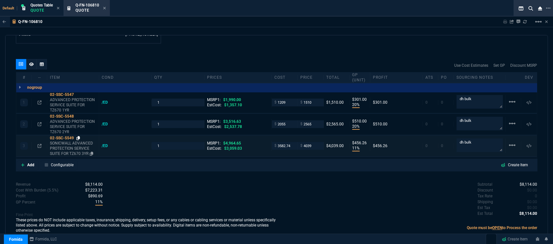
click at [79, 136] on icon at bounding box center [79, 138] width 4 height 4
click at [290, 142] on input "3582.74" at bounding box center [285, 145] width 20 height 7
type input "2903"
click at [291, 208] on div "Subtotal $8,114.00 Discount $0.00 Tax Rate 0 Shipping $0.00 Est Tax $0.00 Est T…" at bounding box center [407, 200] width 261 height 36
type input "2903"
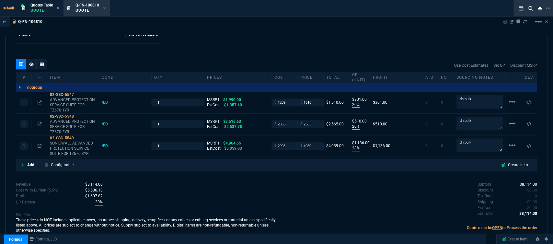
type input "28"
type input "1136"
click at [314, 142] on input "4039" at bounding box center [311, 145] width 20 height 7
type input "3620"
click at [265, 186] on div "Revenue $8,114.00 Cost $6,167.00 Cost With Burden (5.5%) $6,506.18 Profit $1,60…" at bounding box center [146, 208] width 261 height 53
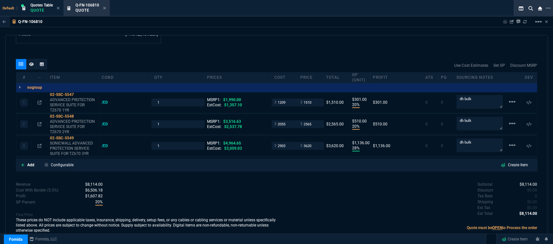
type input "3620"
type input "20"
type input "717"
type input "27"
click at [23, 163] on icon at bounding box center [23, 165] width 4 height 4
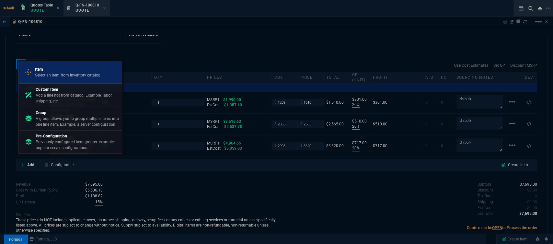
click at [82, 69] on p "Item" at bounding box center [67, 69] width 65 height 6
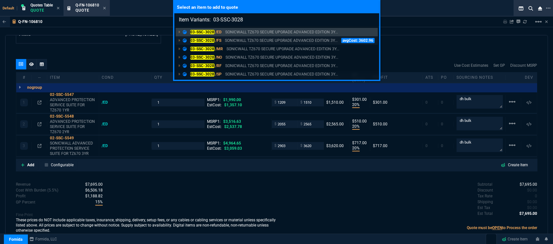
type input "Item Variants: 03-SSC-3028"
click at [267, 41] on p "SONICWALL TZ670 SECURE UPGRADE ADVANCED EDITION 3Y..." at bounding box center [281, 41] width 113 height 6
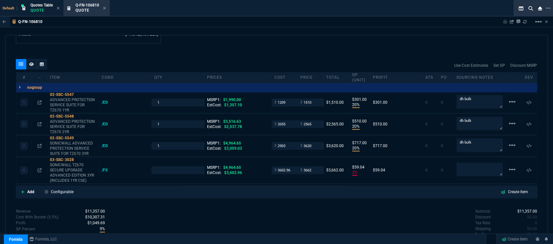
type input "20"
type input "301"
type input "20"
type input "510"
type input "20"
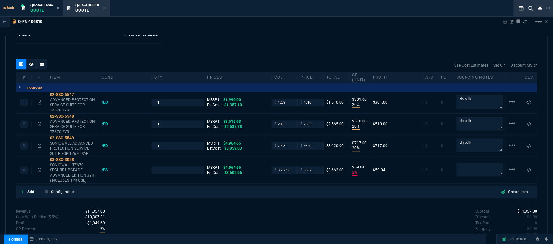
type input "717"
type input "2"
type input "59"
type input "24"
type input "27"
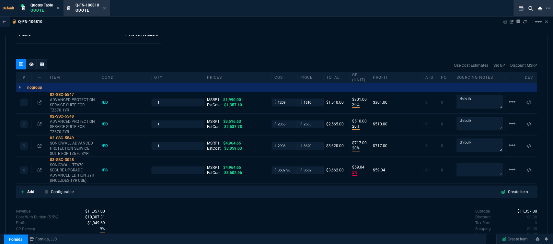
type input "27"
type input "26"
click at [73, 168] on p "SONICWALL TZ670 SECURE UPGRADE ADVANCED EDITION 3YR (INCLUDES 1YR CSE)" at bounding box center [73, 172] width 46 height 21
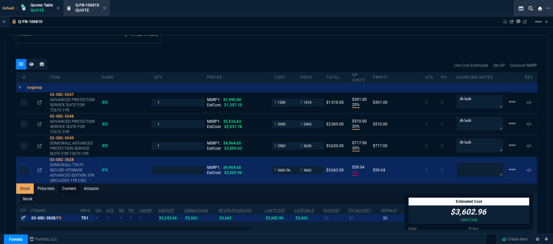
click at [77, 184] on link "Content" at bounding box center [69, 189] width 22 height 10
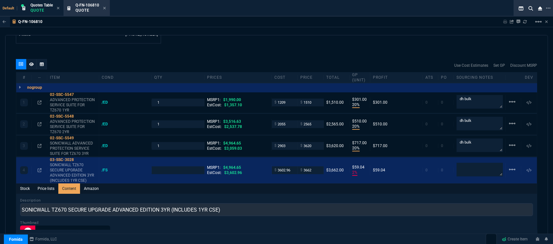
scroll to position [0, 0]
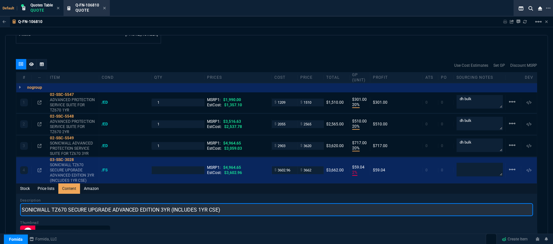
click at [257, 203] on input "SONICWALL TZ670 SECURE UPGRADE ADVANCED EDITION 3YR (INCLUDES 1YR CSE)" at bounding box center [276, 209] width 513 height 13
drag, startPoint x: 249, startPoint y: 203, endPoint x: 84, endPoint y: 195, distance: 165.9
click at [84, 198] on div "Description SONICWALL TZ670 SECURE UPGRADE ADVANCED EDITION 3YR (INCLUDES 1YR C…" at bounding box center [276, 207] width 513 height 18
drag, startPoint x: 193, startPoint y: 206, endPoint x: 46, endPoint y: 189, distance: 147.9
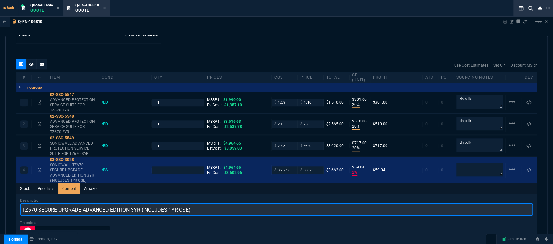
click at [83, 203] on input "TZ670 SECURE UPGRADE ADVANCED EDITION 3YR (INCLUDES 1YR CSE)" at bounding box center [276, 209] width 513 height 13
click at [239, 208] on input "TZ670 PROMO WITH 3 YR ADVANCED EDITION 3YR (INCLUDES 1YR CSE)" at bounding box center [276, 209] width 513 height 13
type input "TZ670 PROMO WITH 3YR ADVANCED AND 1YR CSE"
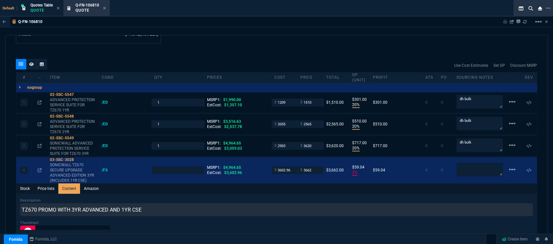
click at [225, 187] on div "Stock Price lists Content Amazon" at bounding box center [276, 189] width 521 height 10
type input "1"
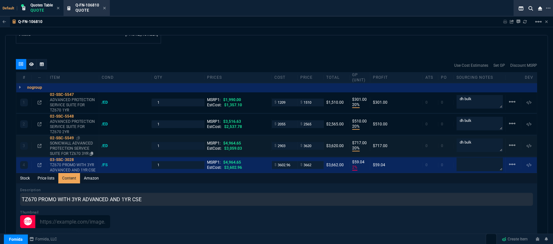
click at [74, 146] on p "SONICWALL ADVANCED PROTECTION SERVICE SUITE FOR TZ670 3YR" at bounding box center [73, 149] width 46 height 16
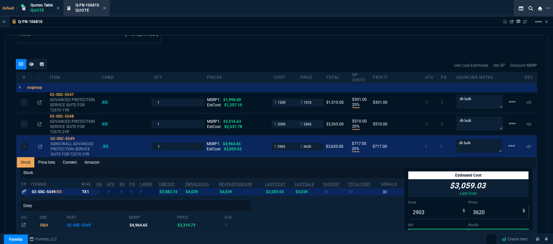
type input "2"
type input "59"
type input "26"
click at [73, 157] on link "Content" at bounding box center [70, 162] width 22 height 10
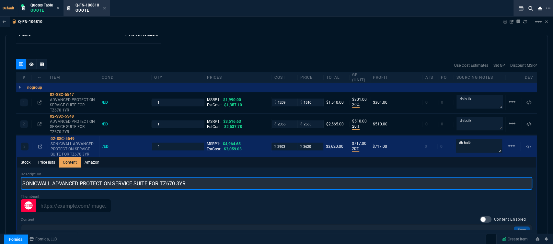
click at [54, 177] on input "SONICWALL ADVANCED PROTECTION SERVICE SUITE FOR TZ670 3YR" at bounding box center [277, 183] width 512 height 13
type input "ADVANCED PROTECTION SERVICE SUITE FOR TZ670 3YR"
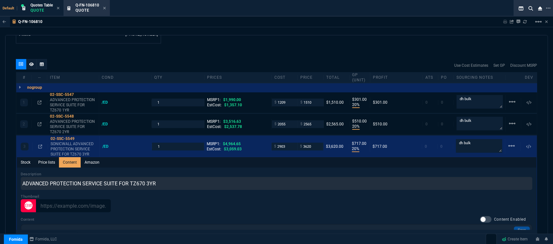
click at [296, 29] on div "Q-FN-106810 Sharing Q-FN-106810 Link Dev Link Share on Teams linear_scale quote…" at bounding box center [276, 145] width 553 height 257
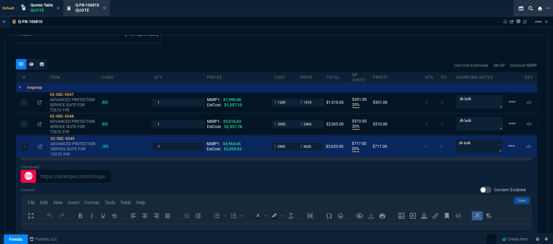
scroll to position [500, 0]
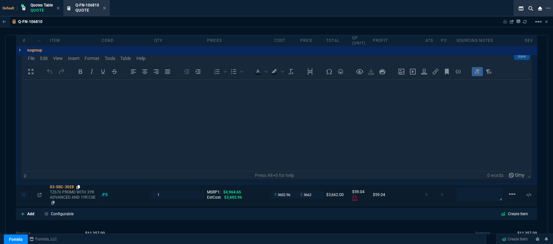
click at [78, 185] on icon at bounding box center [79, 187] width 4 height 4
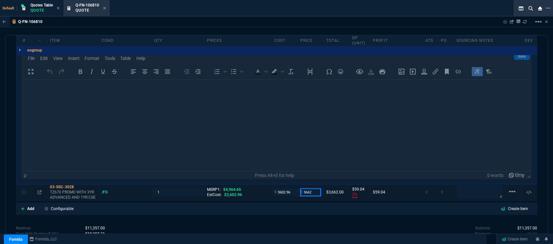
click at [316, 189] on input "3662" at bounding box center [311, 191] width 20 height 7
type input "3620"
click at [289, 225] on div "Subtotal $11,357.00 Discount $0.00 Tax Rate 0 Shipping $0.00 Est Tax $0.00 Est …" at bounding box center [407, 243] width 261 height 36
type input "3620"
type input "0"
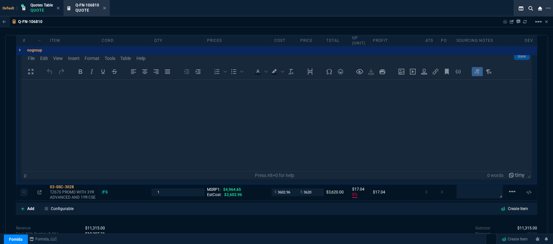
type input "17"
type input "27"
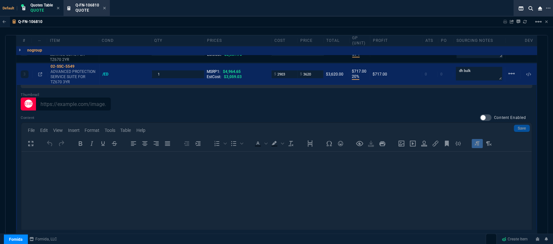
scroll to position [544, 0]
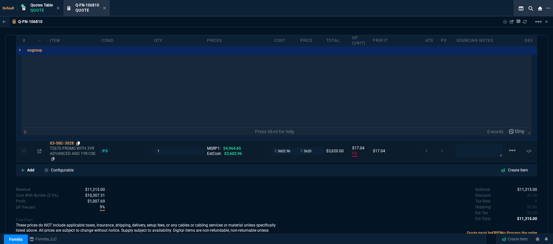
click at [79, 141] on icon at bounding box center [79, 143] width 4 height 4
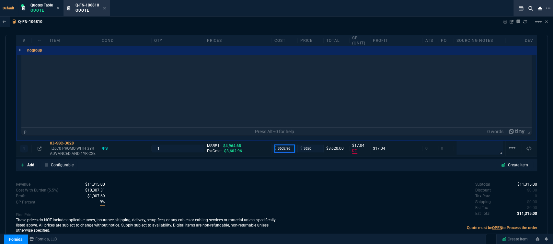
click at [292, 145] on input "3602.96" at bounding box center [285, 148] width 20 height 7
type input "2917"
click at [302, 182] on div "Subtotal $11,315.00 Discount $0.00 Tax Rate 0 Shipping $0.00 Est Tax $0.00 Est …" at bounding box center [407, 200] width 261 height 36
type input "2917"
type input "19"
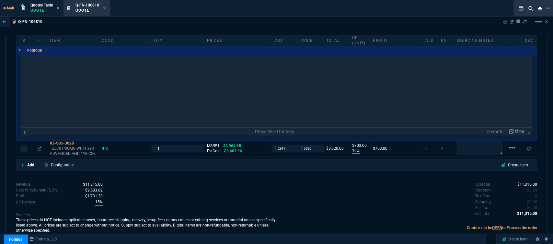
type input "703"
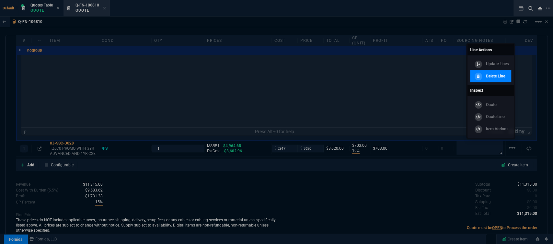
click at [501, 78] on p "Delete Line" at bounding box center [495, 76] width 19 height 6
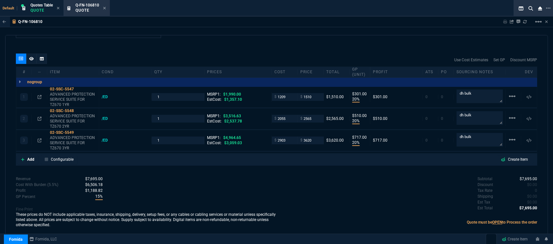
scroll to position [356, 0]
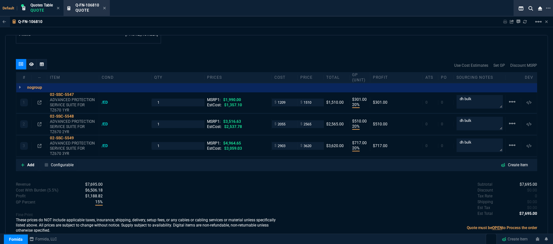
type input "20"
type input "301"
type input "20"
type input "510"
type input "20"
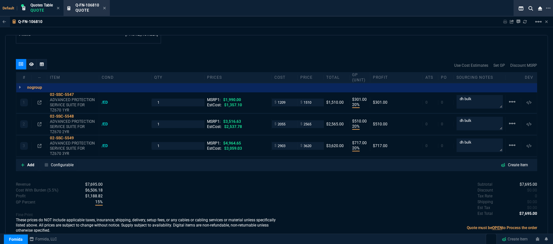
type input "717"
type input "24"
type input "27"
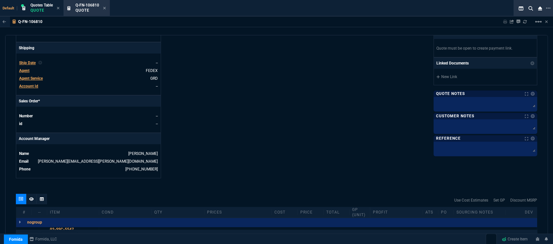
scroll to position [212, 0]
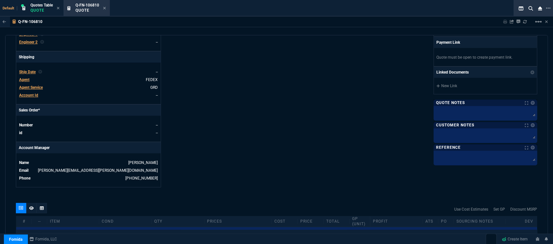
click at [22, 77] on span "Agent" at bounding box center [24, 79] width 10 height 5
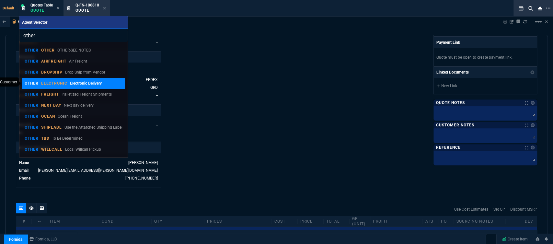
type input "other"
click at [44, 84] on p "ELECTRONIC" at bounding box center [54, 83] width 27 height 5
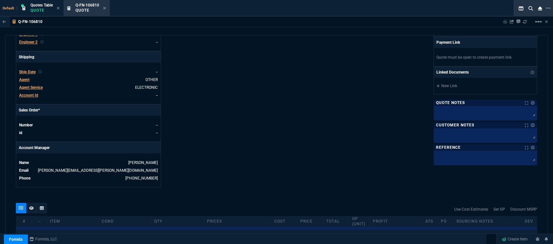
scroll to position [188, 0]
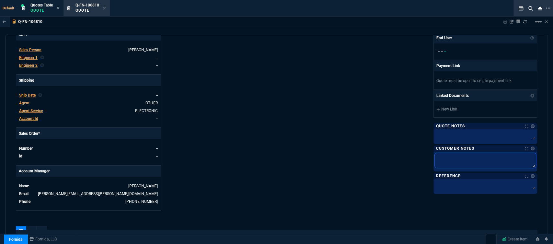
click at [446, 162] on textarea at bounding box center [485, 160] width 101 height 15
type textarea "E"
type textarea "EL"
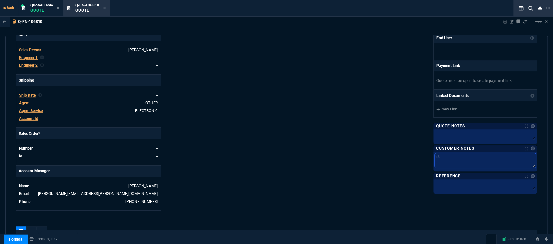
type textarea "ELE"
type textarea "ELEC"
type textarea "ELECT"
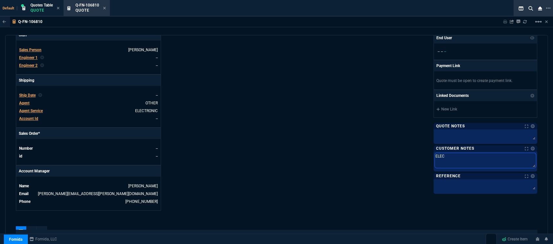
type textarea "ELECT"
type textarea "ELECTR"
type textarea "ELECTRO"
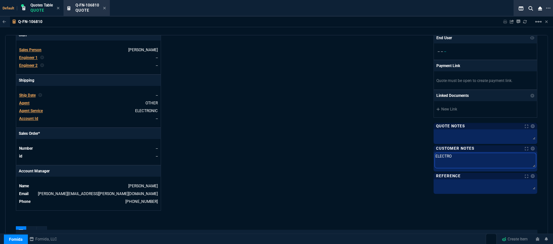
type textarea "ELECTRON"
type textarea "ELECTRONI"
type textarea "ELECTRONIC"
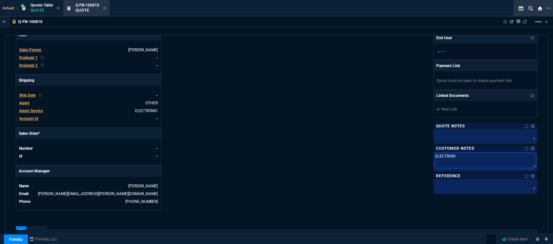
type textarea "ELECTRONIC"
type textarea "ELECTRONIC:"
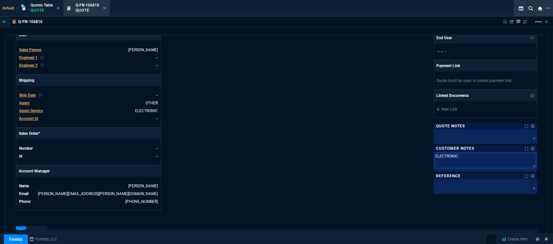
type textarea "ELECTRONIC: E"
type textarea "ELECTRONIC: EM"
type textarea "ELECTRONIC: EMA"
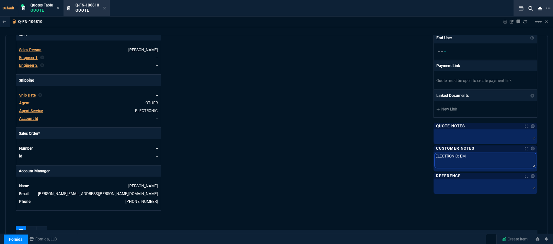
type textarea "ELECTRONIC: EMA"
type textarea "ELECTRONIC: EMAI"
type textarea "ELECTRONIC: EMAIL"
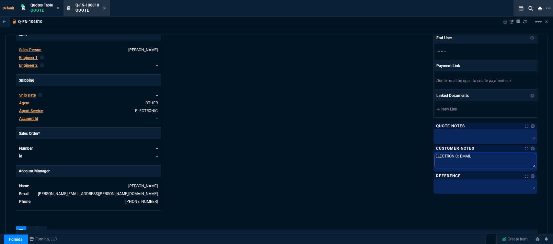
type textarea "ELECTRONIC: EMAIL*"
type textarea "ELECTRONIC: EMAIL**"
type textarea "ELECTRONIC: EMAIL**E"
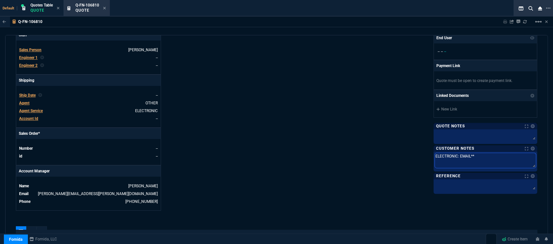
type textarea "ELECTRONIC: EMAIL**E"
type textarea "ELECTRONIC: EMAIL**ET"
type textarea "ELECTRONIC: EMAIL**ETA"
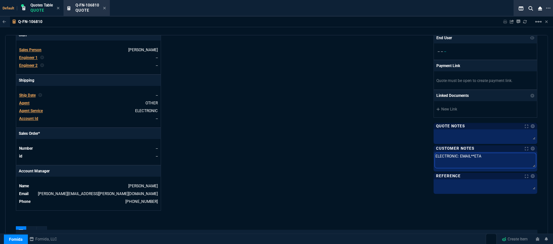
type textarea "ELECTRONIC: EMAIL**ETA"
type textarea "ELECTRONIC: EMAIL**ETA 3"
type textarea "ELECTRONIC: EMAIL**ETA 3-"
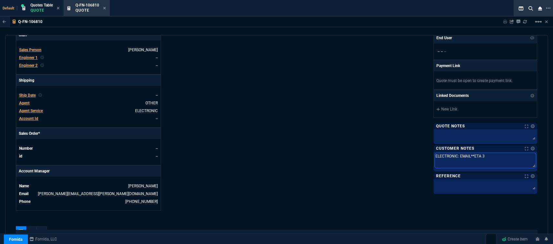
type textarea "ELECTRONIC: EMAIL**ETA 3-"
type textarea "ELECTRONIC: EMAIL**ETA 3-5"
type textarea "ELECTRONIC: EMAIL**ETA 3-5 B"
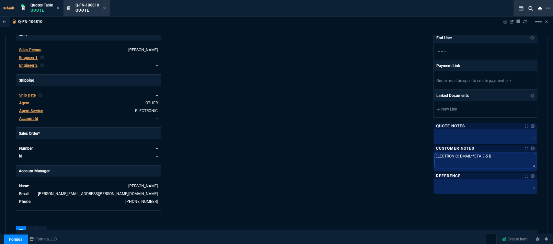
type textarea "ELECTRONIC: EMAIL**ETA 3-5 Bi"
type textarea "ELECTRONIC: EMAIL**ETA 3-5 Biz"
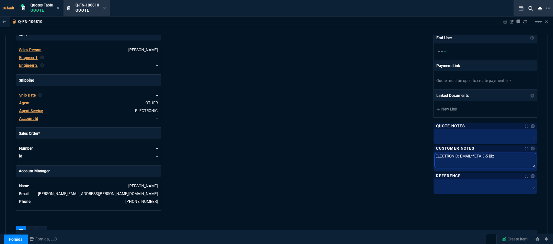
type textarea "ELECTRONIC: EMAIL**ETA 3-5 Biz"
type textarea "ELECTRONIC: EMAIL**ETA 3-5 Biz D"
type textarea "ELECTRONIC: EMAIL**ETA 3-5 Biz Da"
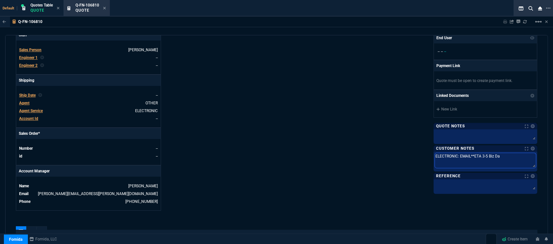
type textarea "ELECTRONIC: EMAIL**ETA 3-5 Biz Day"
type textarea "ELECTRONIC: EMAIL**ETA 3-5 Biz Days"
click at [452, 128] on p "Quote Notes" at bounding box center [450, 126] width 29 height 5
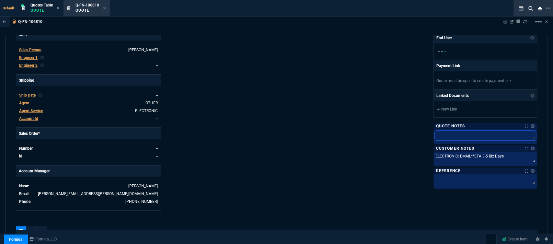
click at [447, 133] on textarea at bounding box center [485, 136] width 101 height 10
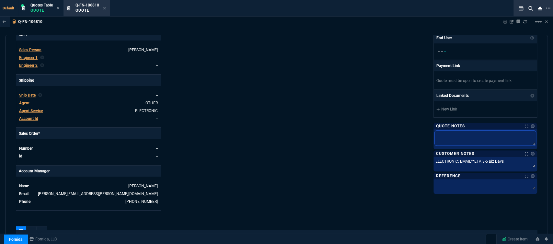
type textarea "d"
type textarea "dh"
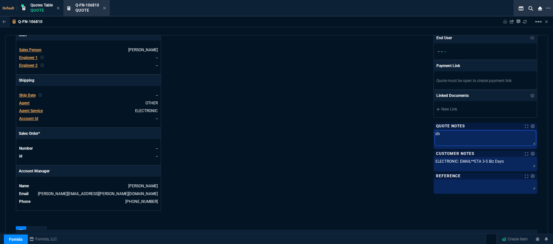
type textarea "dh"
type textarea "dh b"
type textarea "dh bu"
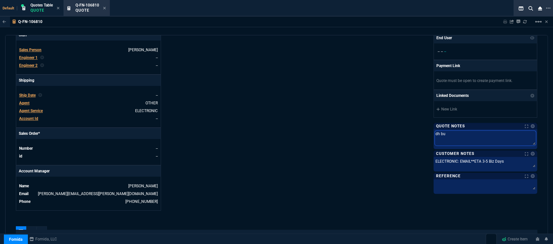
type textarea "dh bul"
type textarea "dh bulk"
click at [198, 121] on div "Details Number Q-FN-106810 Order ID Q-FN-106810 Customer Code TTR300 Total Unit…" at bounding box center [146, 41] width 261 height 339
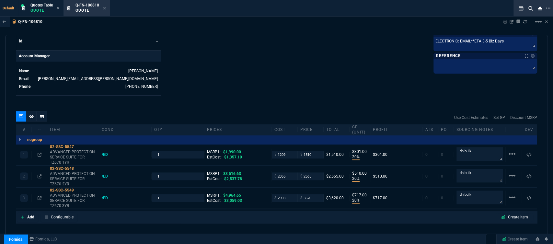
scroll to position [356, 0]
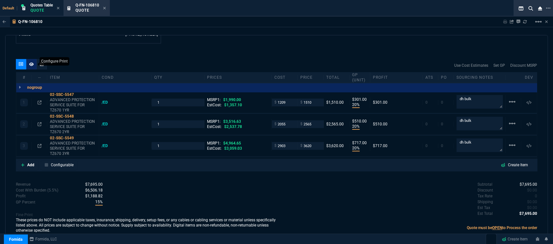
click at [29, 59] on div at bounding box center [31, 64] width 10 height 10
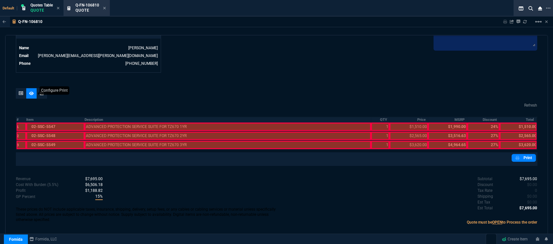
scroll to position [321, 0]
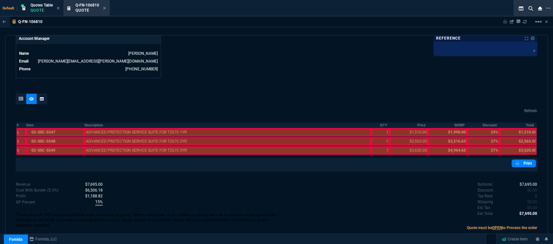
click at [60, 147] on div at bounding box center [55, 150] width 58 height 8
click at [59, 138] on div at bounding box center [55, 141] width 58 height 8
click at [59, 130] on div at bounding box center [55, 132] width 58 height 8
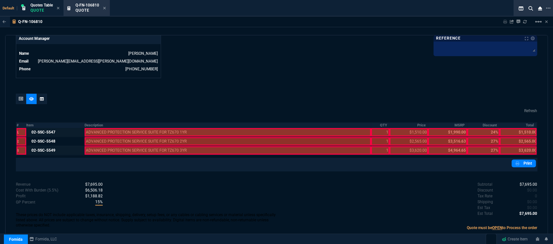
click at [114, 146] on div at bounding box center [228, 150] width 287 height 8
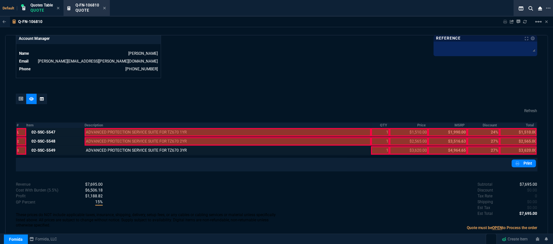
click at [114, 137] on div at bounding box center [228, 141] width 287 height 8
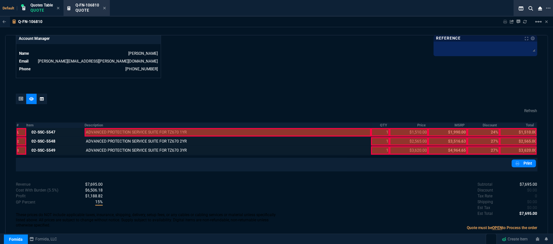
click at [114, 128] on div at bounding box center [228, 132] width 287 height 8
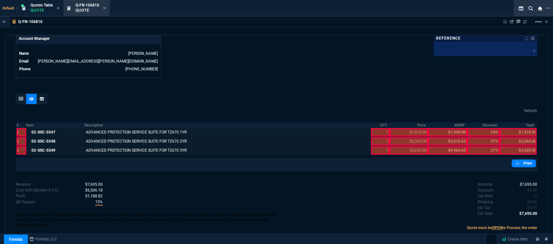
click at [374, 147] on div at bounding box center [380, 150] width 19 height 8
click at [375, 137] on div at bounding box center [380, 141] width 19 height 8
click at [375, 128] on div at bounding box center [380, 132] width 19 height 8
click at [406, 147] on div at bounding box center [409, 150] width 39 height 8
click at [405, 137] on div at bounding box center [409, 141] width 39 height 8
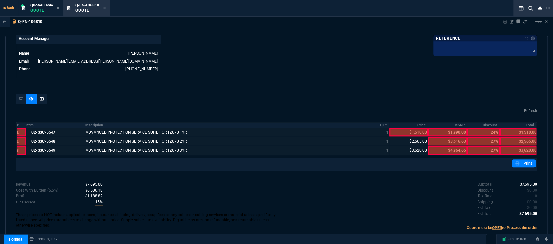
click at [405, 128] on div at bounding box center [409, 132] width 39 height 8
click at [512, 146] on div at bounding box center [518, 150] width 37 height 8
click at [512, 138] on div at bounding box center [518, 141] width 37 height 8
click at [511, 128] on div at bounding box center [518, 132] width 37 height 8
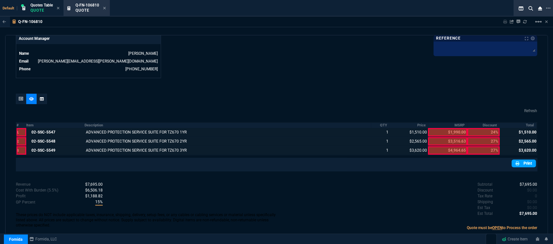
click at [518, 160] on link "Print" at bounding box center [524, 164] width 24 height 8
click at [23, 94] on div at bounding box center [21, 99] width 10 height 10
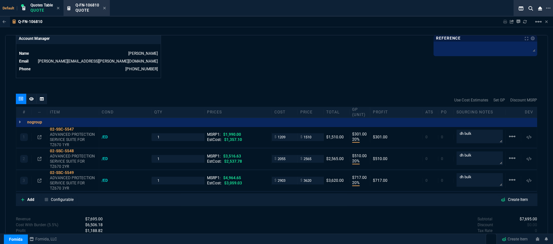
type input "20"
type input "301"
type input "20"
type input "510"
type input "20"
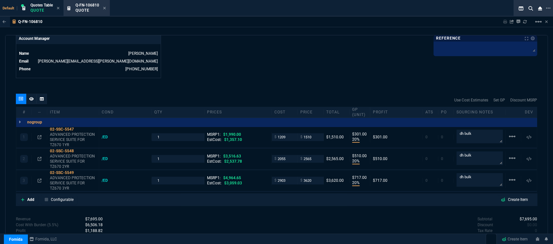
type input "717"
type input "24"
type input "27"
click at [103, 8] on icon at bounding box center [104, 8] width 3 height 4
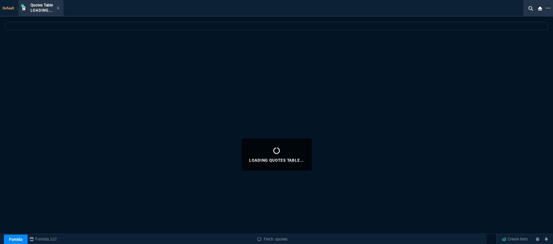
select select
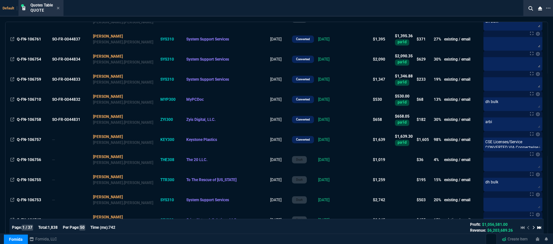
scroll to position [612, 0]
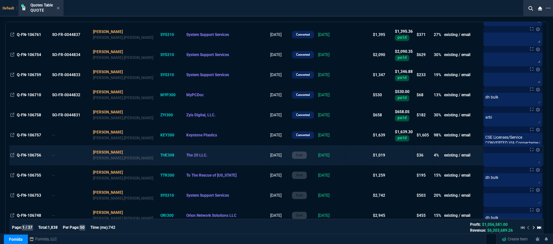
click at [345, 156] on td at bounding box center [358, 155] width 27 height 20
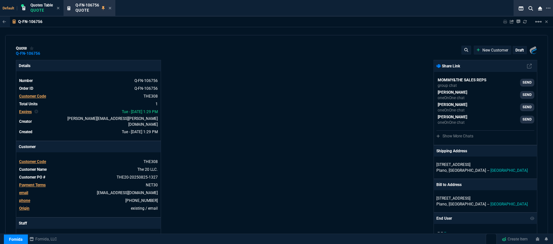
type input "9"
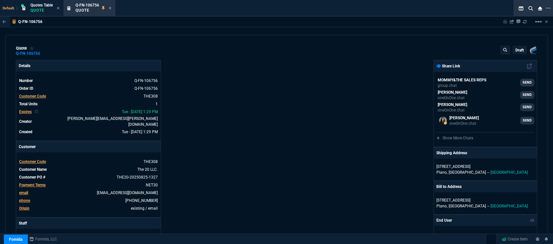
scroll to position [176, 0]
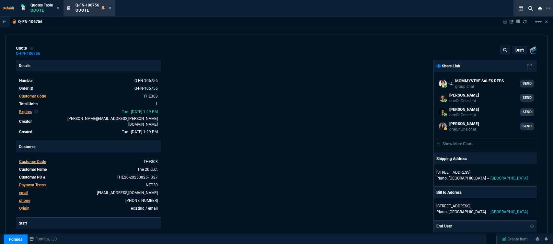
select select "12: [PERSON_NAME]"
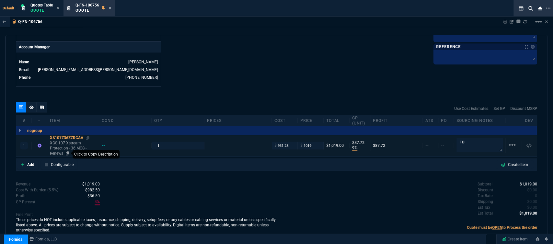
click at [69, 151] on icon at bounding box center [68, 153] width 4 height 4
click at [21, 163] on icon at bounding box center [22, 164] width 3 height 3
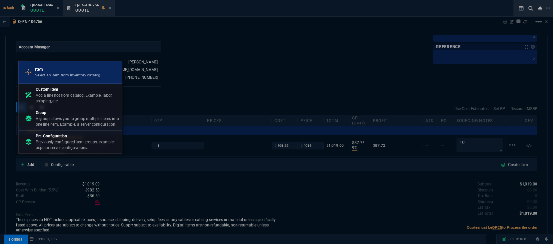
click at [53, 78] on p "Select an item from inventory catalog" at bounding box center [67, 75] width 65 height 6
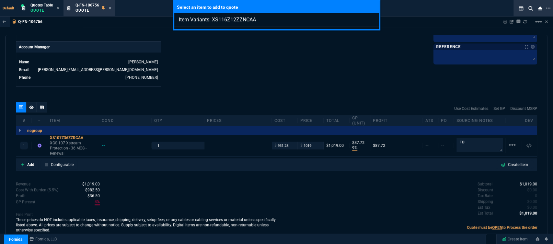
type input "Item Variants: XS116Z12ZZNCAA"
click at [271, 73] on div "Select an item to add to quote Item Variants: XS116Z12ZZNCAA" at bounding box center [276, 122] width 553 height 244
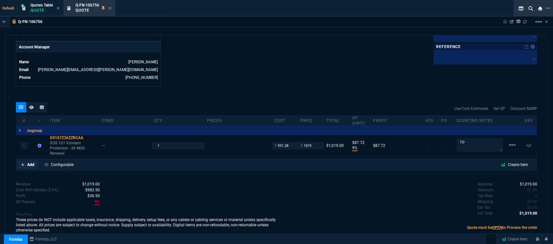
click at [22, 163] on icon at bounding box center [23, 165] width 4 height 4
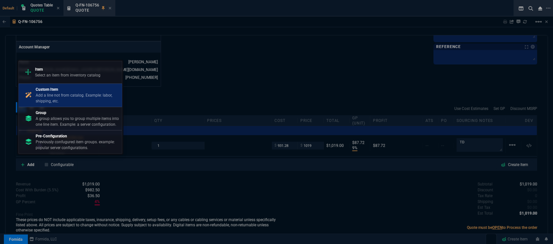
click at [56, 103] on p "Add a line not from catalog. Example: labor, shipping, etc." at bounding box center [78, 98] width 84 height 12
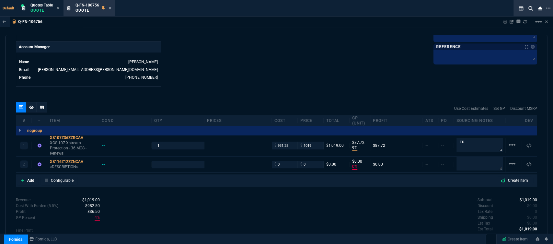
type input "9"
type input "88"
type input "0"
click at [511, 141] on mat-icon "linear_scale" at bounding box center [513, 145] width 8 height 8
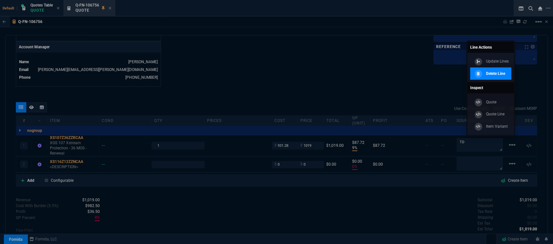
click at [496, 75] on p "Delete Line" at bounding box center [495, 74] width 19 height 6
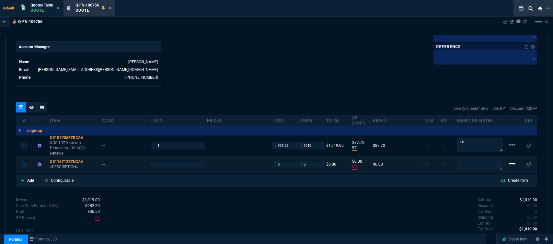
click at [510, 149] on mat-icon "linear_scale" at bounding box center [513, 145] width 8 height 8
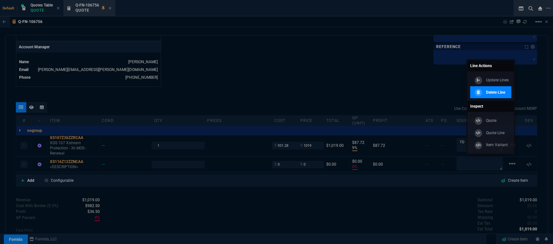
click at [507, 93] on link "Delete Line" at bounding box center [490, 92] width 41 height 12
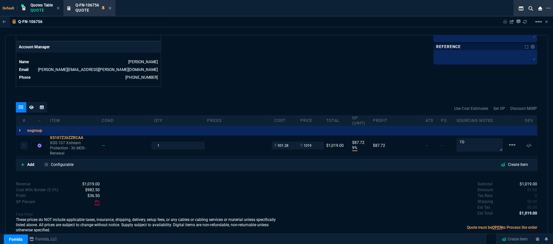
type input "9"
type input "88"
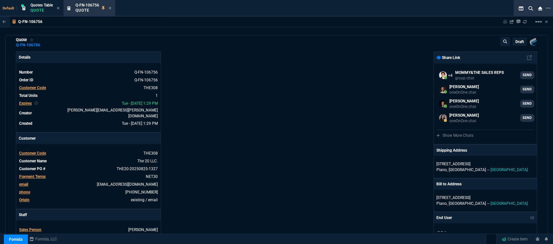
scroll to position [0, 0]
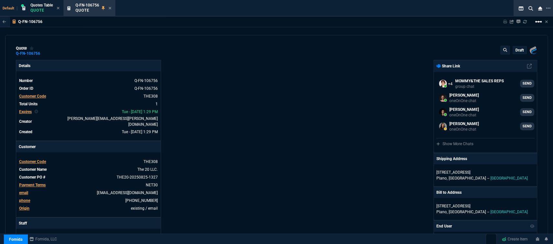
click at [537, 23] on mat-icon "linear_scale" at bounding box center [539, 22] width 8 height 8
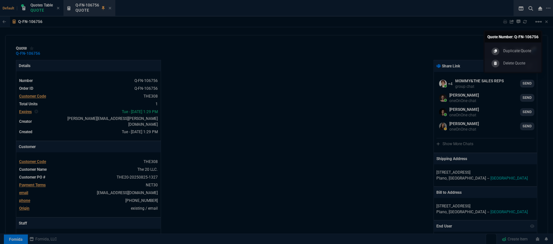
click at [518, 50] on p "Duplicate Quote" at bounding box center [518, 51] width 28 height 6
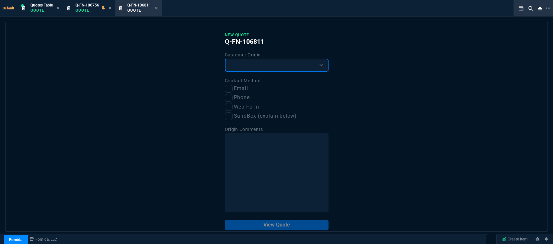
click at [270, 64] on select "Existing Customer Amazon Lead (first order) Website Lead (first order) Called (…" at bounding box center [277, 65] width 104 height 13
select select "existing"
click at [225, 59] on select "Existing Customer Amazon Lead (first order) Website Lead (first order) Called (…" at bounding box center [277, 65] width 104 height 13
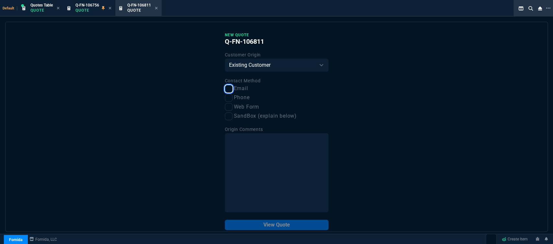
click at [228, 89] on input "Email" at bounding box center [229, 89] width 8 height 8
checkbox input "true"
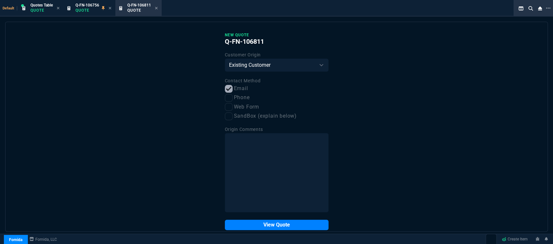
click at [274, 219] on div "New Quote Q-FN-106811 Customer Origin Existing Customer Amazon Lead (first orde…" at bounding box center [277, 131] width 104 height 198
click at [270, 228] on button "View Quote" at bounding box center [277, 225] width 104 height 10
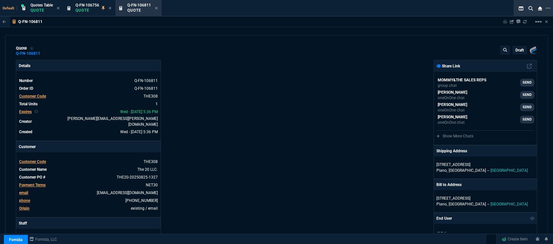
type input "9"
type input "88"
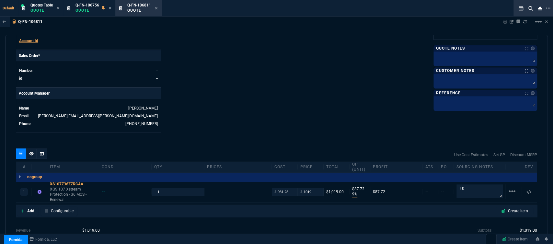
scroll to position [313, 0]
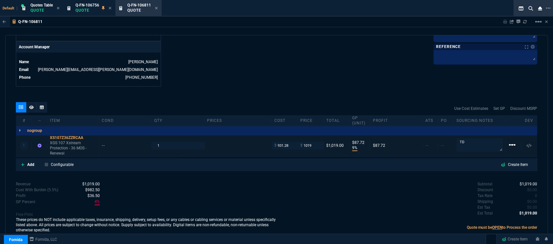
click at [511, 141] on mat-icon "linear_scale" at bounding box center [513, 145] width 8 height 8
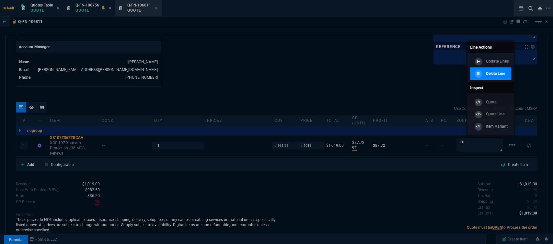
click at [499, 73] on p "Delete Line" at bounding box center [495, 74] width 19 height 6
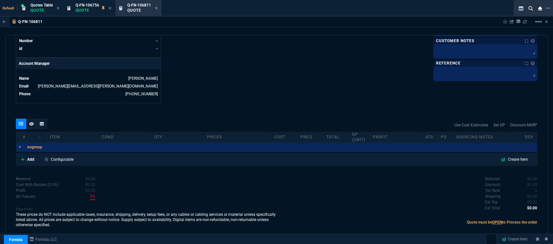
scroll to position [291, 0]
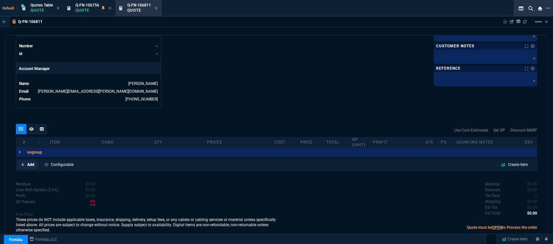
click at [22, 163] on icon at bounding box center [23, 165] width 4 height 4
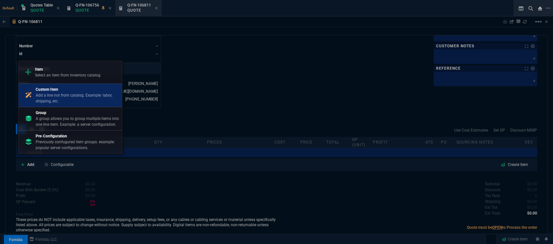
click at [73, 96] on p "Add a line not from catalog. Example: labor, shipping, etc." at bounding box center [78, 98] width 84 height 12
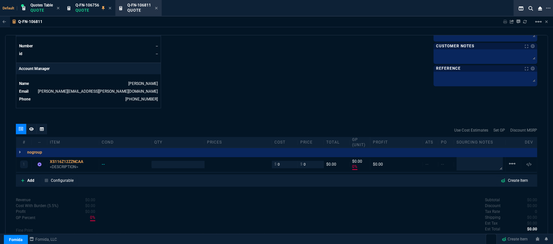
scroll to position [306, 0]
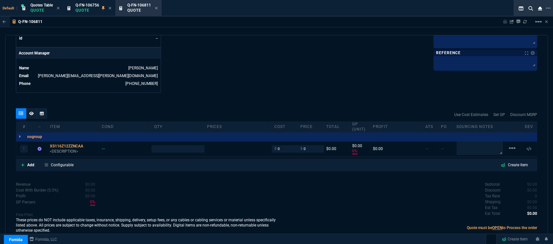
type input "0"
click at [67, 149] on p "<DESCRIPTION>" at bounding box center [73, 151] width 46 height 5
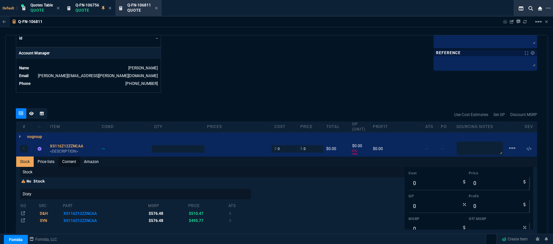
scroll to position [313, 0]
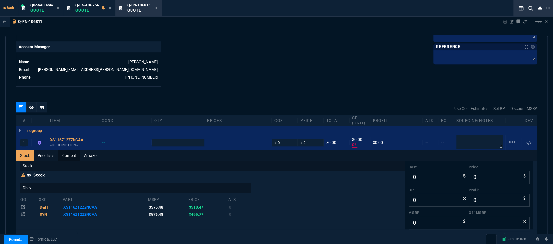
click at [70, 150] on link "Content" at bounding box center [69, 155] width 22 height 10
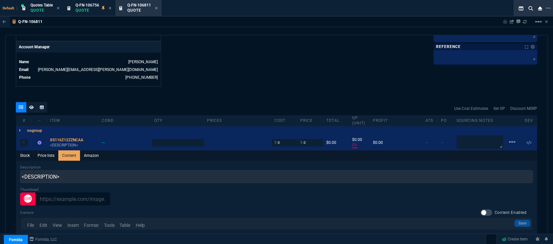
scroll to position [0, 0]
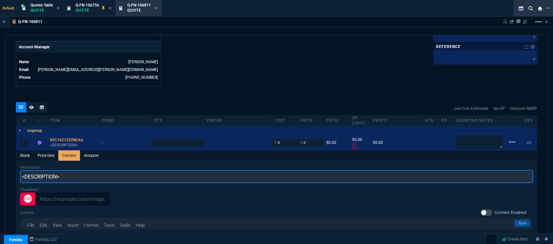
drag, startPoint x: 75, startPoint y: 173, endPoint x: 287, endPoint y: 67, distance: 236.5
click at [0, 154] on div "Q-FN-106811 Sharing Q-FN-106811 Link Dev Link Share on Teams linear_scale quote…" at bounding box center [276, 145] width 553 height 257
paste input "XGS 116 XSTREAM PROTECTION - 12 MOS"
type input "XGS 116 XSTREAM PROTECTION - 12 MOS"
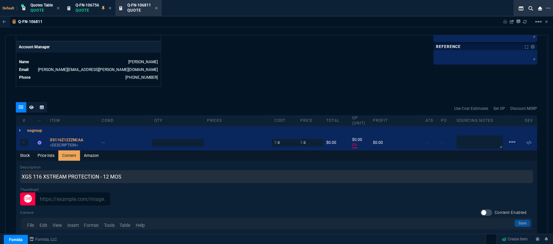
type input "1"
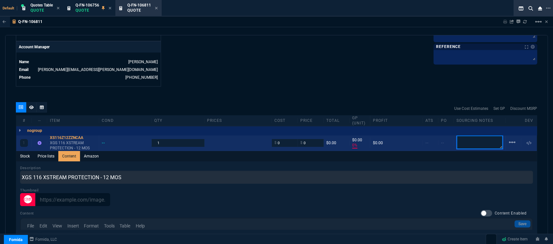
click at [467, 136] on textarea at bounding box center [480, 143] width 46 height 14
type textarea "td"
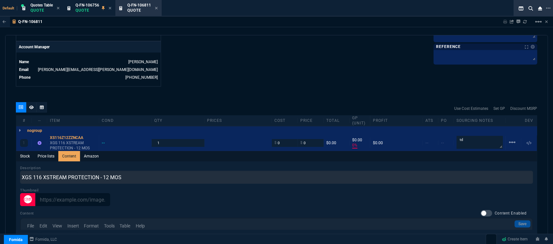
click at [87, 136] on icon at bounding box center [88, 138] width 4 height 4
drag, startPoint x: 286, startPoint y: 139, endPoint x: 253, endPoint y: 135, distance: 33.3
click at [253, 135] on div "1 XS116Z12ZZNCAA XGS 116 XSTREAM PROTECTION - 12 MOS -- 1 $ 0 $ 0 $0.00 $0.00 0…" at bounding box center [276, 143] width 521 height 16
type input "495.77"
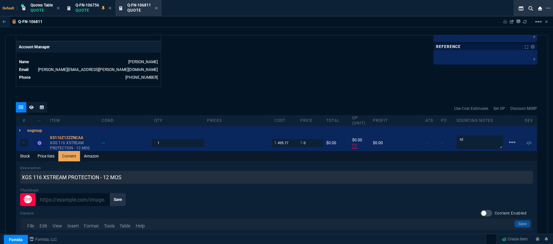
click at [255, 188] on div "Thumbnail Save" at bounding box center [276, 197] width 513 height 18
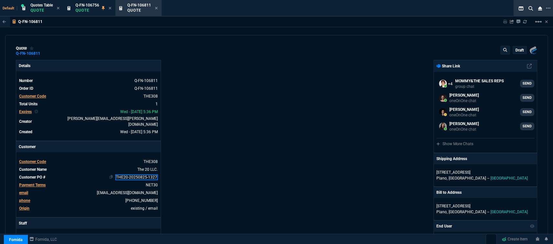
click at [156, 174] on link "THE20-20250825-1327" at bounding box center [136, 177] width 42 height 6
click at [256, 116] on div "Details Number Q-FN-106811 Order ID Q-FN-106811 Customer Code THE308 Total Unit…" at bounding box center [146, 230] width 261 height 341
type input "-100"
type input "-496"
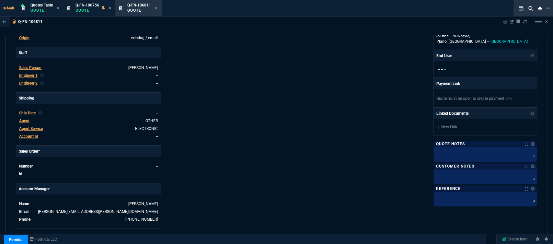
scroll to position [216, 0]
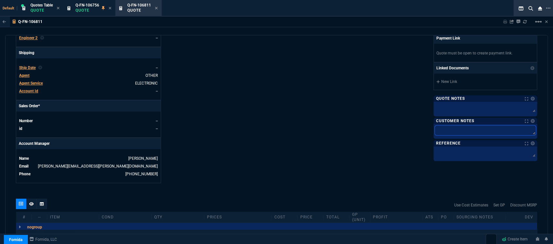
click at [459, 134] on textarea at bounding box center [485, 130] width 101 height 10
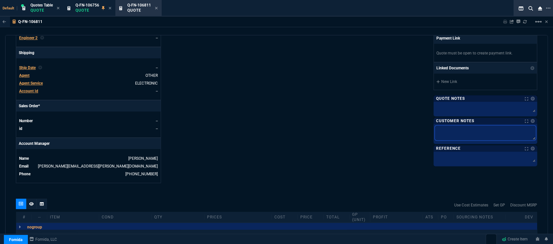
type textarea "E"
type textarea "EL"
type textarea "ELE"
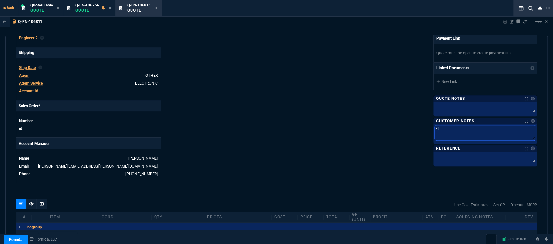
type textarea "ELE"
type textarea "ELEC"
type textarea "ELECT"
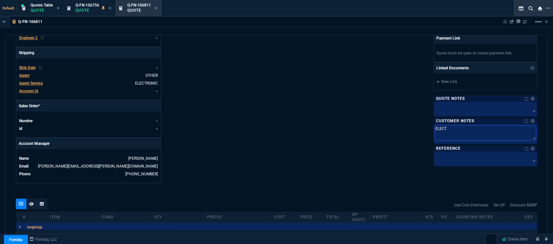
type textarea "ELECTR"
type textarea "ELECTRO"
type textarea "ELECTRON"
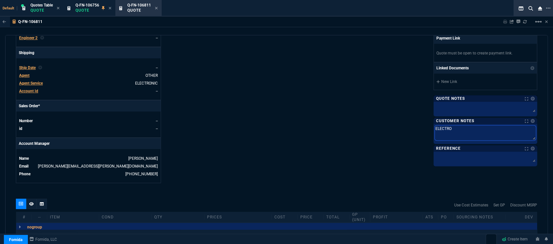
type textarea "ELECTRON"
type textarea "ELECTRONI"
type textarea "ELECTRONIC"
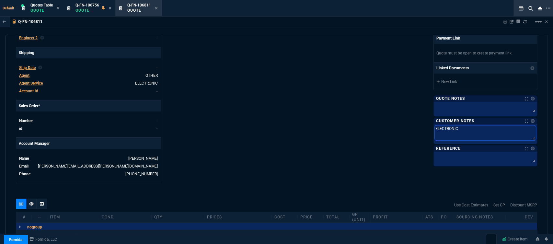
type textarea "ELECTRONIC:"
type textarea "ELECTRONIC: E"
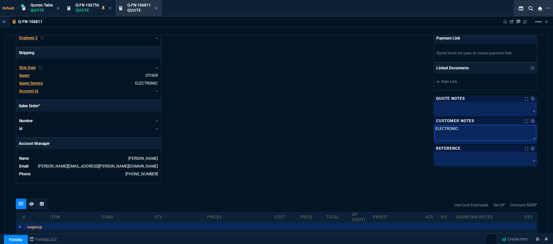
type textarea "ELECTRONIC: E"
type textarea "ELECTRONIC: EM"
type textarea "ELECTRONIC: EMA"
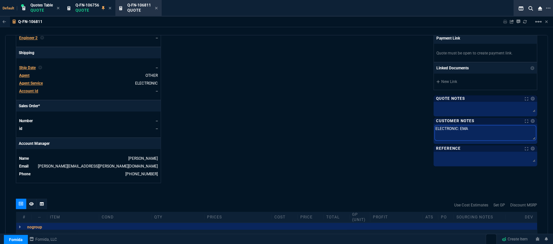
type textarea "ELECTRONIC: EMAI"
type textarea "ELECTRONIC: EMAIL"
click at [452, 109] on textarea at bounding box center [485, 110] width 101 height 15
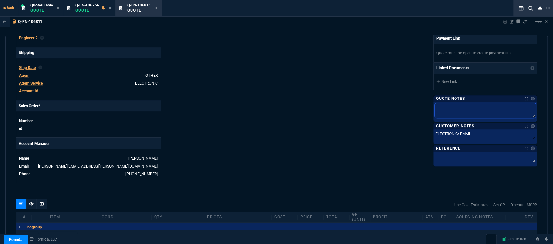
type textarea "T"
type textarea "TD"
click at [354, 106] on div "Fornida, LLC [STREET_ADDRESS] Share Link MOMMY&THE SALES REPS group chat SEND […" at bounding box center [407, 13] width 261 height 339
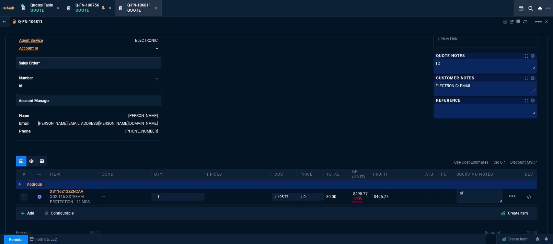
scroll to position [199, 0]
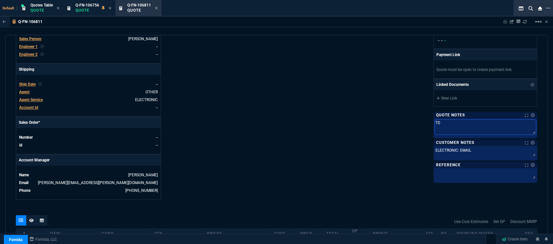
drag, startPoint x: 450, startPoint y: 125, endPoint x: 400, endPoint y: 119, distance: 49.6
click at [400, 119] on div "Fornida, LLC [STREET_ADDRESS] Share Link MOMMY&THE SALES REPS group chat SEND […" at bounding box center [407, 30] width 261 height 339
click at [330, 113] on div "Fornida, LLC [STREET_ADDRESS] Share Link MOMMY&THE SALES REPS group chat SEND […" at bounding box center [407, 30] width 261 height 339
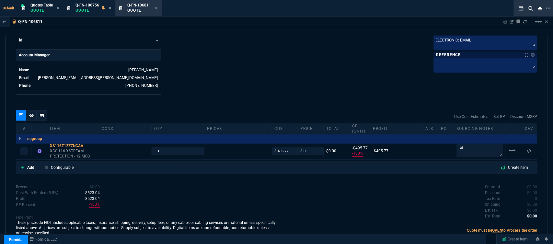
scroll to position [307, 0]
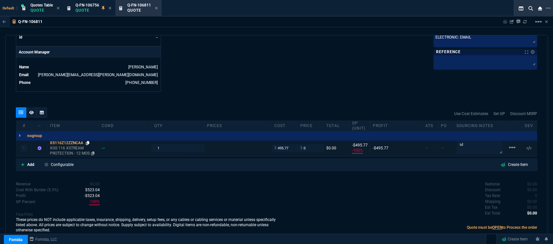
click at [89, 141] on icon at bounding box center [88, 143] width 4 height 4
drag, startPoint x: 305, startPoint y: 143, endPoint x: 295, endPoint y: 144, distance: 10.1
click at [295, 144] on div "1 XS116Z12ZZNCAA XGS 116 XSTREAM PROTECTION - 12 MOS -- 1 $ 495.77 $ 0 $0.00 -$…" at bounding box center [276, 148] width 521 height 16
type input "555"
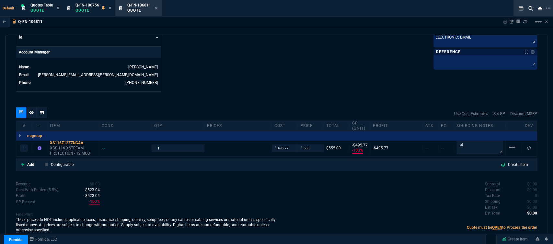
type input "555"
type input "11"
type input "59"
click at [312, 145] on input "555" at bounding box center [311, 147] width 20 height 7
type input "560"
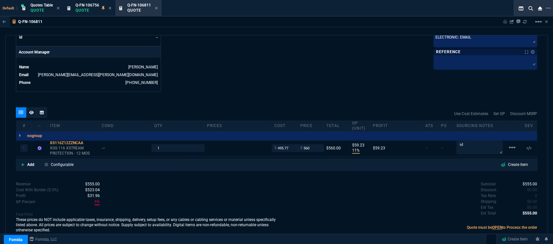
type input "560"
type input "64"
click at [309, 144] on input "560" at bounding box center [311, 147] width 20 height 7
type input "559"
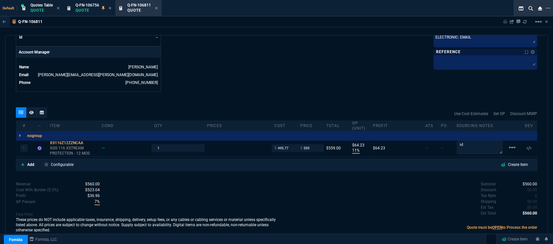
type input "559"
type input "63"
click at [30, 111] on icon at bounding box center [31, 113] width 5 height 4
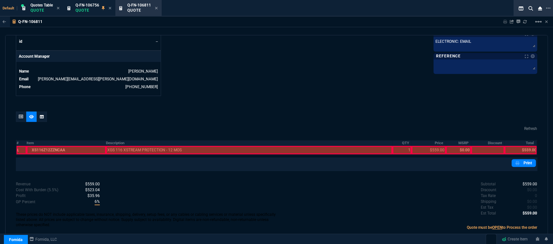
click at [60, 146] on div at bounding box center [66, 150] width 79 height 8
click at [158, 148] on div at bounding box center [249, 150] width 287 height 8
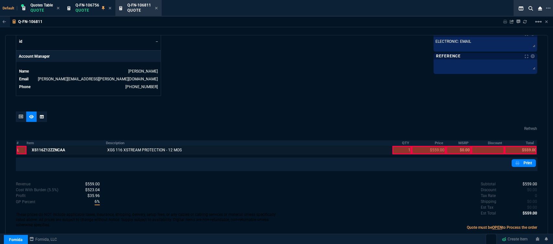
click at [397, 146] on div at bounding box center [402, 150] width 19 height 8
click at [427, 146] on div at bounding box center [429, 150] width 34 height 8
click at [524, 146] on div at bounding box center [521, 150] width 32 height 8
click at [520, 159] on link "Print" at bounding box center [524, 163] width 24 height 8
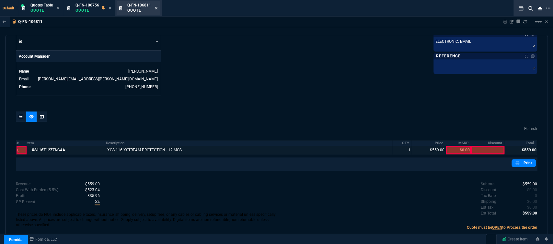
click at [158, 6] on icon at bounding box center [156, 8] width 3 height 4
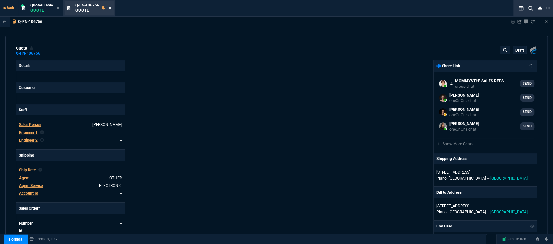
click at [110, 7] on icon at bounding box center [110, 8] width 3 height 3
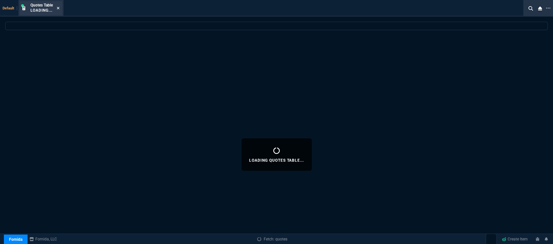
click at [59, 8] on icon at bounding box center [58, 8] width 3 height 3
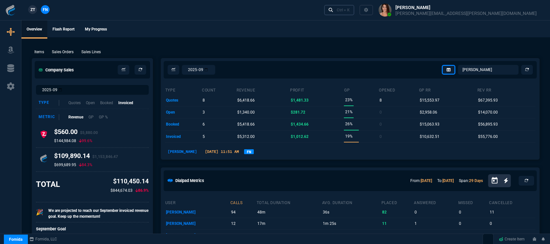
click at [350, 8] on div "Ctrl + K" at bounding box center [343, 9] width 13 height 5
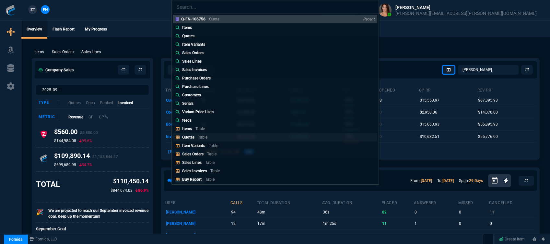
click at [207, 135] on p "Table" at bounding box center [202, 137] width 9 height 5
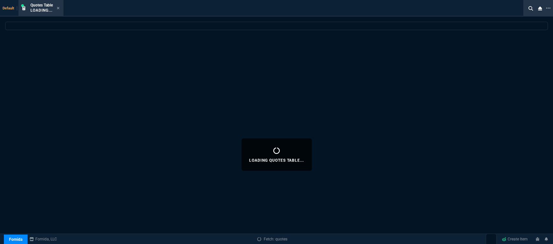
select select
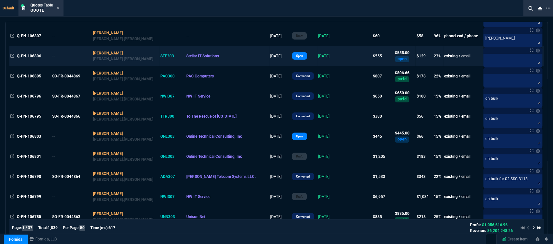
scroll to position [108, 0]
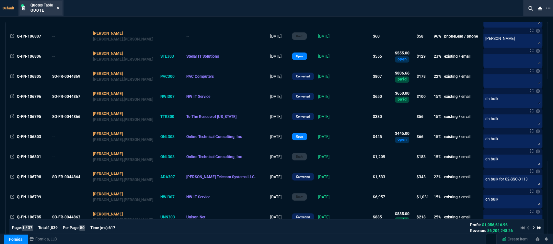
click at [57, 8] on icon at bounding box center [58, 8] width 3 height 4
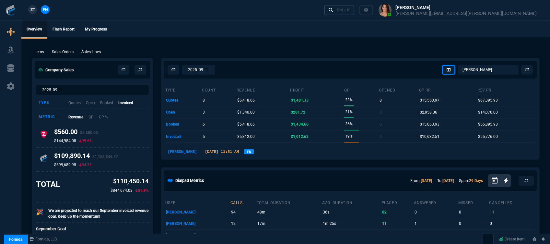
click at [333, 11] on icon at bounding box center [331, 10] width 5 height 5
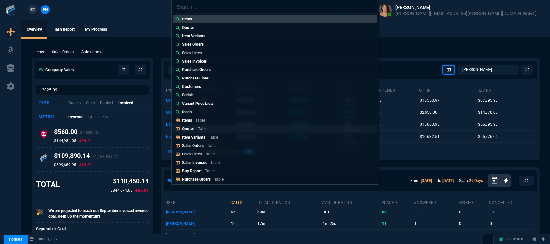
click at [196, 131] on div "Quotes Table" at bounding box center [196, 129] width 28 height 6
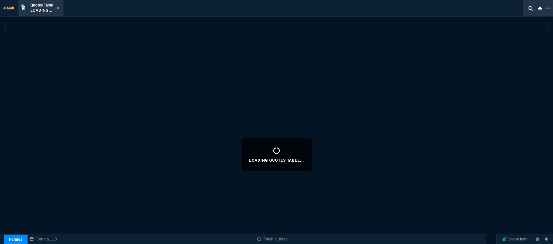
select select
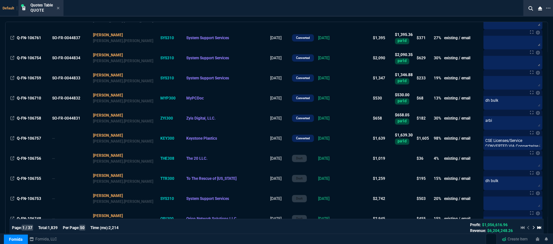
scroll to position [684, 0]
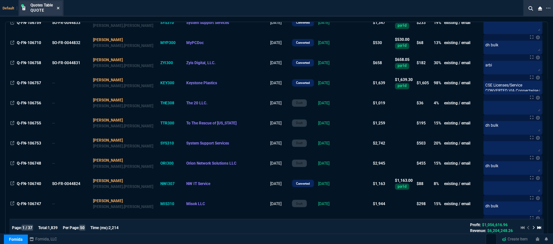
click at [59, 8] on icon at bounding box center [58, 8] width 3 height 3
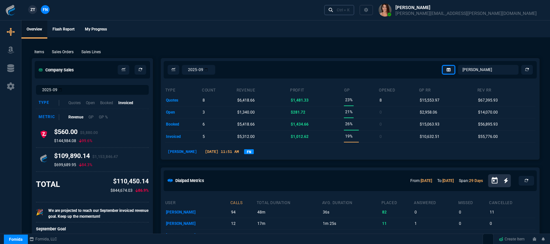
click at [350, 12] on div "Ctrl + K" at bounding box center [343, 9] width 13 height 5
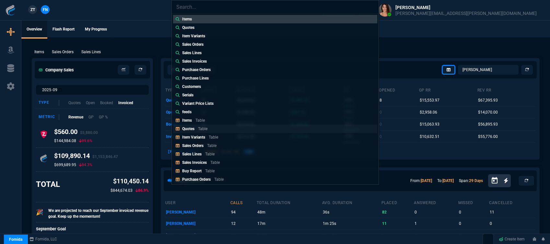
click at [226, 129] on link "Quotes Table" at bounding box center [275, 128] width 204 height 8
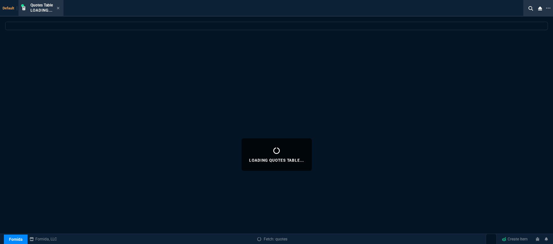
select select
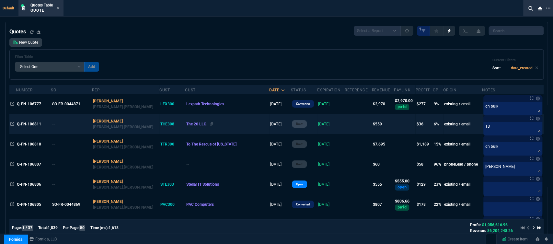
click at [195, 123] on div "The 20 LLC." at bounding box center [227, 124] width 82 height 6
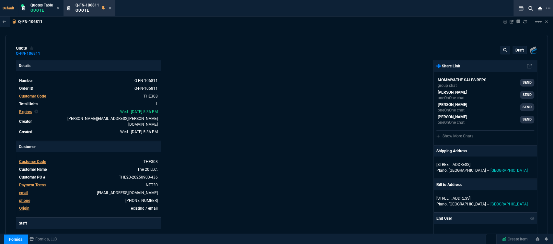
type input "11"
type input "63"
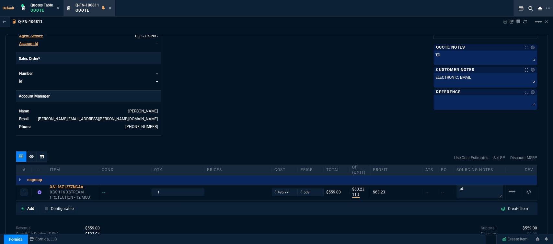
scroll to position [307, 0]
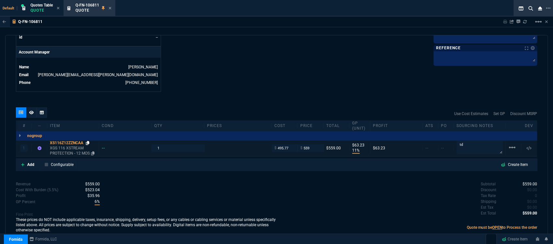
click at [89, 141] on icon at bounding box center [88, 143] width 4 height 4
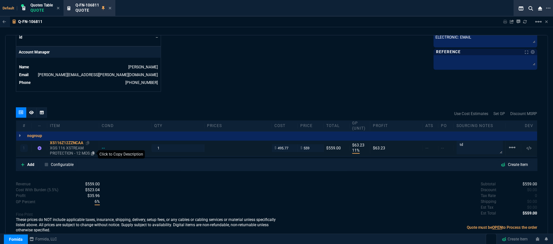
click at [93, 151] on icon at bounding box center [93, 153] width 4 height 4
click at [111, 7] on icon at bounding box center [110, 8] width 3 height 4
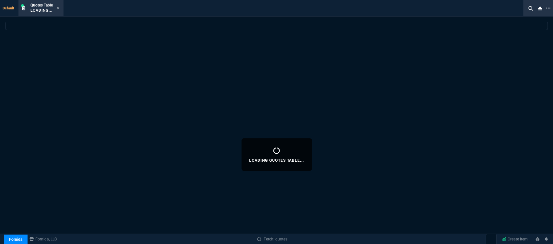
select select
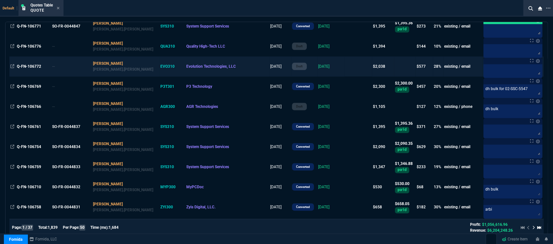
scroll to position [432, 0]
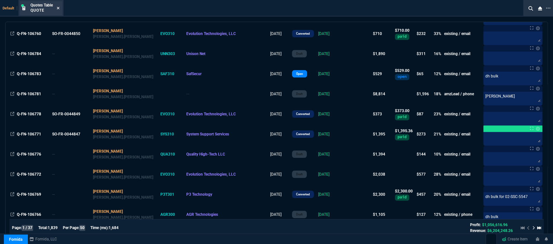
click at [59, 8] on icon at bounding box center [58, 8] width 3 height 3
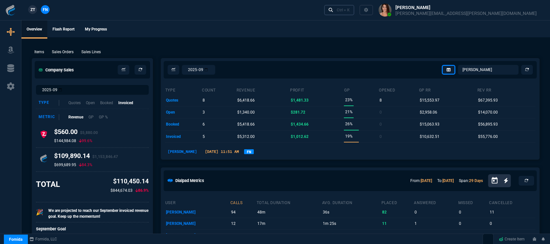
click at [350, 12] on div "Ctrl + K" at bounding box center [343, 9] width 13 height 5
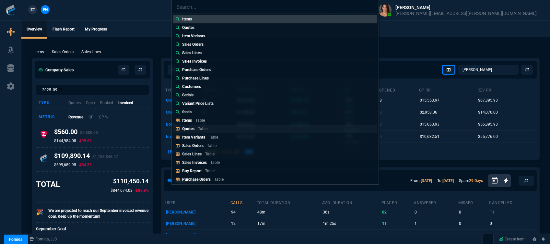
click at [211, 127] on link "Quotes Table" at bounding box center [275, 128] width 204 height 8
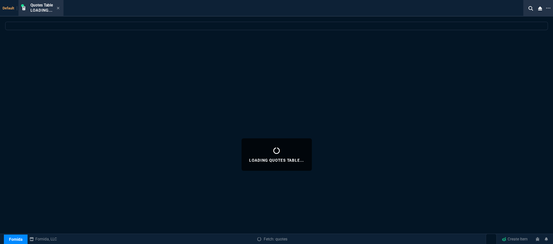
select select
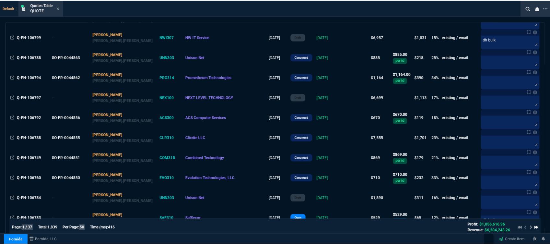
scroll to position [468, 0]
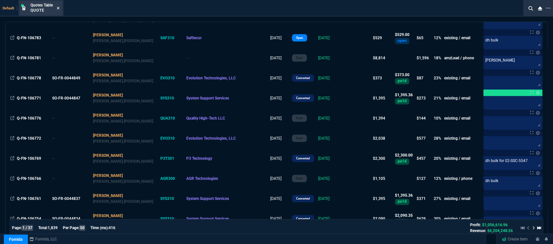
click at [58, 8] on icon at bounding box center [58, 8] width 3 height 3
